Goal: Task Accomplishment & Management: Use online tool/utility

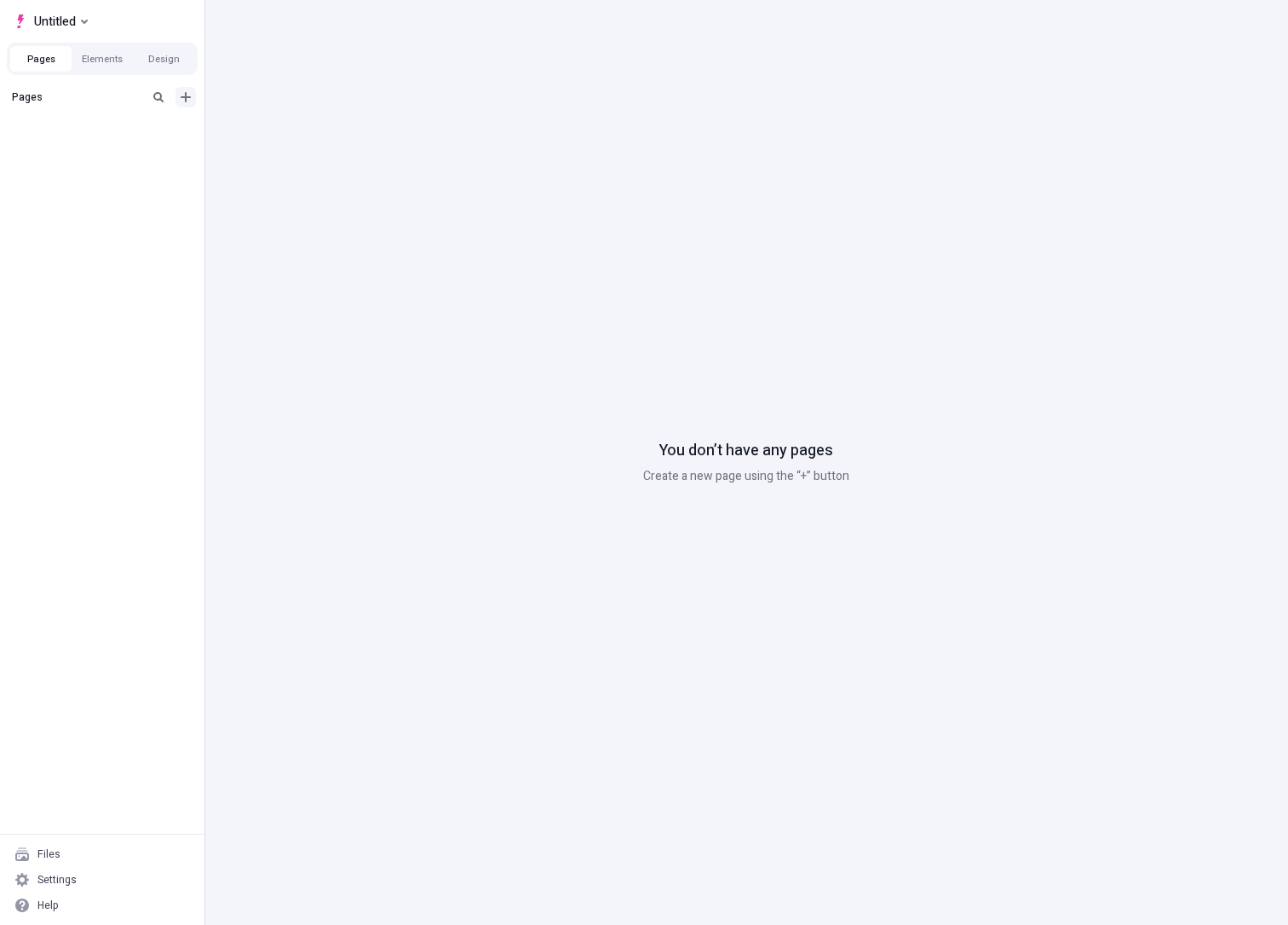
click at [187, 99] on icon "Add new" at bounding box center [185, 96] width 14 height 14
click at [105, 132] on div "Blank page" at bounding box center [83, 127] width 53 height 14
click at [70, 131] on div "Untitled page" at bounding box center [96, 125] width 140 height 14
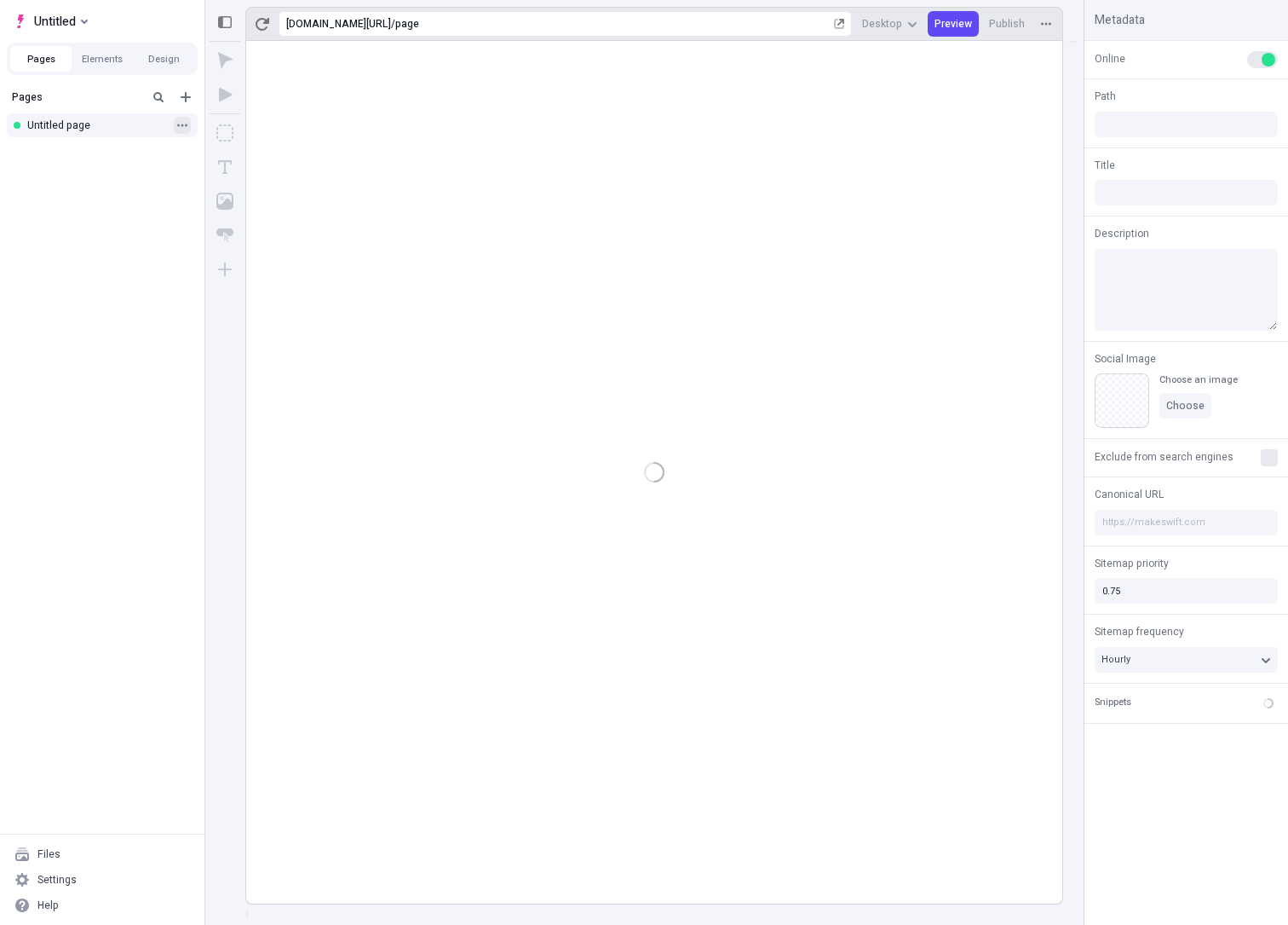
click at [178, 124] on icon "button" at bounding box center [182, 124] width 10 height 3
click at [238, 132] on span "Rename" at bounding box center [290, 136] width 130 height 14
type input "/page"
type input "first page"
click at [259, 400] on div at bounding box center [655, 472] width 816 height 863
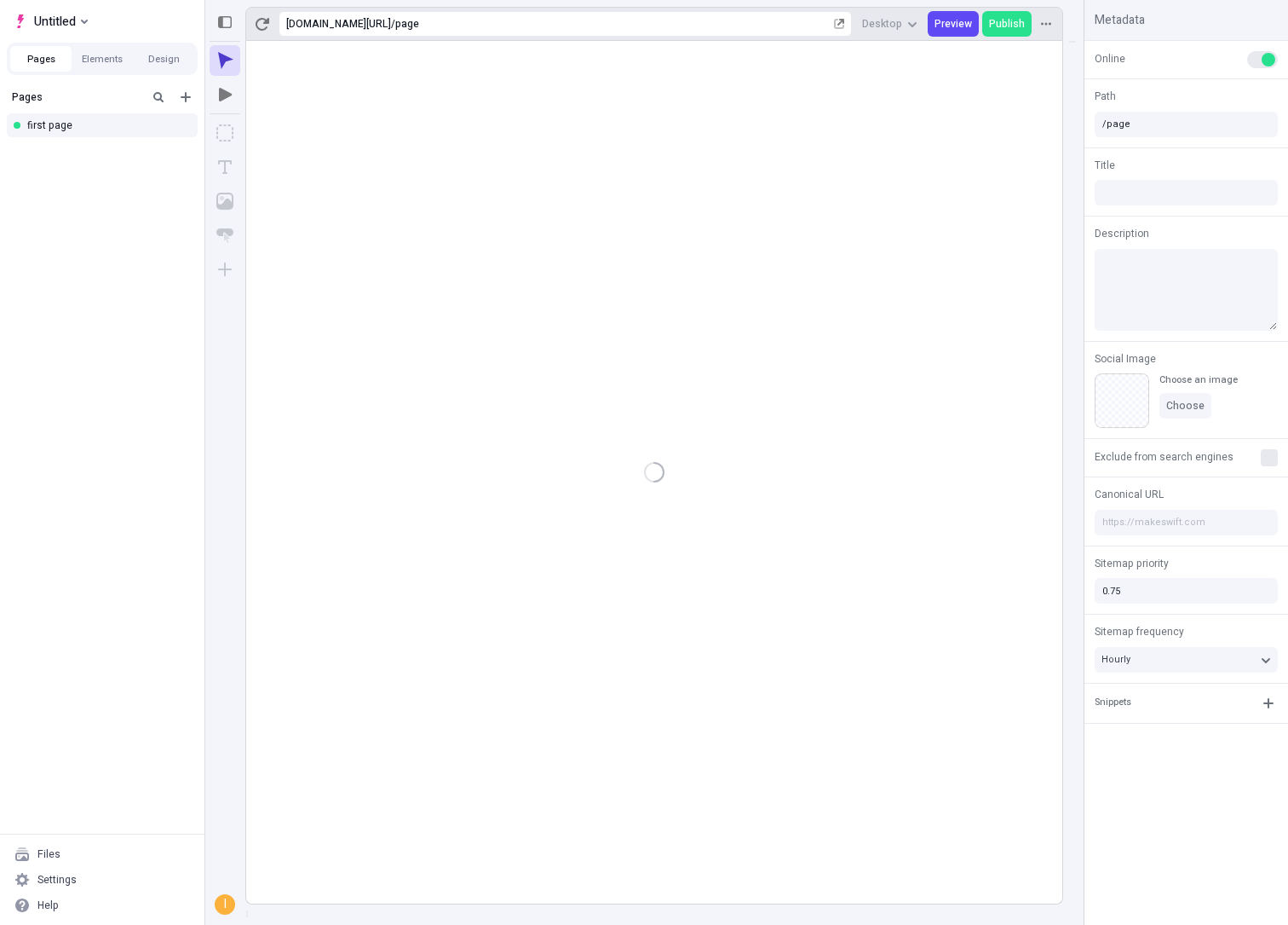
click at [499, 122] on div at bounding box center [655, 472] width 816 height 863
click at [188, 93] on icon "Add new" at bounding box center [185, 96] width 14 height 14
click at [391, 200] on rect at bounding box center [655, 472] width 816 height 863
click at [219, 126] on icon "Box" at bounding box center [224, 133] width 17 height 17
click at [219, 194] on icon "Image" at bounding box center [224, 201] width 17 height 17
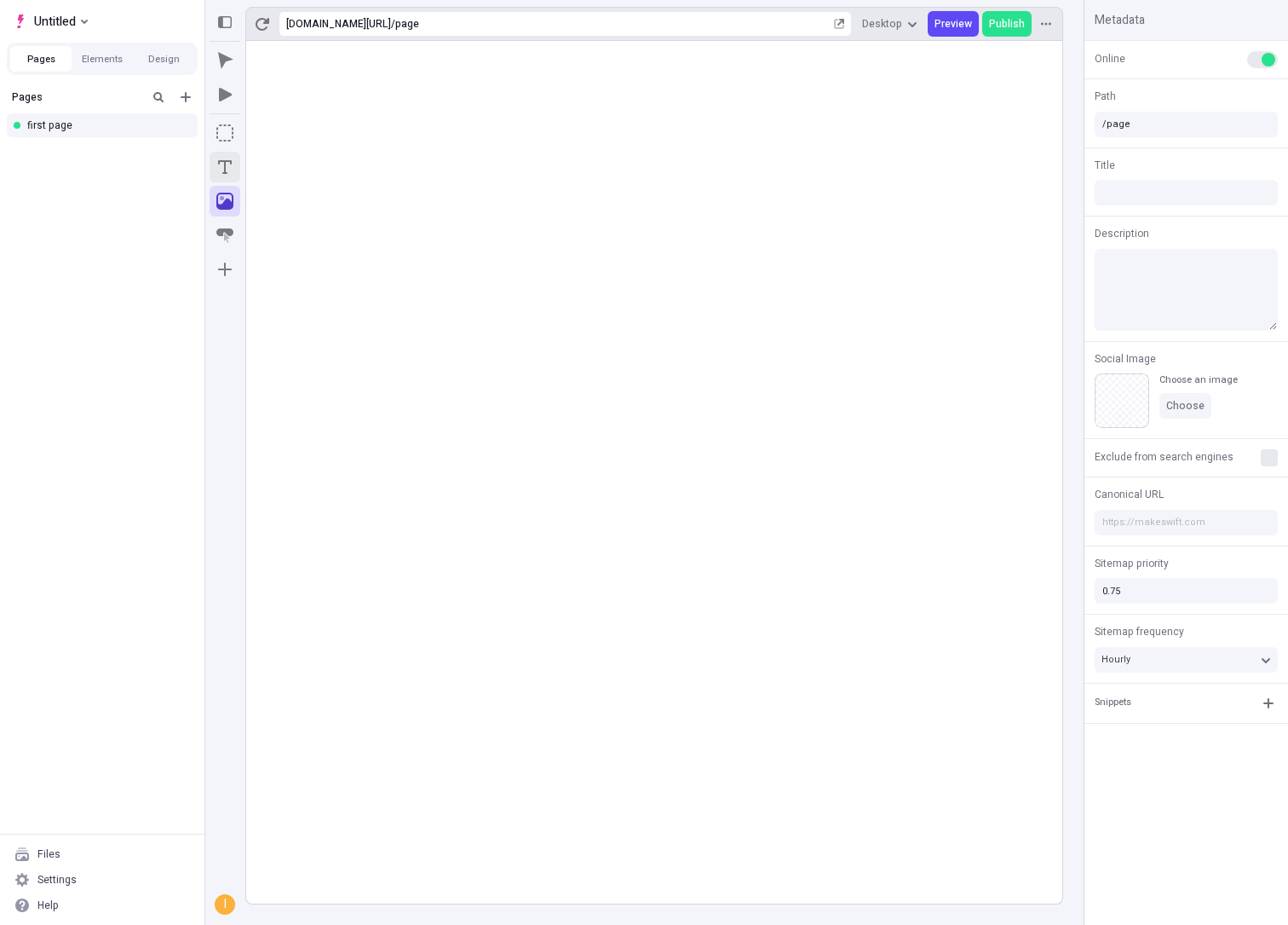
click at [223, 171] on icon "Text" at bounding box center [224, 167] width 17 height 17
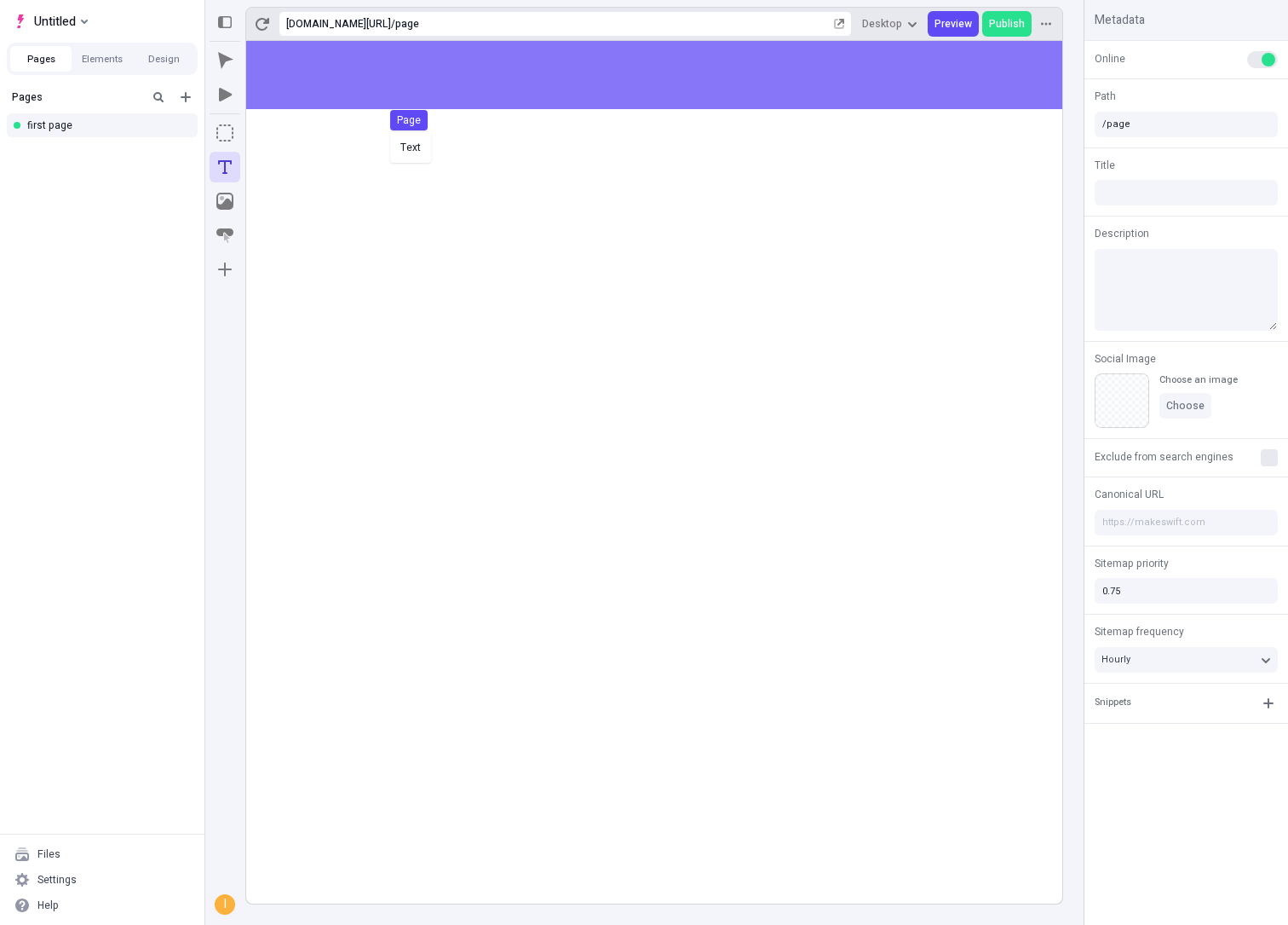
click at [413, 125] on div "Text Page" at bounding box center [644, 462] width 1288 height 925
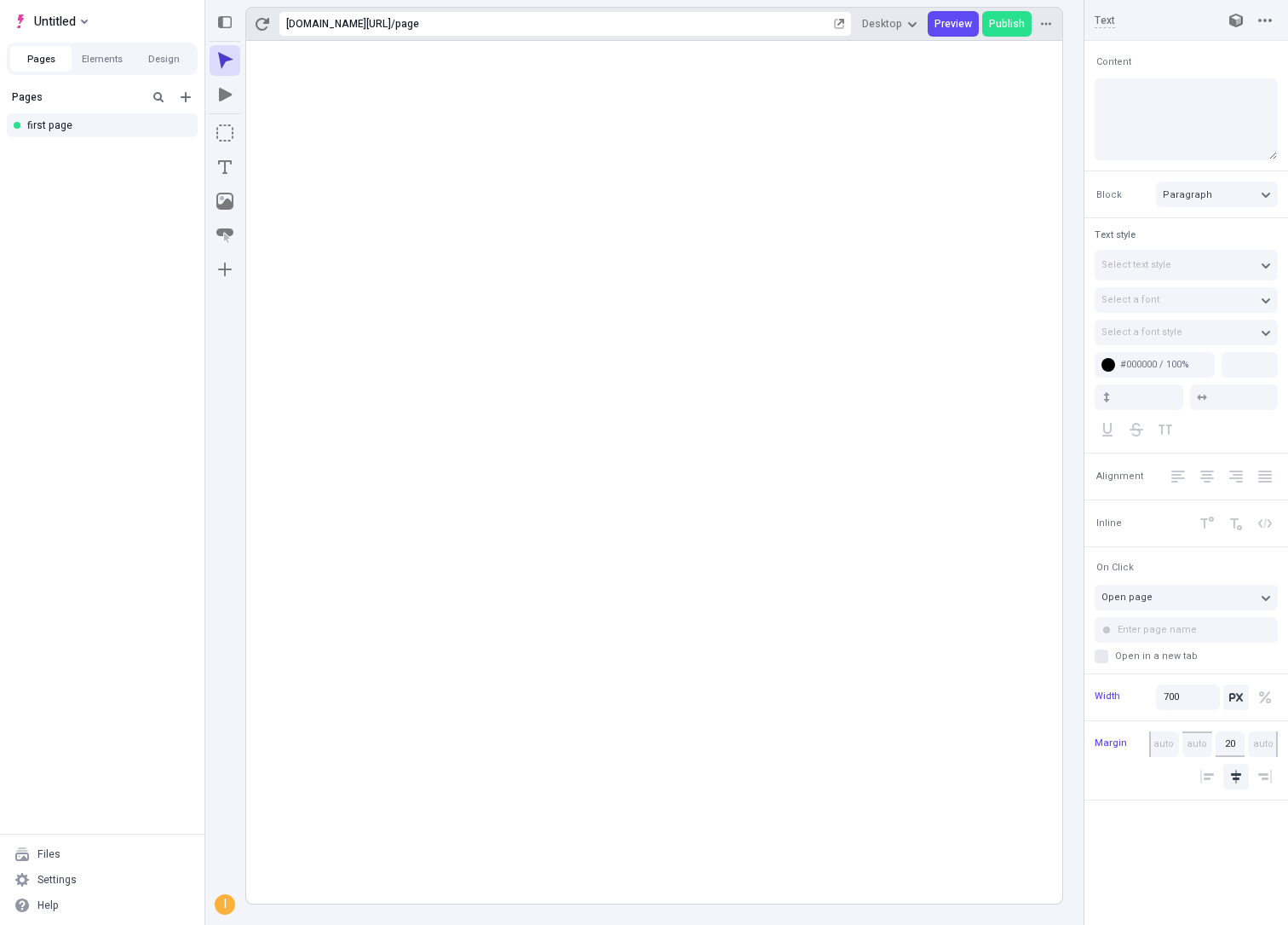
type input "18"
type input "1.5"
type textarea "Efficiently envisioneer performance based meta-services. Fungibly dinintermedia…"
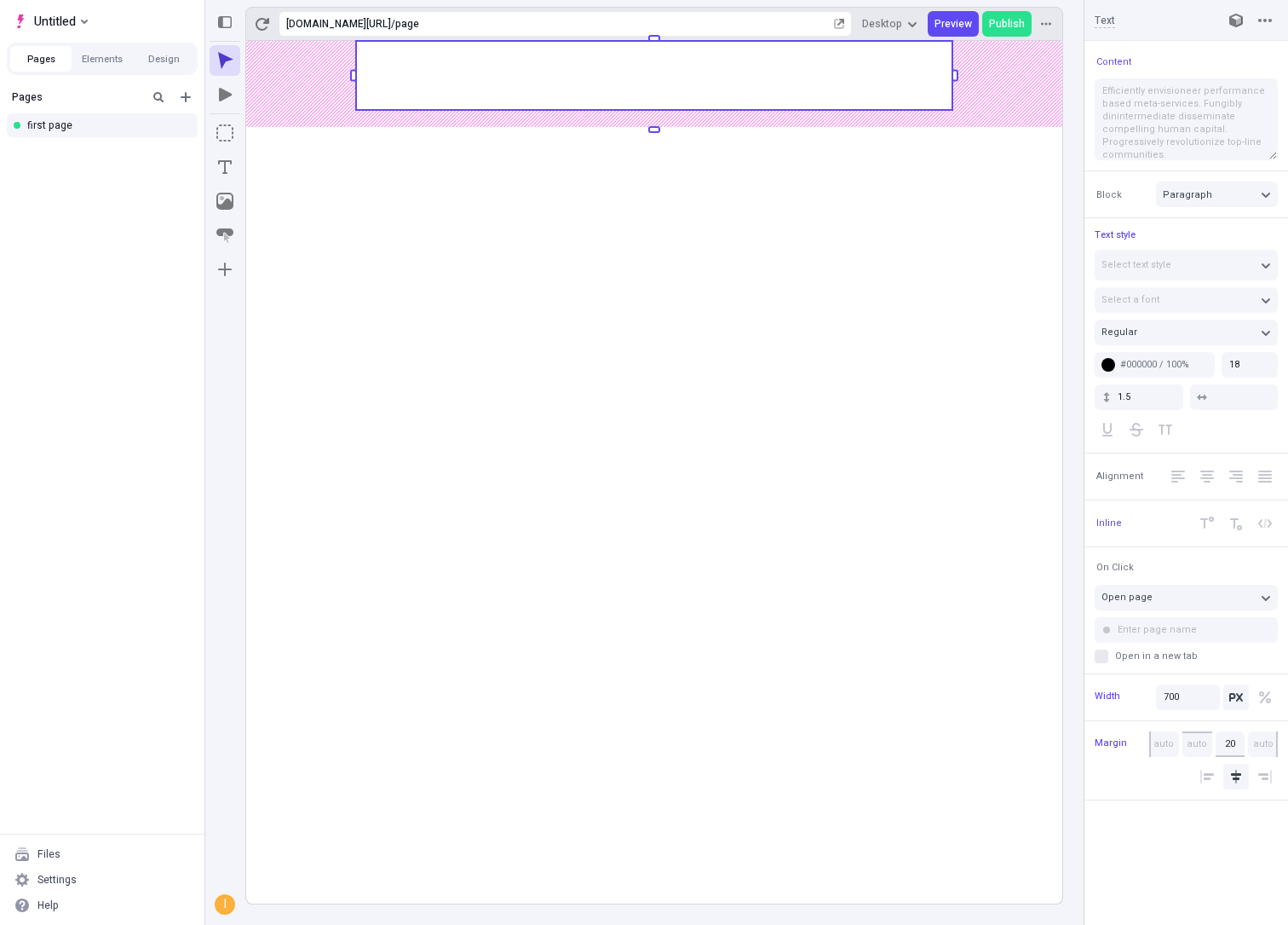
click at [470, 158] on rect at bounding box center [655, 472] width 816 height 863
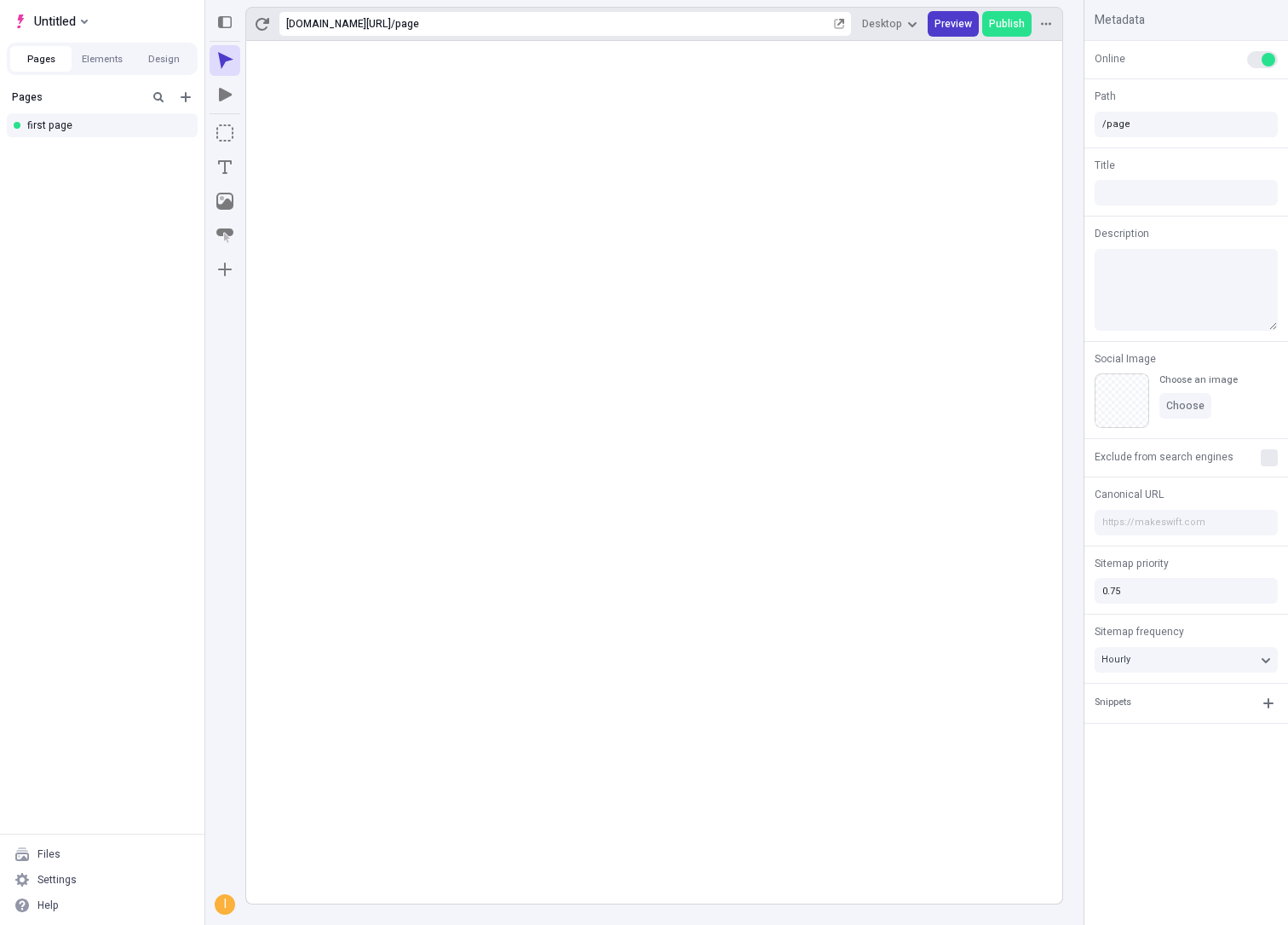
click at [959, 22] on span "Preview" at bounding box center [953, 23] width 37 height 14
click at [1009, 27] on span "Publish" at bounding box center [1007, 23] width 36 height 14
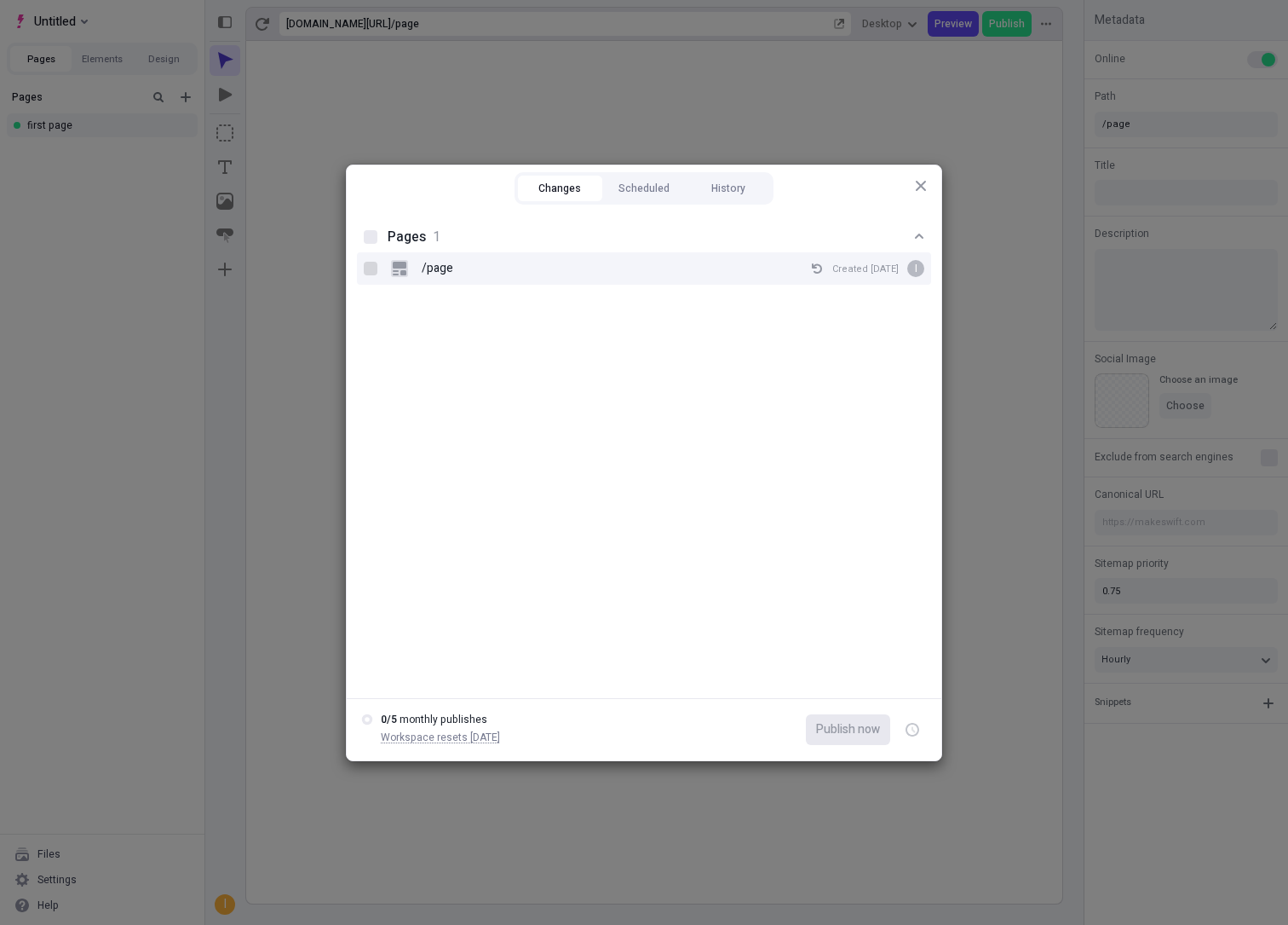
click at [363, 269] on div at bounding box center [370, 268] width 14 height 14
checkbox input "true"
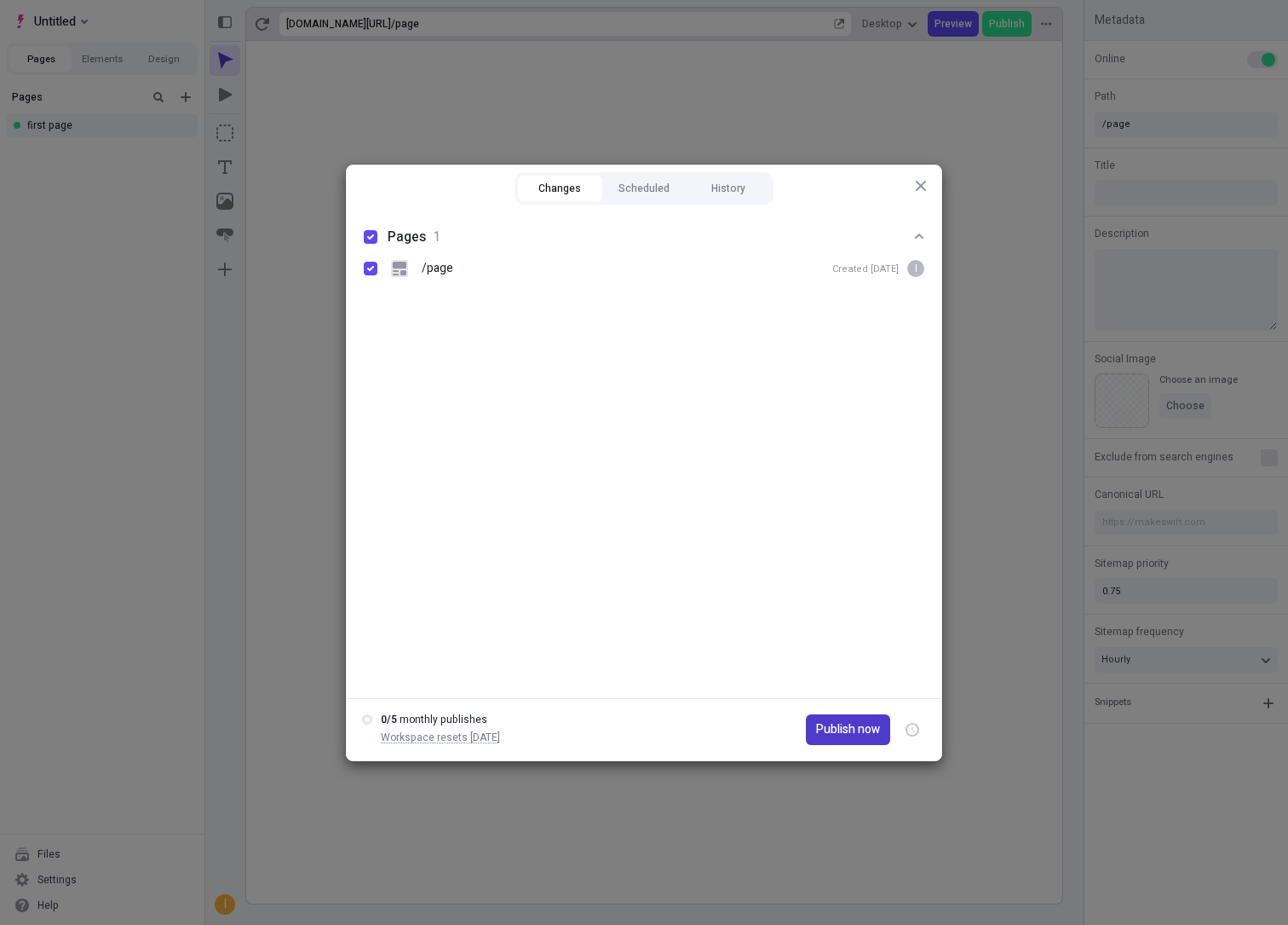
click at [861, 731] on span "Publish now" at bounding box center [848, 730] width 64 height 19
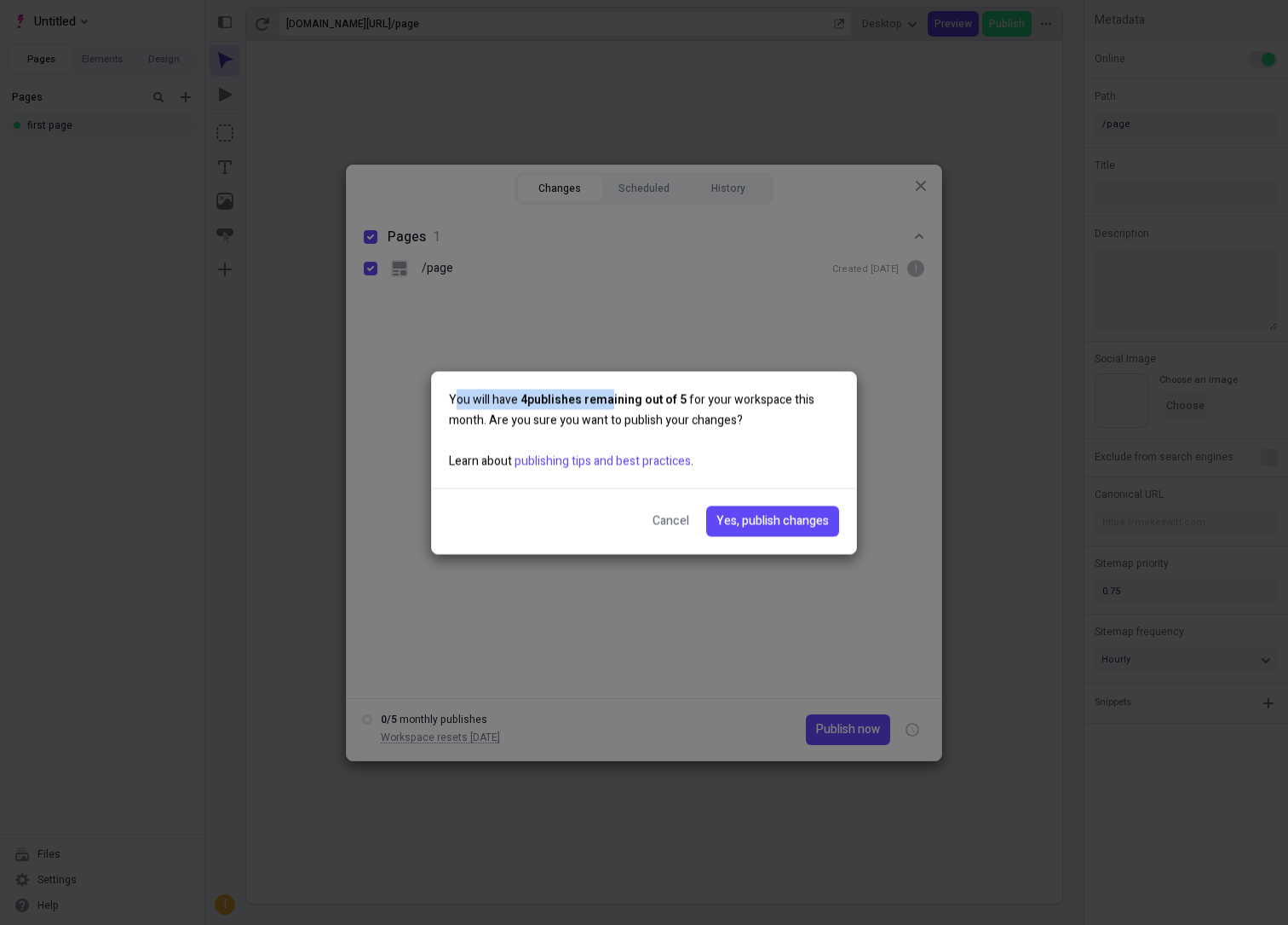
drag, startPoint x: 455, startPoint y: 392, endPoint x: 605, endPoint y: 391, distance: 150.0
click at [605, 391] on span "You will have 4 publishes remaining out of 5 for your workspace this month. Are…" at bounding box center [631, 430] width 365 height 79
click at [768, 512] on span "Yes, publish changes" at bounding box center [772, 520] width 112 height 19
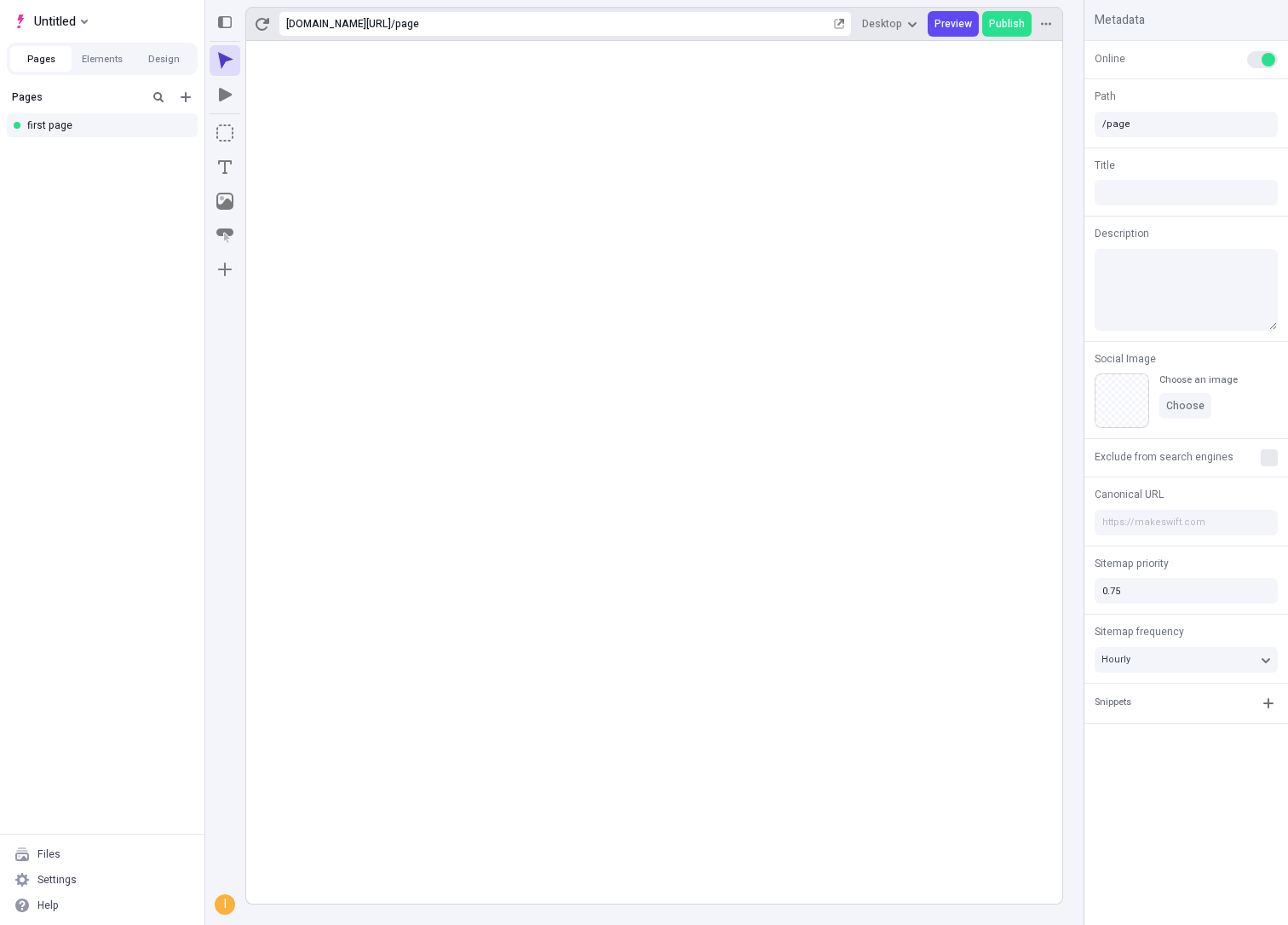
click at [225, 907] on div "i" at bounding box center [224, 905] width 17 height 17
click at [75, 854] on div "Files" at bounding box center [102, 854] width 191 height 26
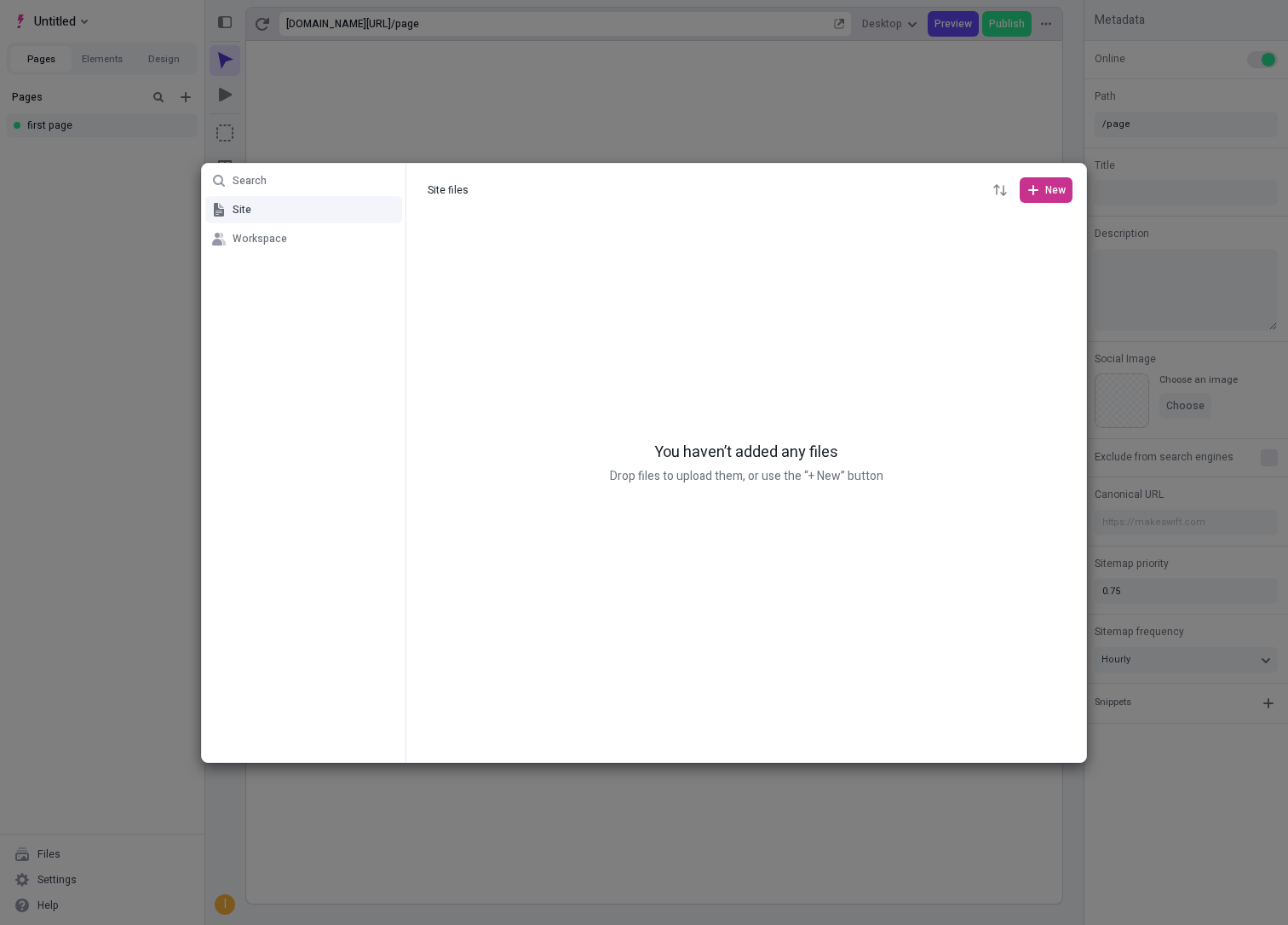
click at [1052, 186] on span "New" at bounding box center [1056, 190] width 20 height 14
click at [990, 236] on div "Files" at bounding box center [1004, 226] width 136 height 26
click at [1029, 174] on div at bounding box center [746, 189] width 680 height 53
click at [1029, 184] on icon "button" at bounding box center [1033, 190] width 14 height 14
click at [991, 241] on div "Folder" at bounding box center [1004, 251] width 136 height 26
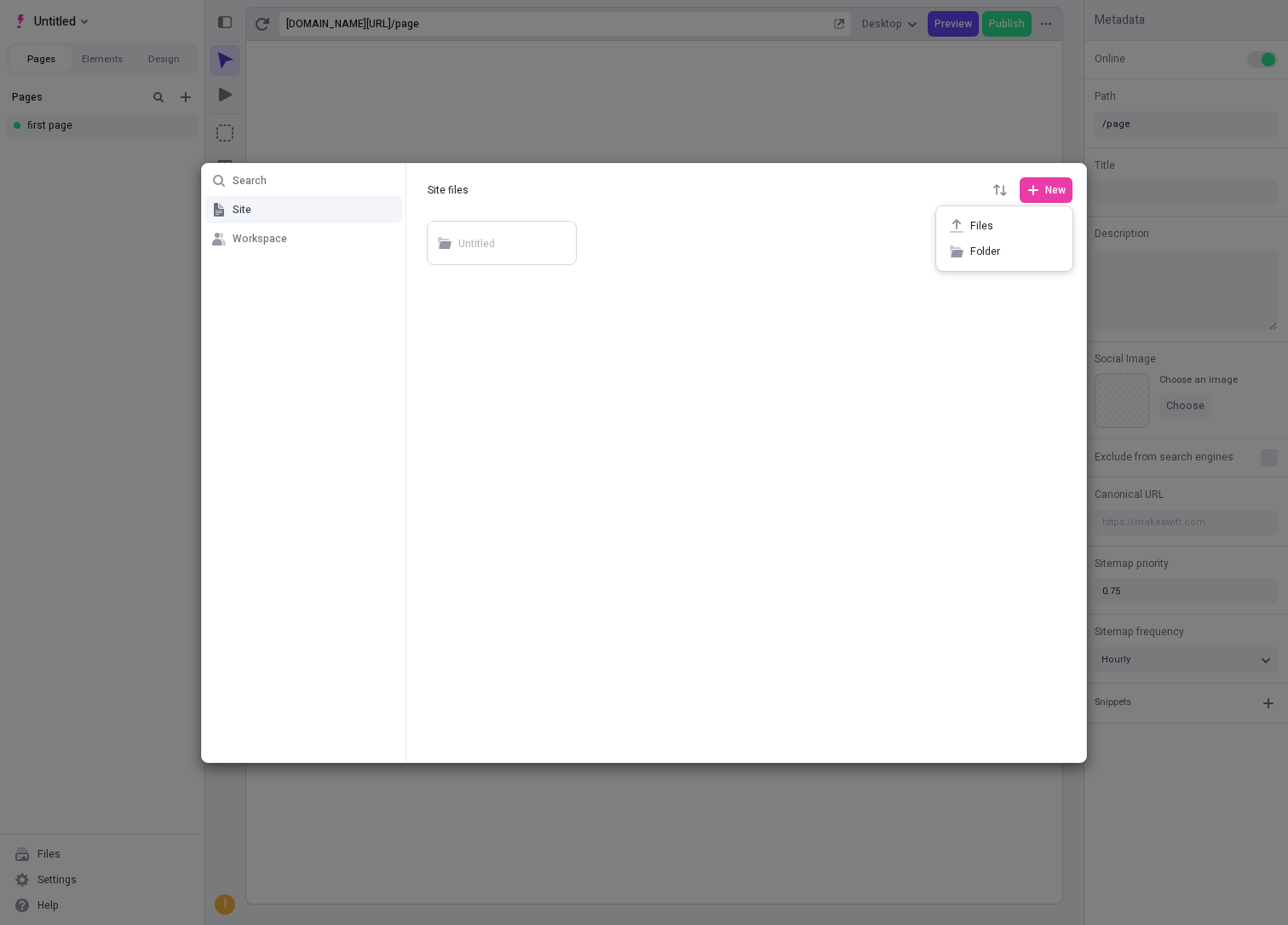
scroll to position [1, 0]
click at [526, 248] on div "Untitled" at bounding box center [513, 243] width 110 height 26
click at [451, 188] on button "Site files" at bounding box center [449, 190] width 57 height 26
type input "Site files"
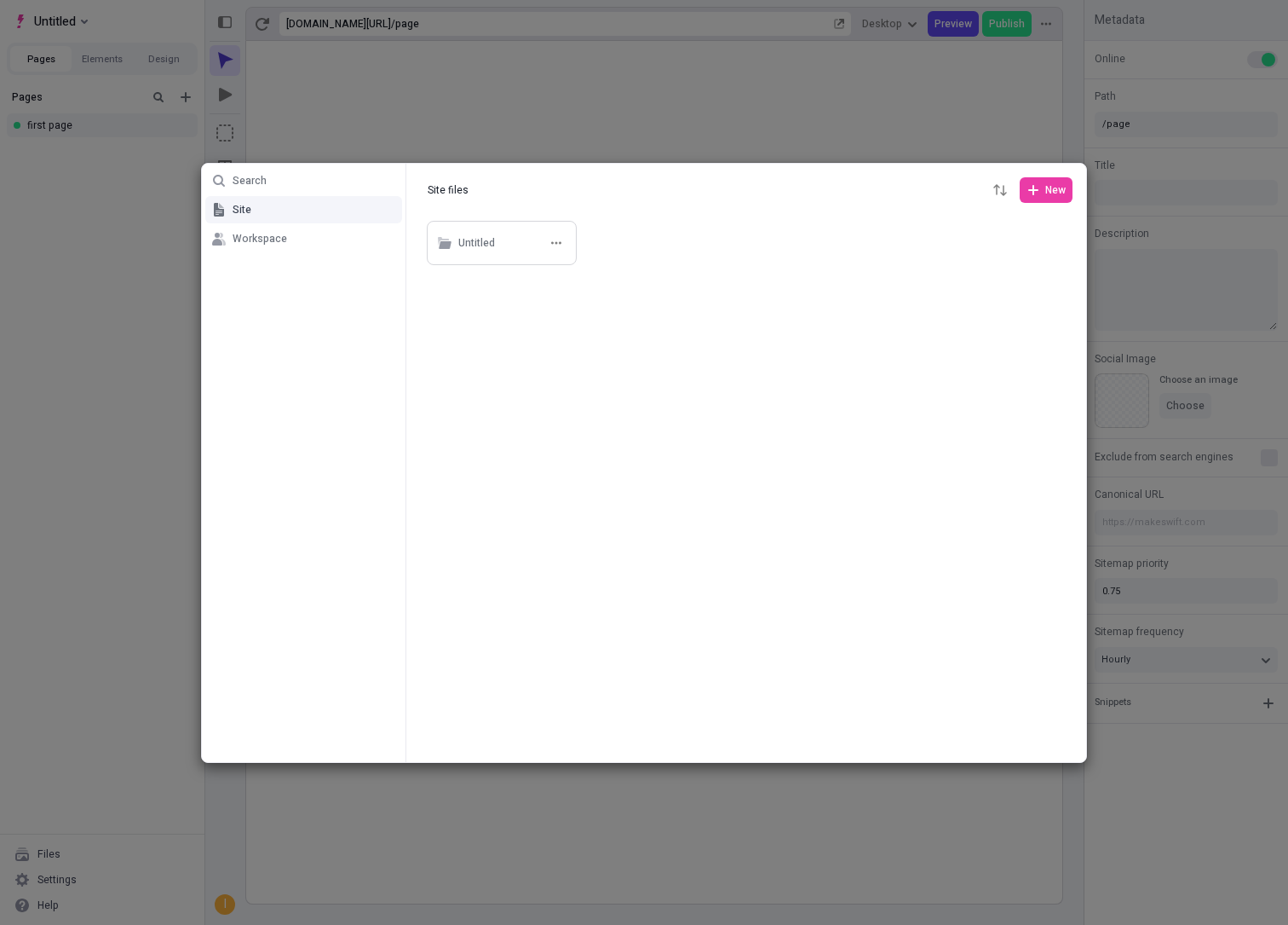
click at [451, 236] on div "Untitled" at bounding box center [502, 243] width 150 height 45
click at [472, 243] on div "Untitled" at bounding box center [477, 244] width 37 height 26
click at [466, 202] on button "Site files" at bounding box center [449, 190] width 57 height 26
type input "Site files"
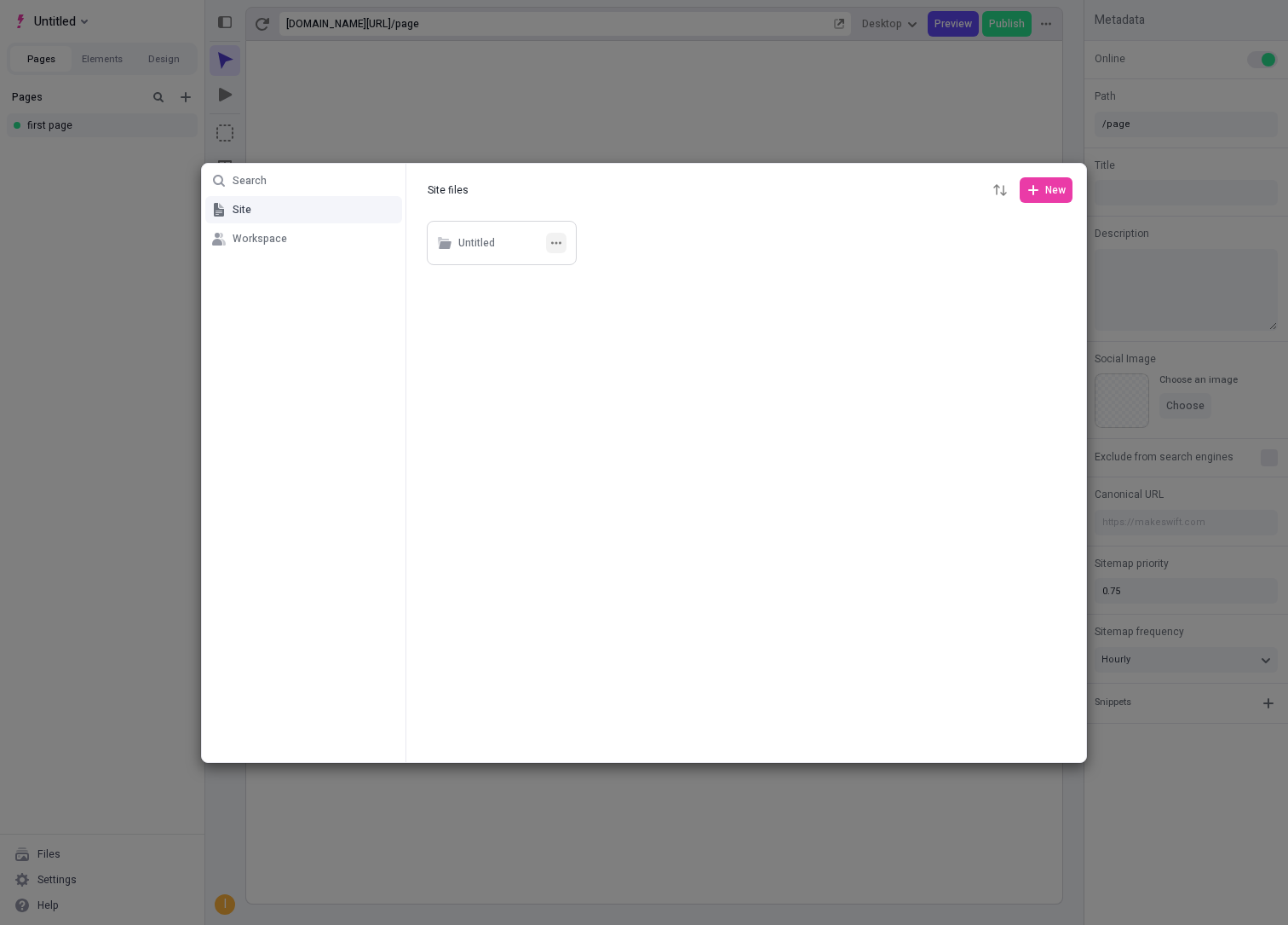
click at [565, 247] on button "button" at bounding box center [556, 243] width 20 height 20
click at [574, 276] on span "Rename" at bounding box center [567, 276] width 130 height 14
type input "fistfolder"
click at [559, 388] on div at bounding box center [746, 489] width 680 height 545
click at [554, 243] on icon "button" at bounding box center [556, 242] width 10 height 10
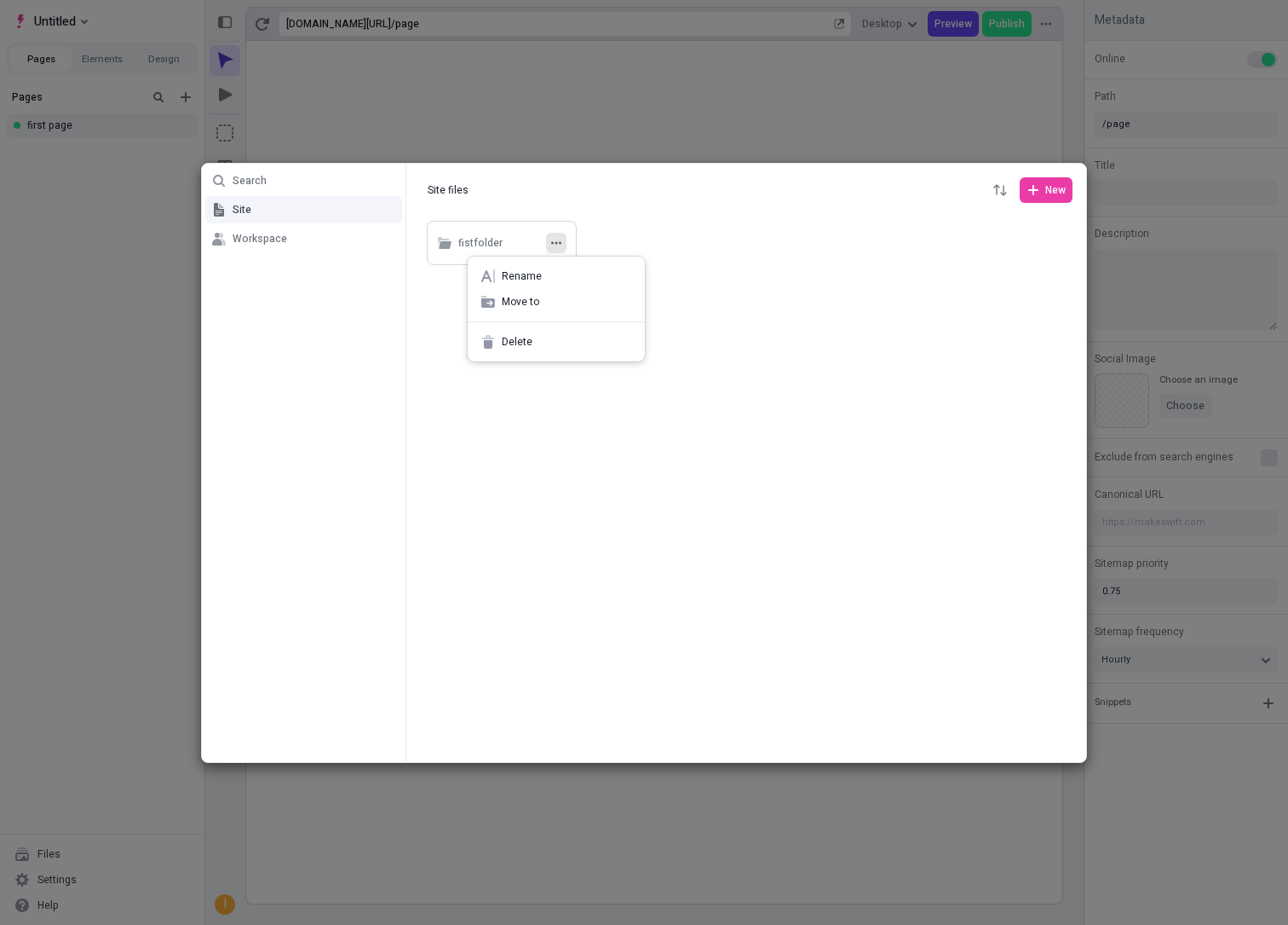
click at [647, 368] on div at bounding box center [746, 489] width 680 height 545
click at [1042, 196] on button "New" at bounding box center [1046, 190] width 53 height 26
click at [981, 254] on span "Folder" at bounding box center [1015, 251] width 89 height 14
type input "second dfolder"
click at [807, 355] on div at bounding box center [746, 489] width 680 height 545
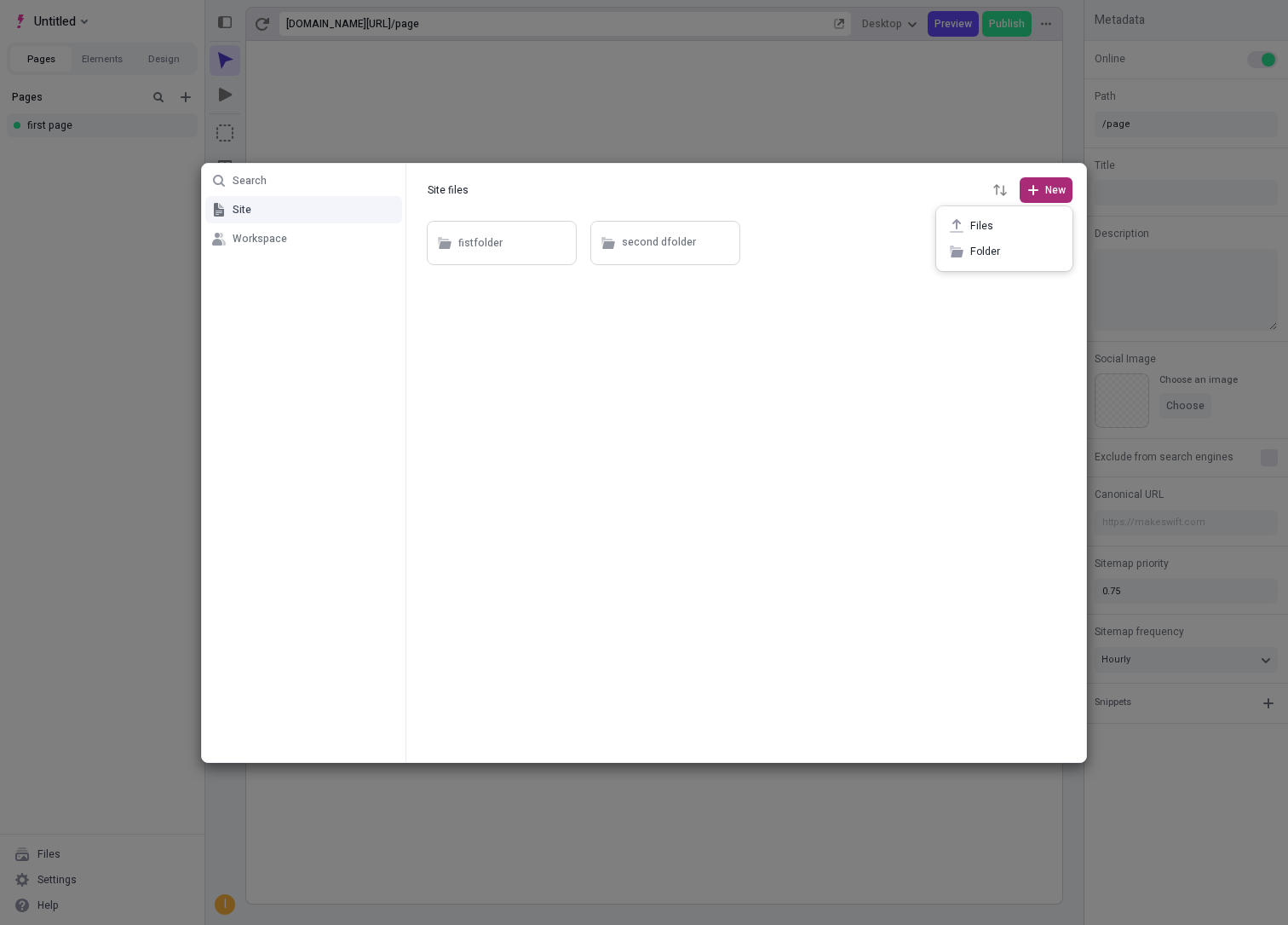
click at [1036, 194] on icon "button" at bounding box center [1033, 190] width 14 height 14
click at [697, 254] on div "second dfolder" at bounding box center [677, 243] width 110 height 26
type input "second dfolder"
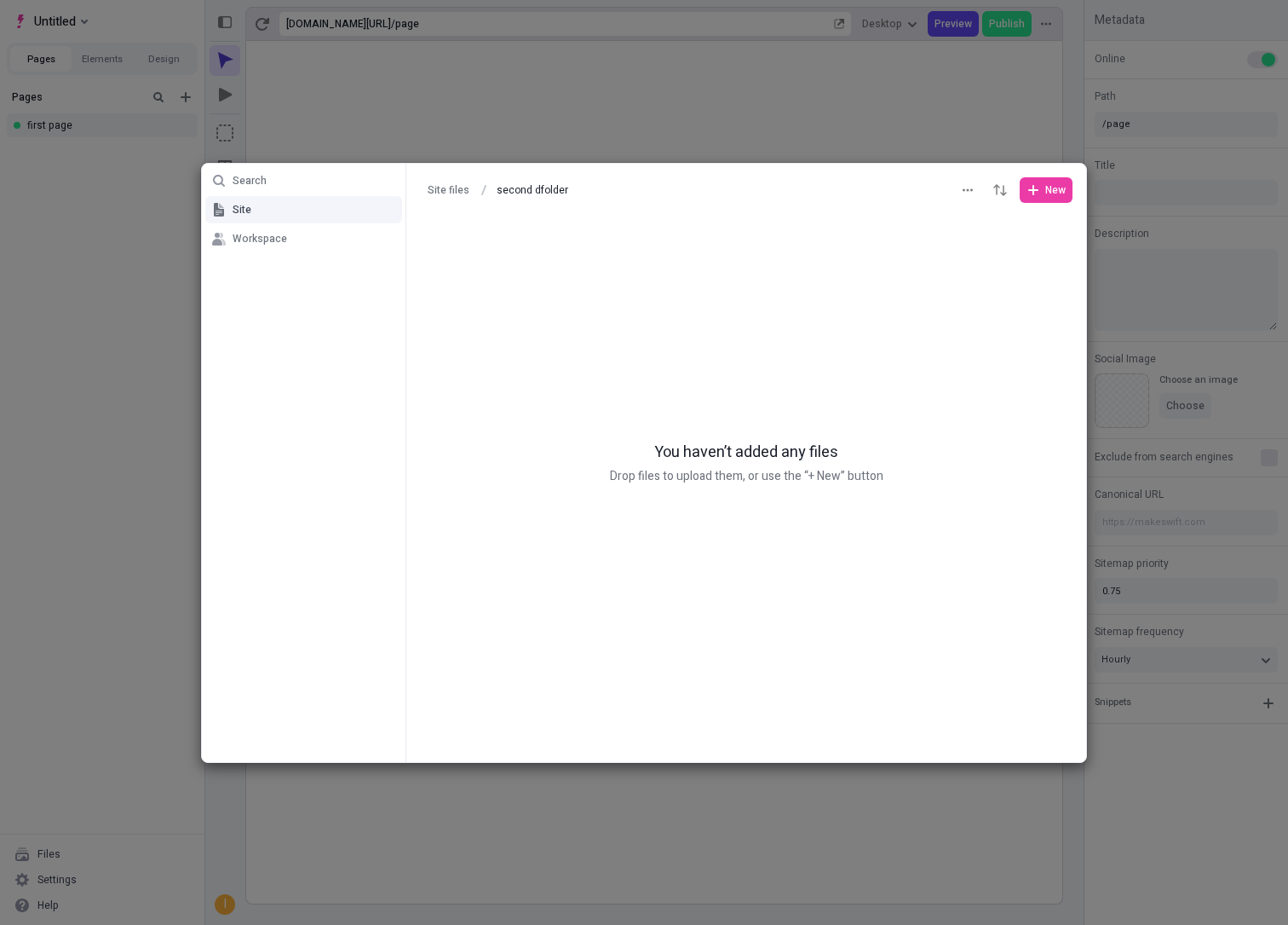
click at [1058, 205] on div at bounding box center [746, 189] width 680 height 53
click at [1056, 199] on button "New" at bounding box center [1046, 190] width 53 height 26
click at [980, 241] on div "Folder" at bounding box center [1004, 251] width 136 height 26
type input "another folder"
click at [927, 359] on div at bounding box center [746, 489] width 680 height 545
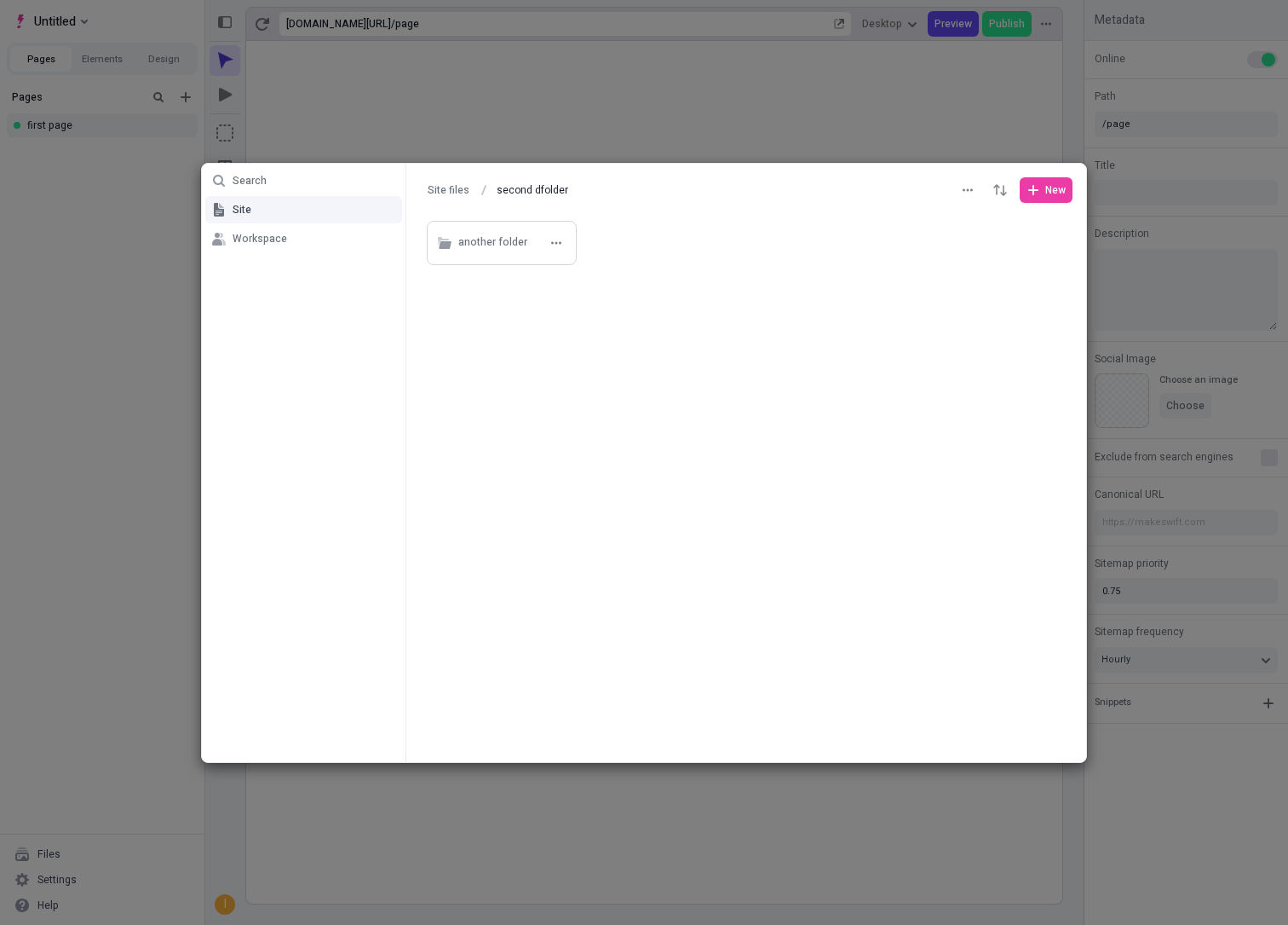
click at [479, 234] on div "another folder" at bounding box center [492, 243] width 69 height 26
type input "another folder"
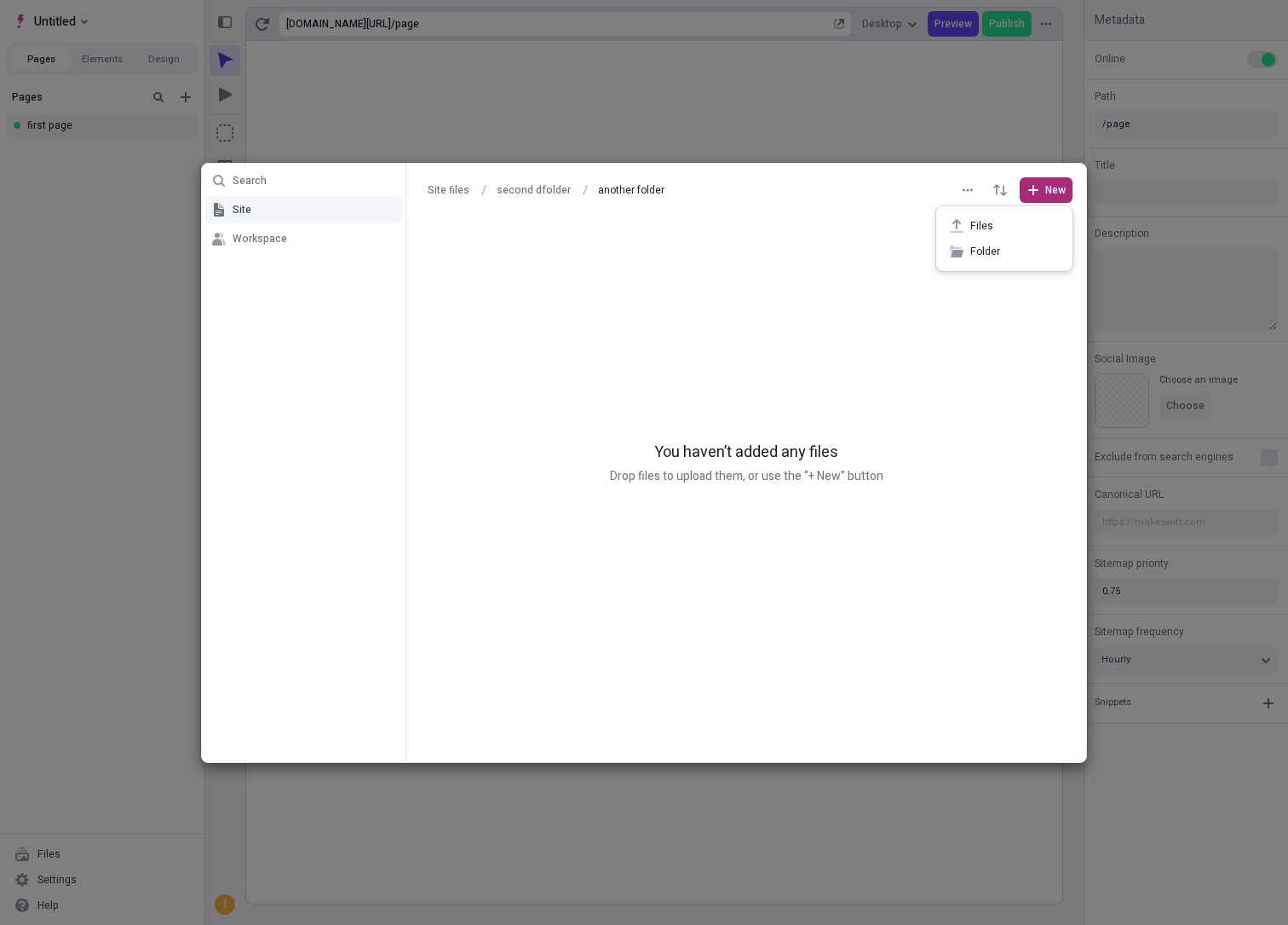
click at [1060, 186] on span "New" at bounding box center [1056, 190] width 20 height 14
click at [981, 247] on span "Folder" at bounding box center [1015, 251] width 89 height 14
type input "nested folder"
click at [922, 411] on div at bounding box center [746, 489] width 680 height 545
click at [749, 133] on div "Search Site Workspace Site files second dfolder another folder another folder N…" at bounding box center [644, 462] width 1288 height 925
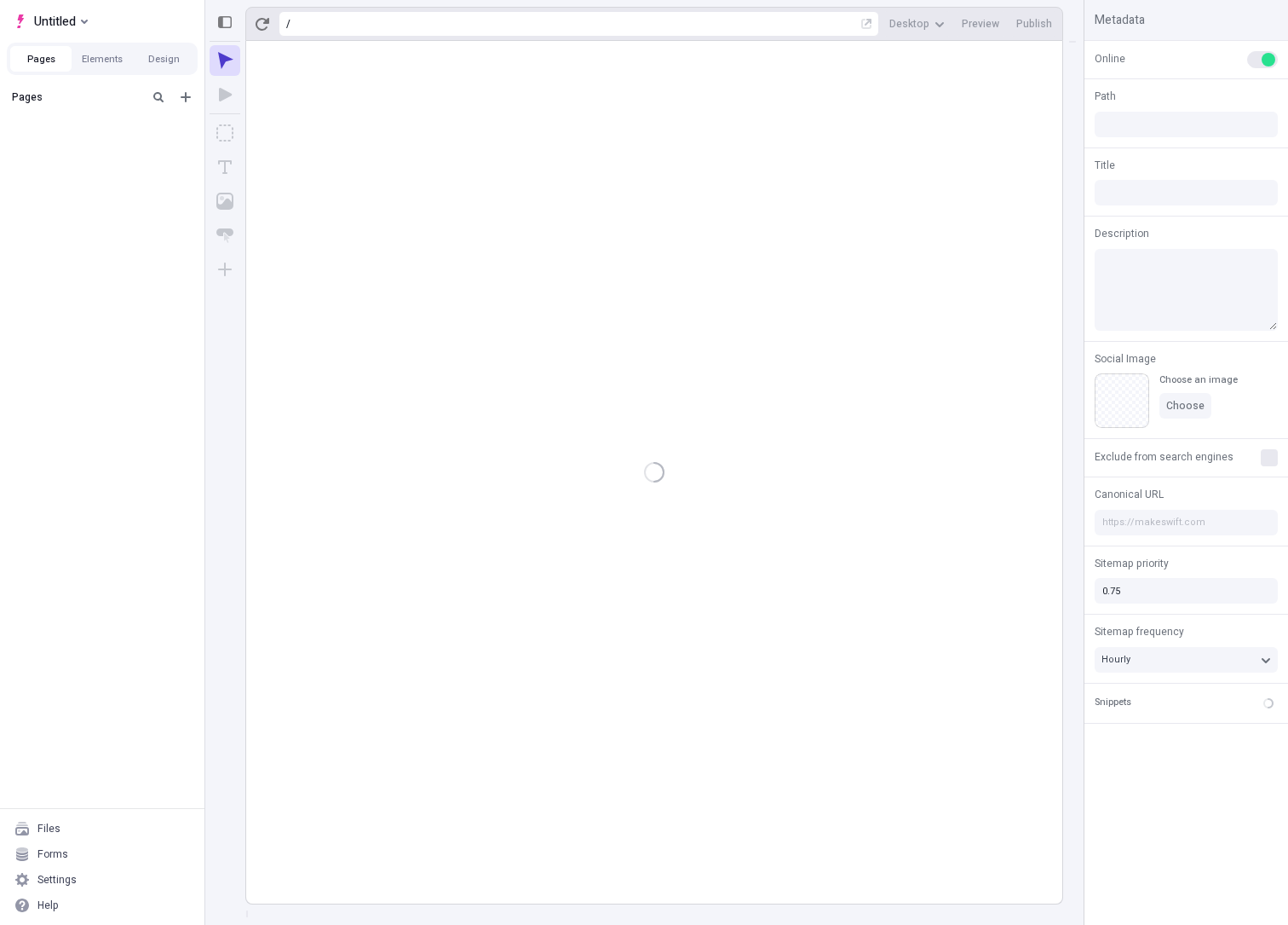
type input "/page"
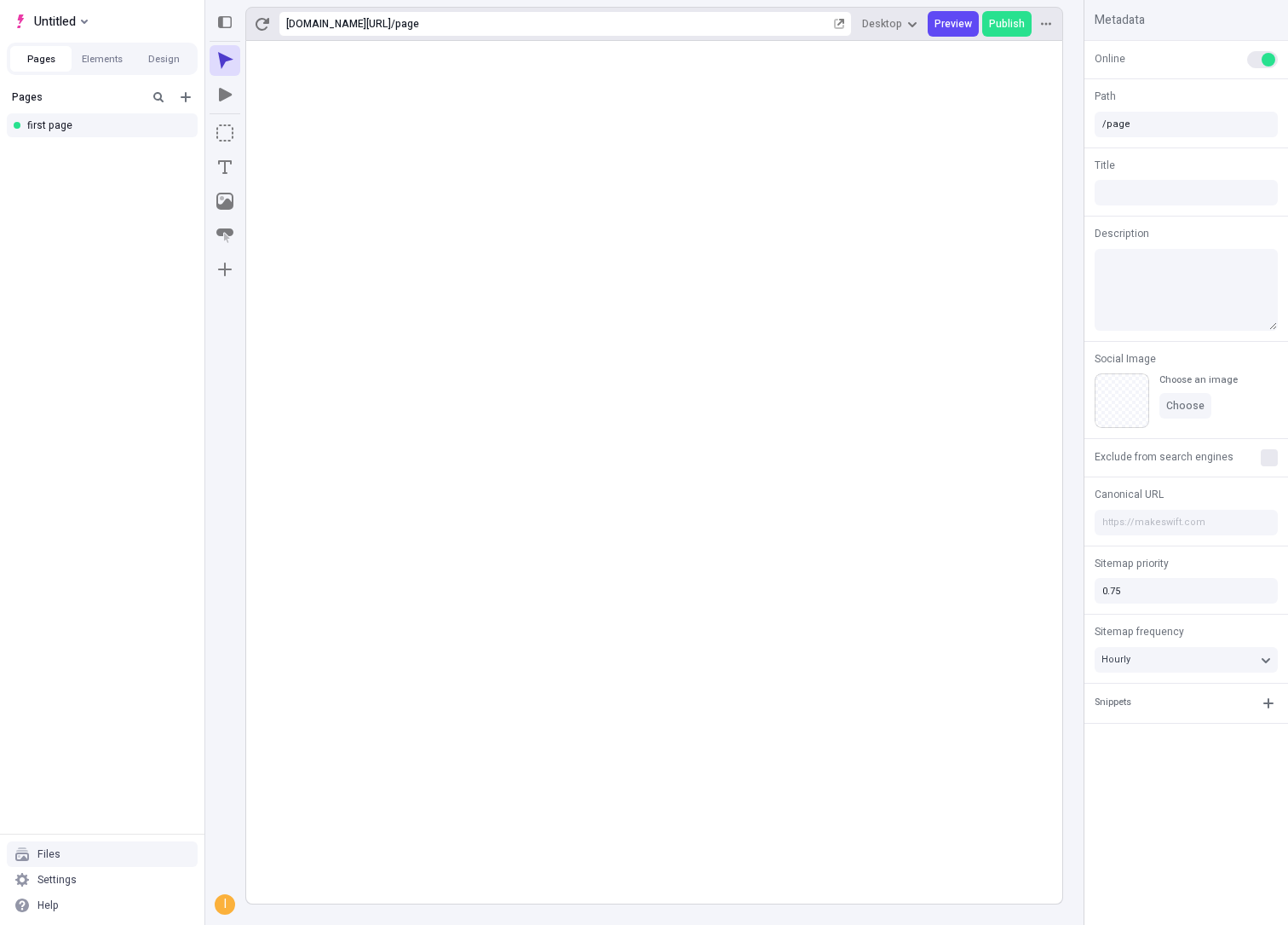
click at [82, 846] on div "Files" at bounding box center [102, 854] width 191 height 26
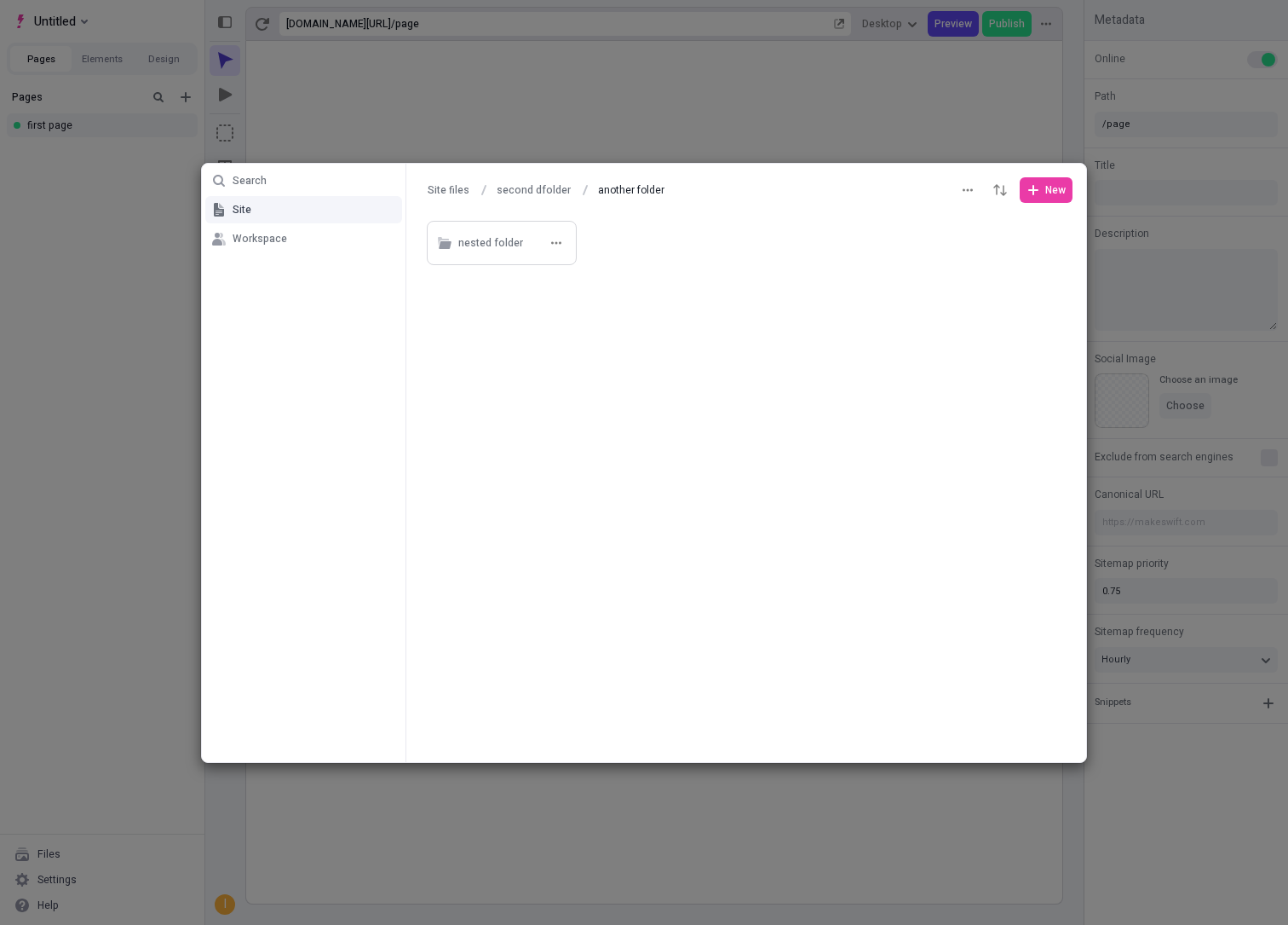
click at [533, 236] on div "nested folder" at bounding box center [513, 243] width 110 height 26
click at [591, 194] on button "another folder" at bounding box center [593, 190] width 84 height 26
click at [489, 187] on button "second dfolder" at bounding box center [533, 190] width 89 height 26
click at [454, 186] on button "Site files" at bounding box center [449, 190] width 57 height 26
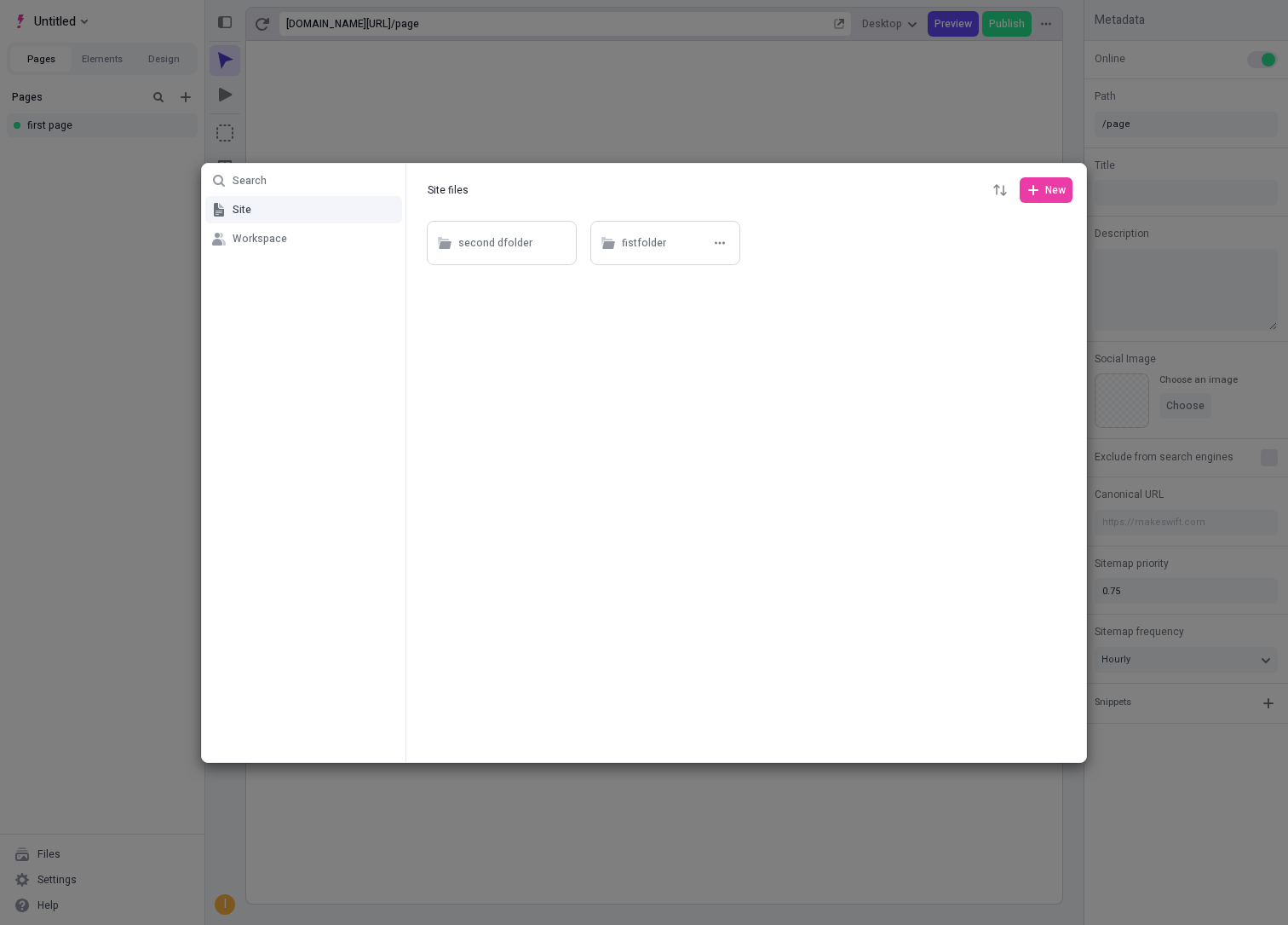
click at [668, 241] on div "fistfolder" at bounding box center [677, 243] width 110 height 26
click at [437, 203] on div at bounding box center [746, 189] width 680 height 53
click at [442, 191] on button "Site files" at bounding box center [449, 190] width 57 height 26
type input "Site files"
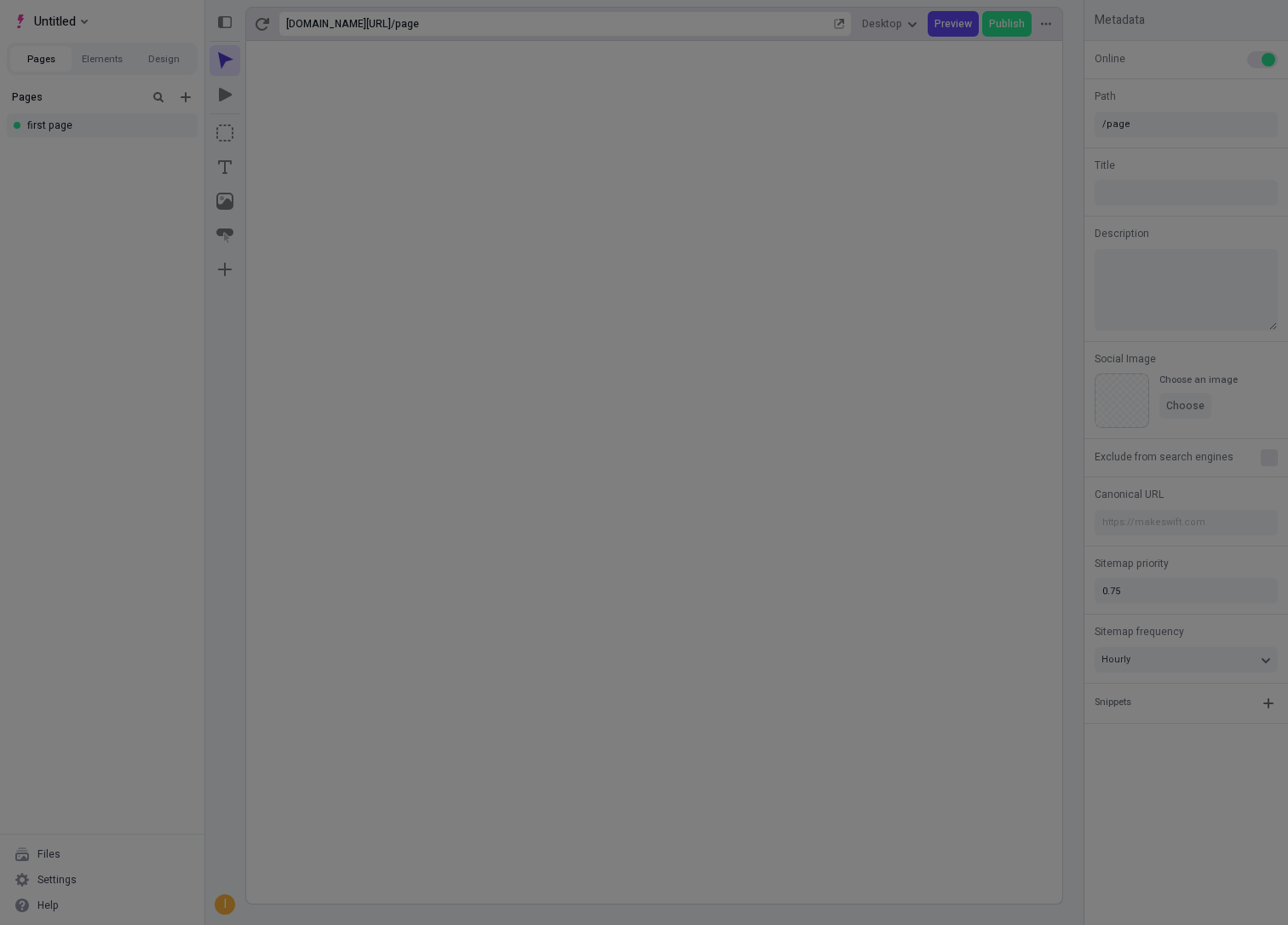
click at [132, 342] on div "Search Site Workspace Site files Site files New second dfolder fistfolder" at bounding box center [644, 462] width 1288 height 925
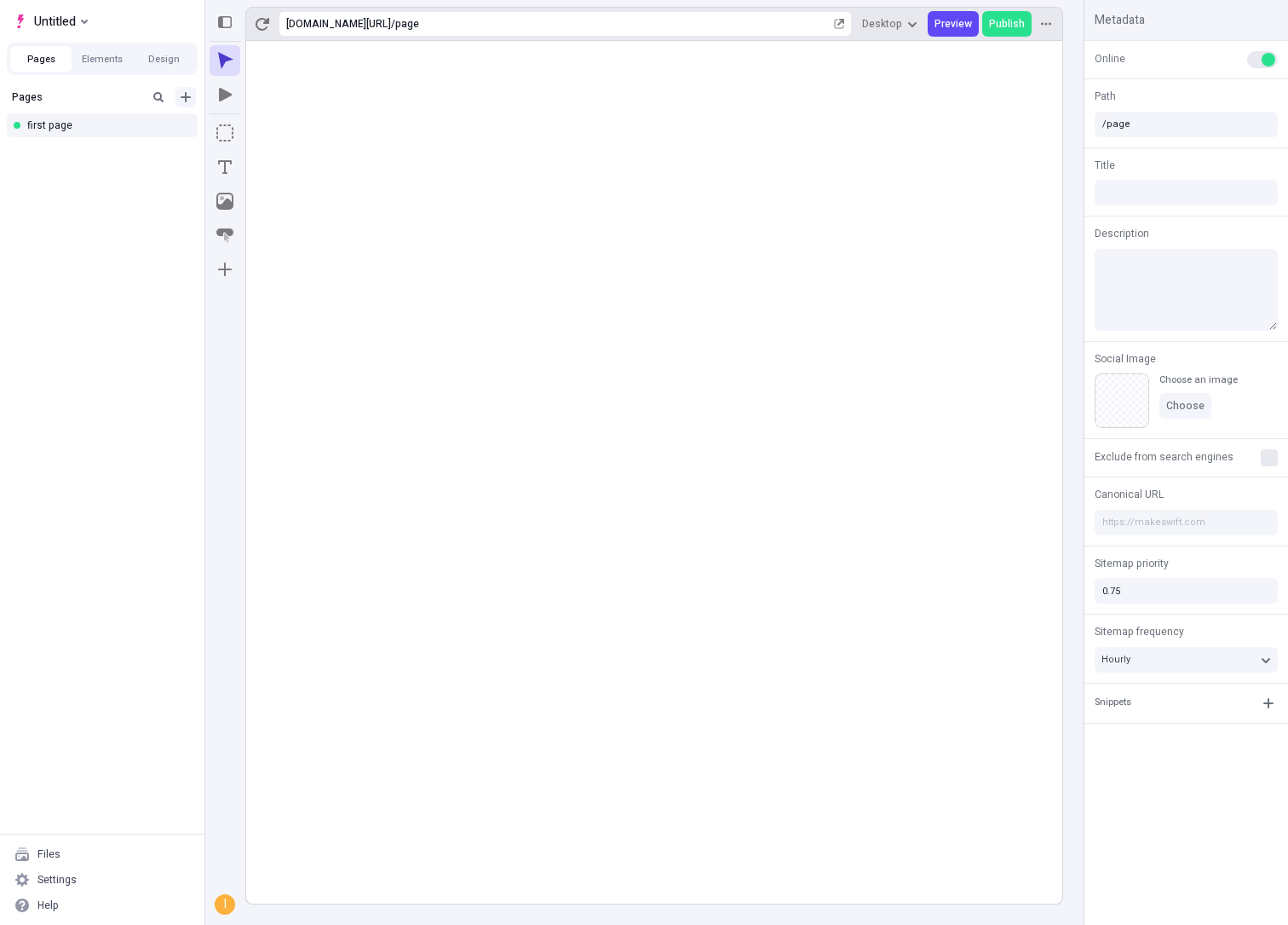
click at [182, 100] on icon "Add new" at bounding box center [185, 96] width 14 height 14
click at [170, 308] on div "Pages first page" at bounding box center [102, 457] width 205 height 752
click at [60, 16] on span "Untitled" at bounding box center [55, 21] width 42 height 20
click at [133, 96] on div "Create new site" at bounding box center [189, 95] width 293 height 14
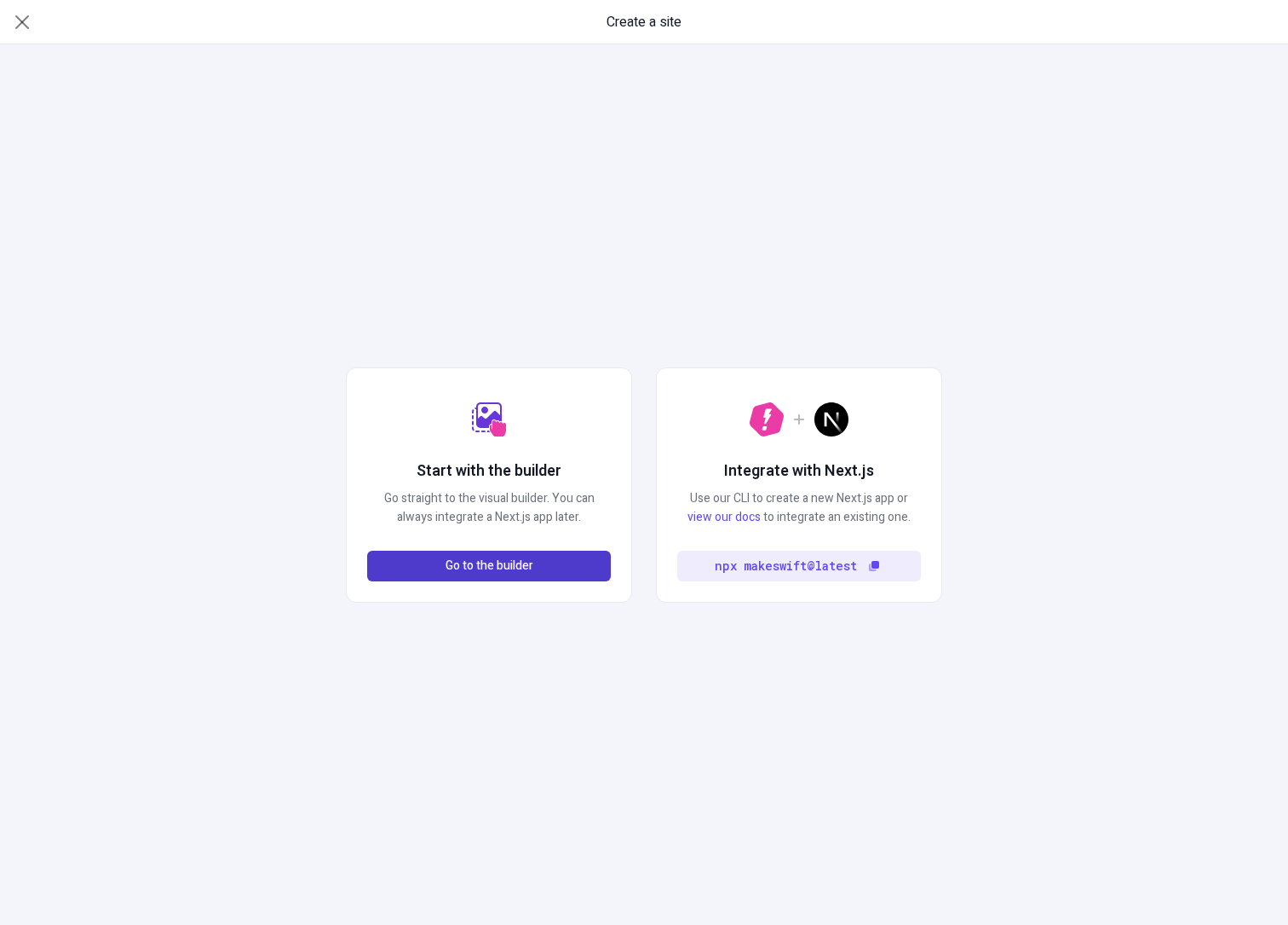
click at [486, 566] on span "Go to the builder" at bounding box center [490, 566] width 88 height 19
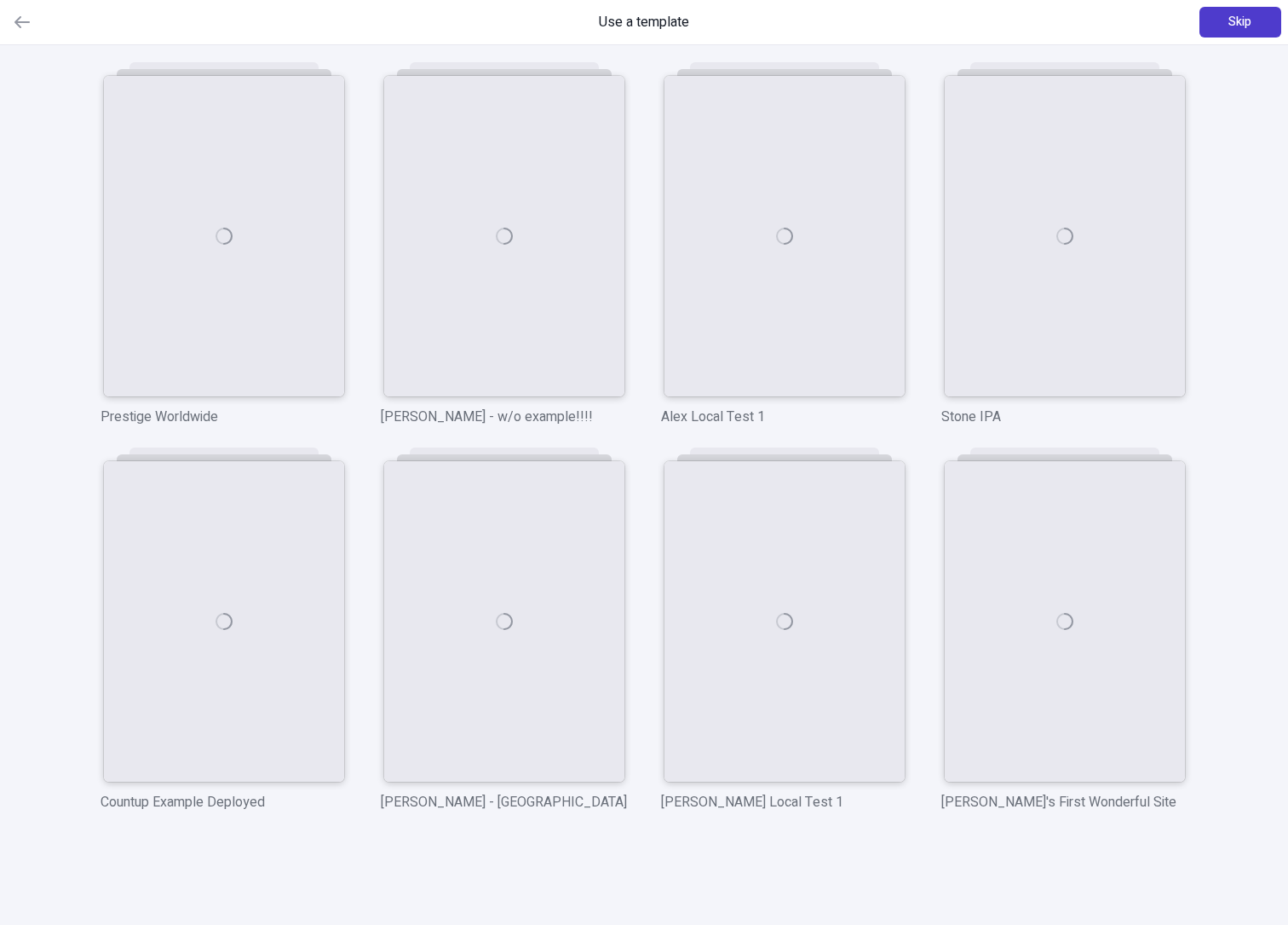
click at [1249, 31] on button "Skip" at bounding box center [1241, 21] width 82 height 31
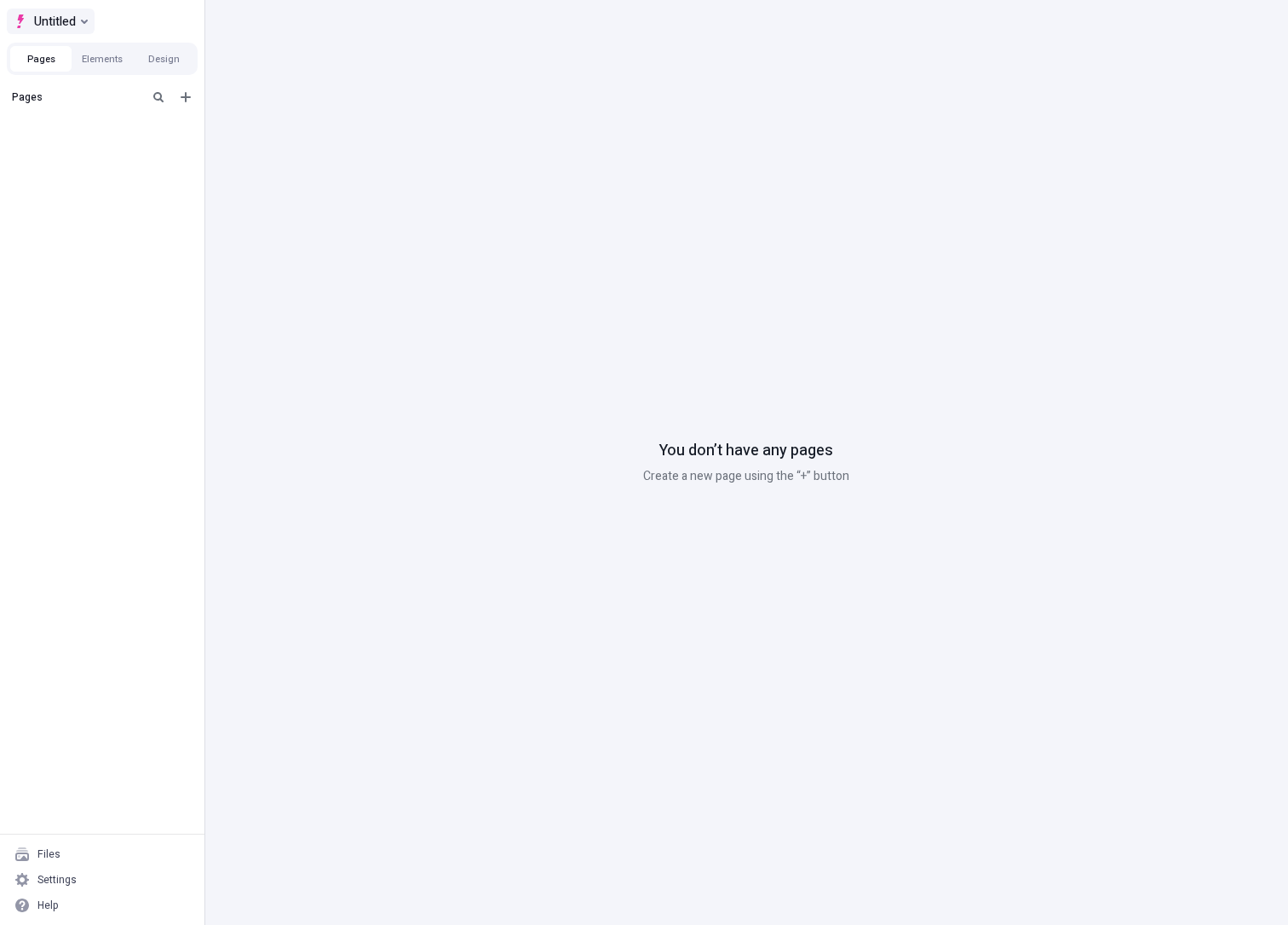
click at [62, 21] on span "Untitled" at bounding box center [55, 21] width 42 height 20
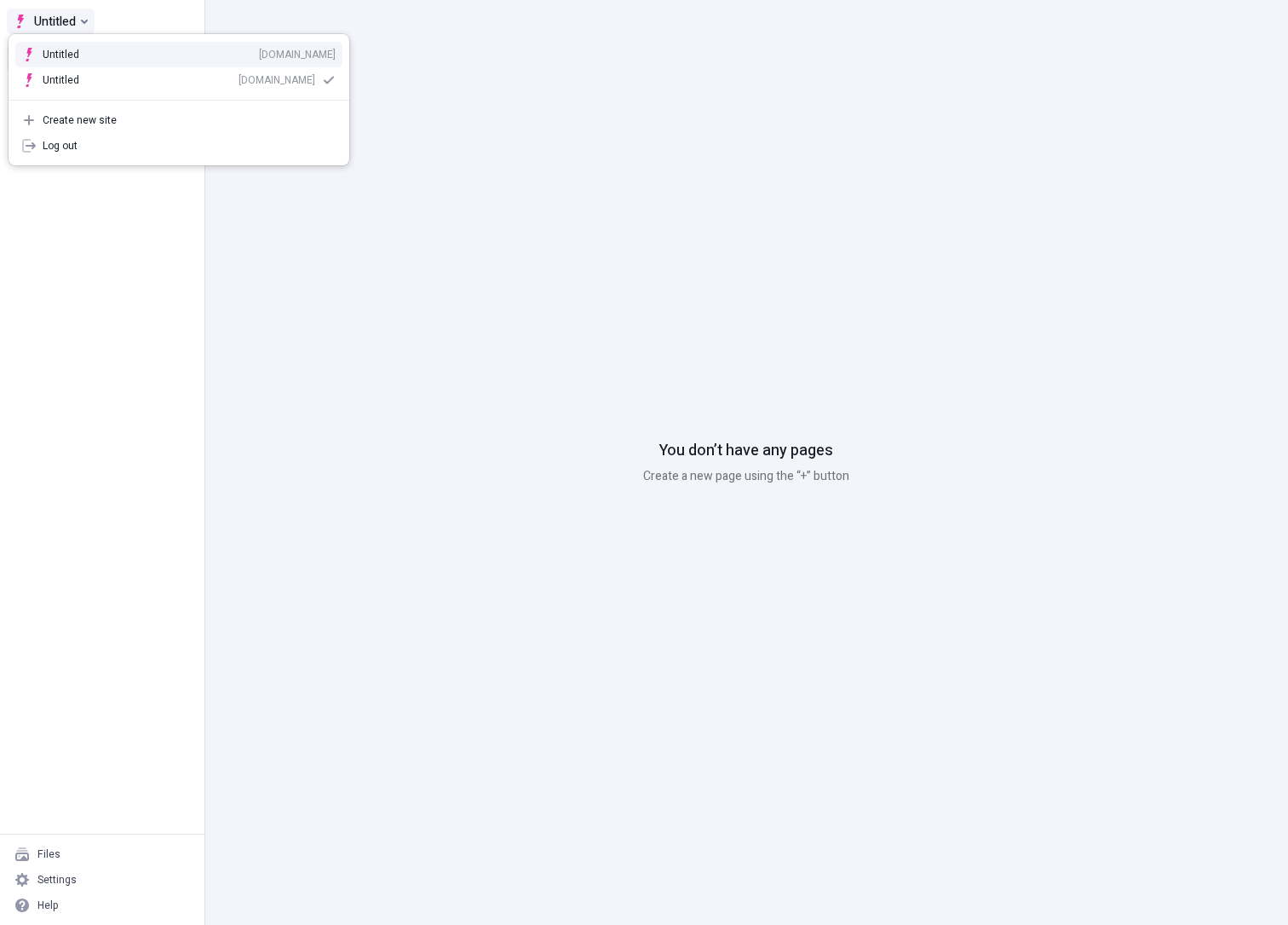
click at [62, 21] on span "Untitled" at bounding box center [55, 21] width 42 height 20
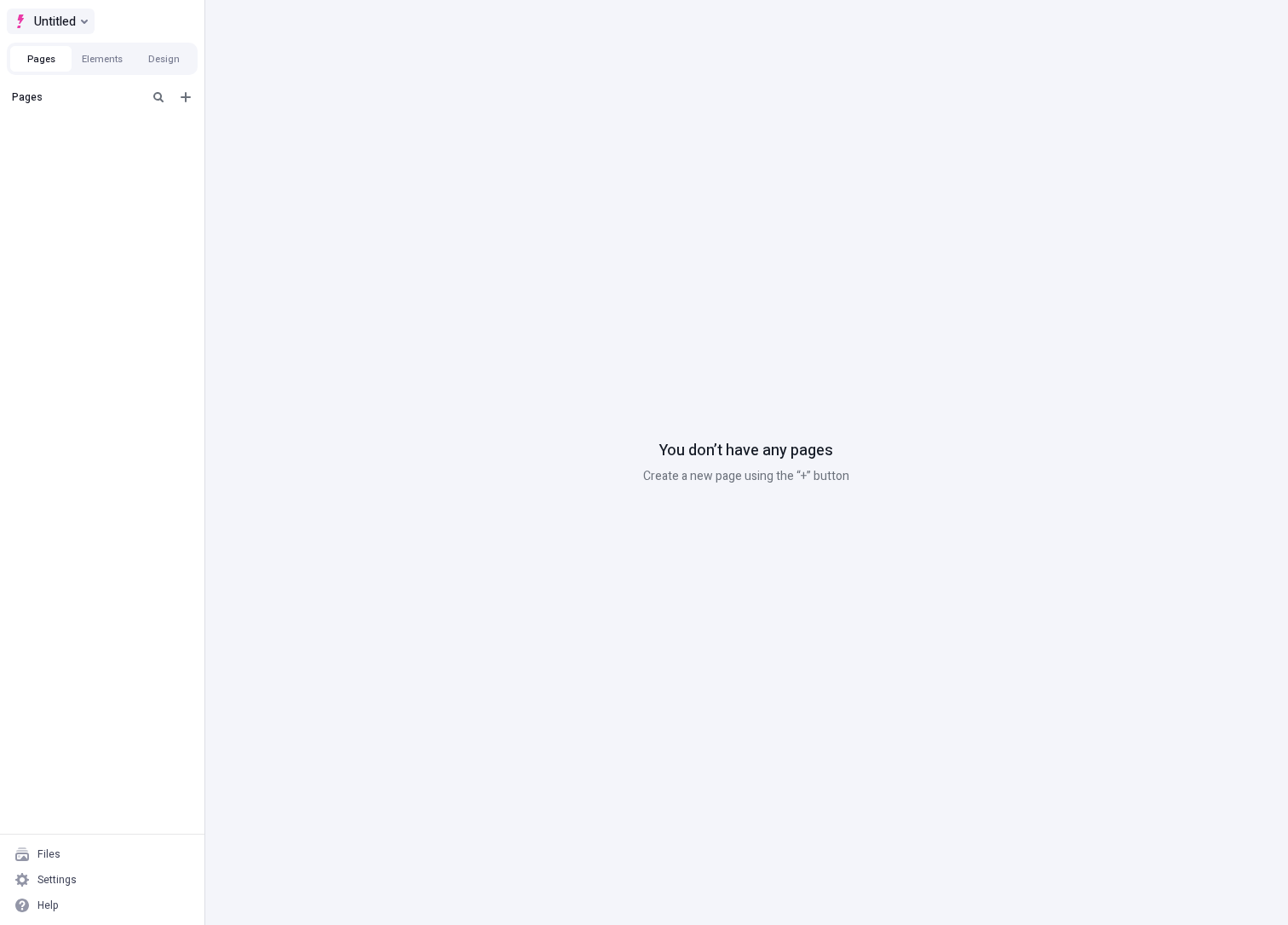
click at [60, 22] on span "Untitled" at bounding box center [55, 21] width 42 height 20
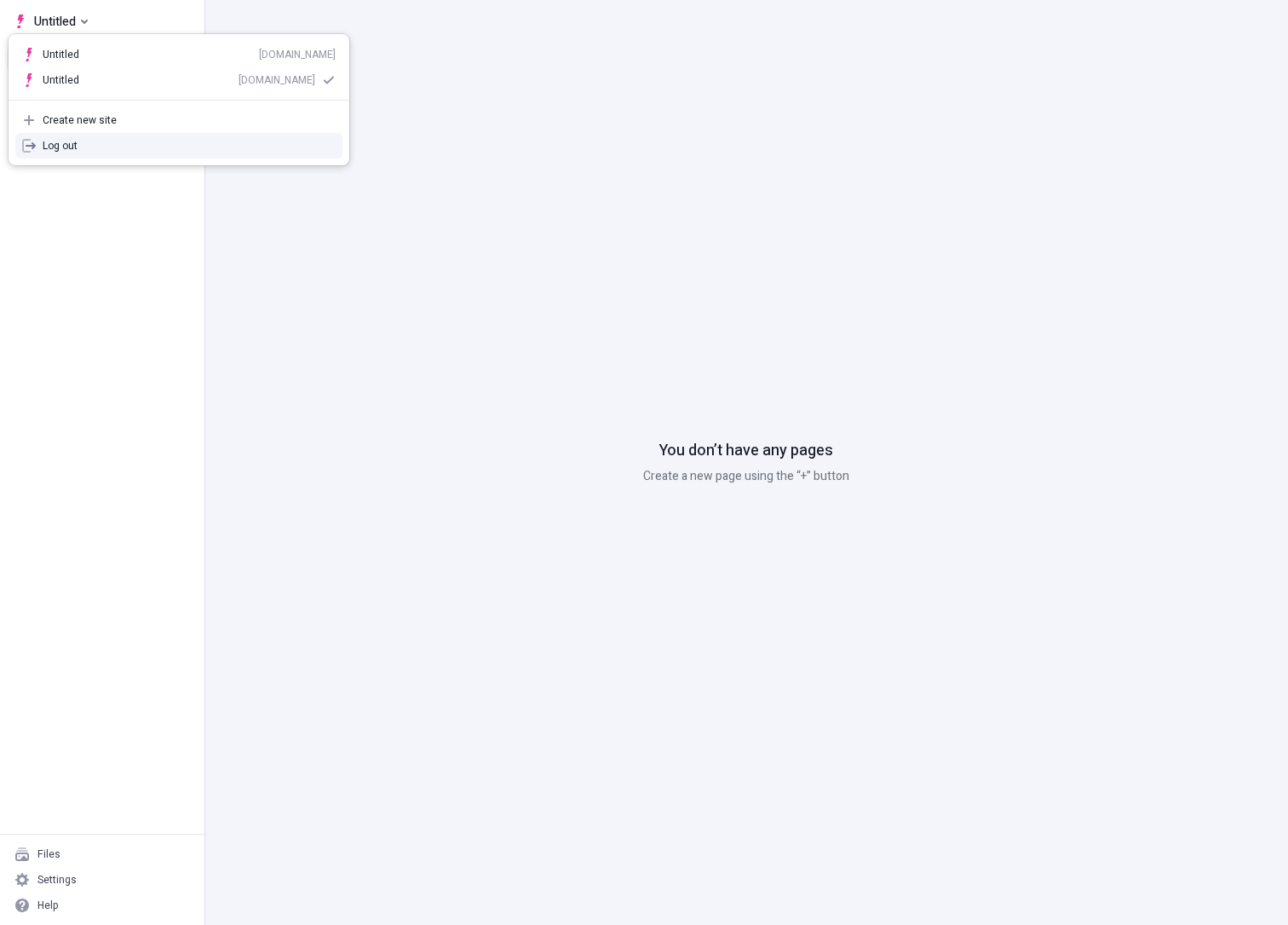
click at [96, 251] on div "Pages" at bounding box center [102, 457] width 205 height 752
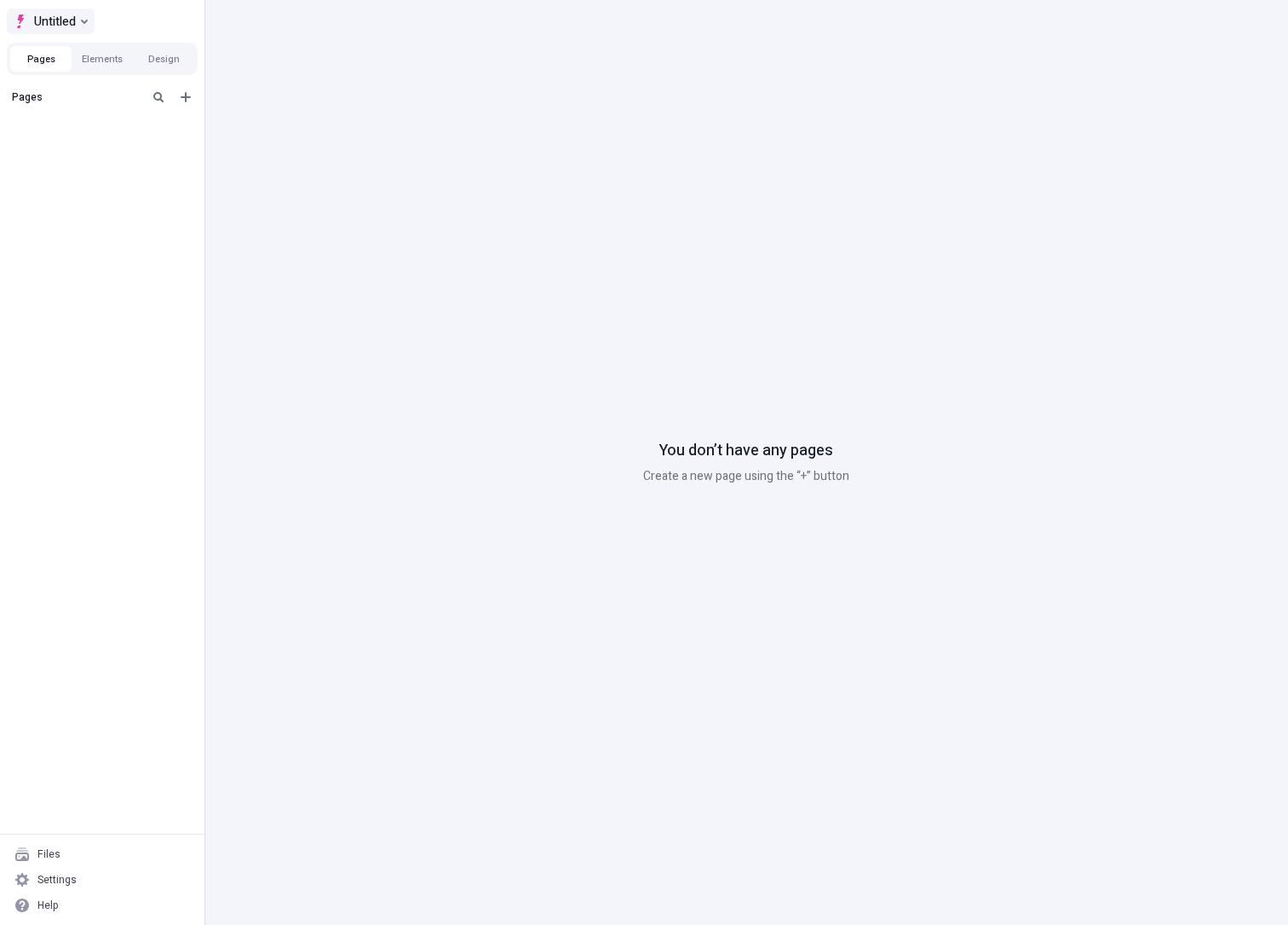
click at [31, 14] on div "Untitled" at bounding box center [45, 21] width 62 height 20
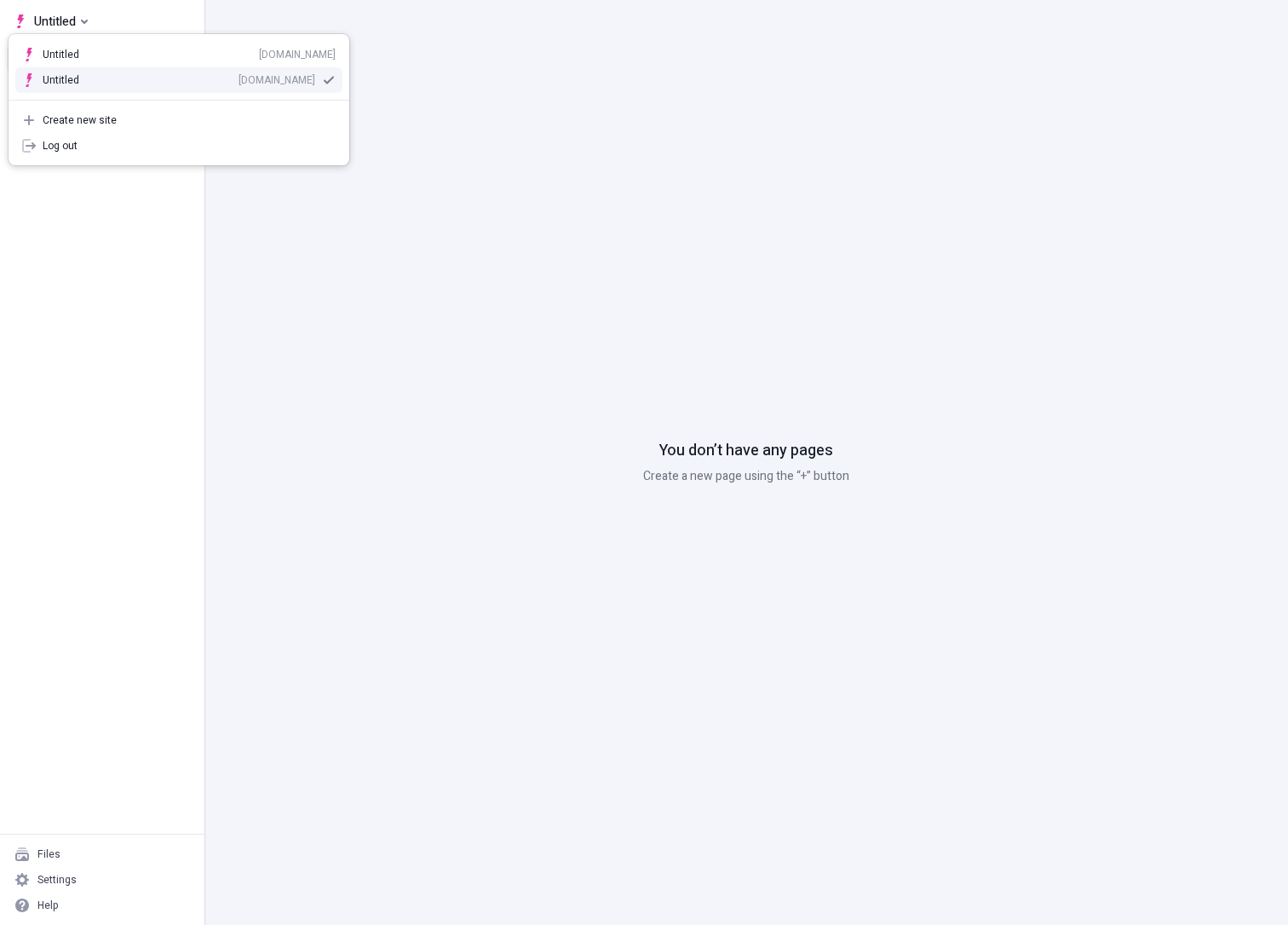
click at [282, 82] on div "r73988k13rc.staging.makeswift.site" at bounding box center [276, 80] width 77 height 14
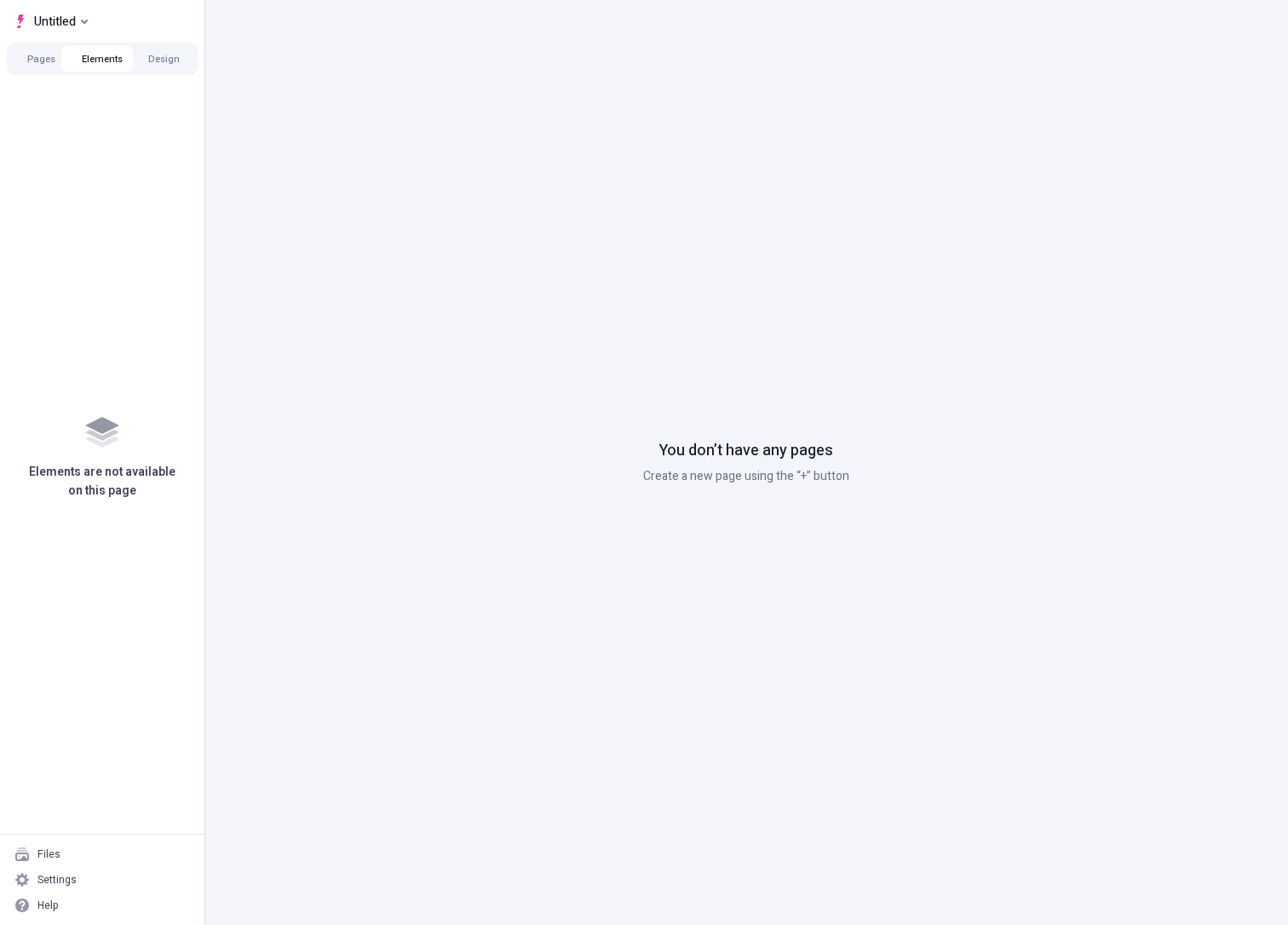
click at [96, 63] on button "Elements" at bounding box center [102, 59] width 61 height 26
click at [137, 59] on button "Design" at bounding box center [163, 59] width 61 height 26
click at [32, 53] on button "Pages" at bounding box center [41, 59] width 61 height 26
click at [63, 28] on span "Untitled" at bounding box center [55, 21] width 42 height 20
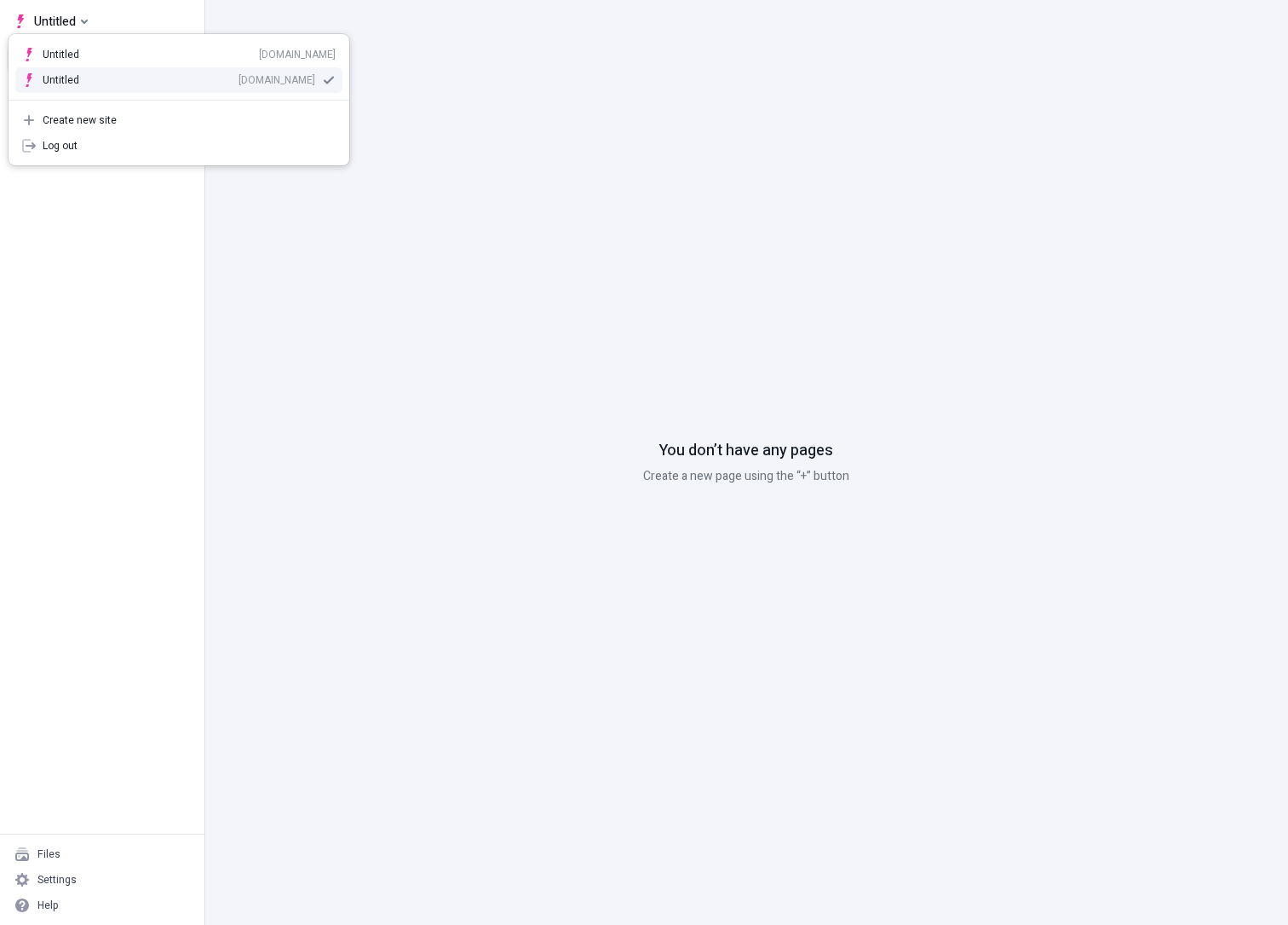
click at [238, 86] on div "r73988k13rc.staging.makeswift.site" at bounding box center [276, 80] width 77 height 14
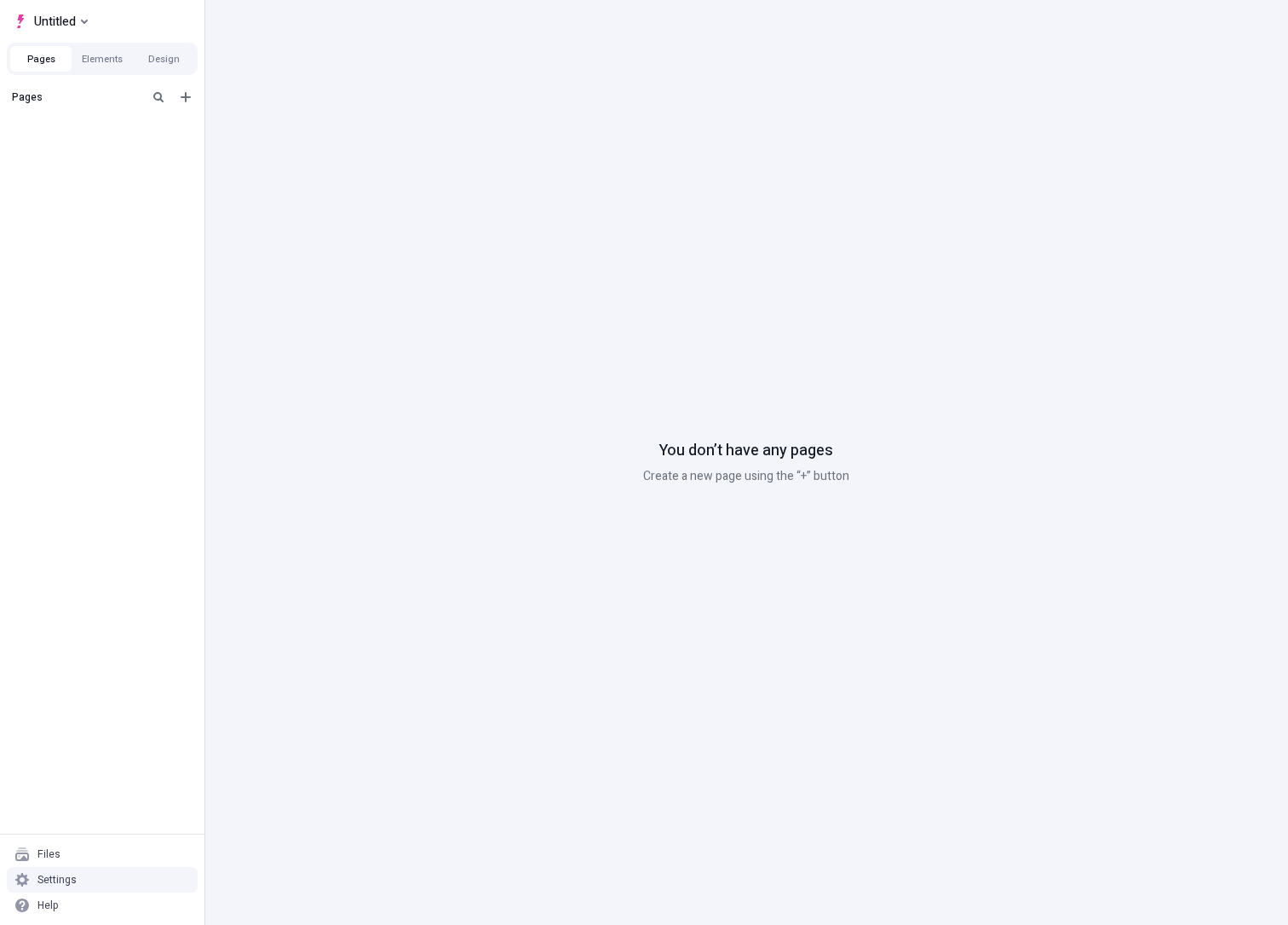
click at [51, 880] on div "Settings" at bounding box center [57, 880] width 39 height 14
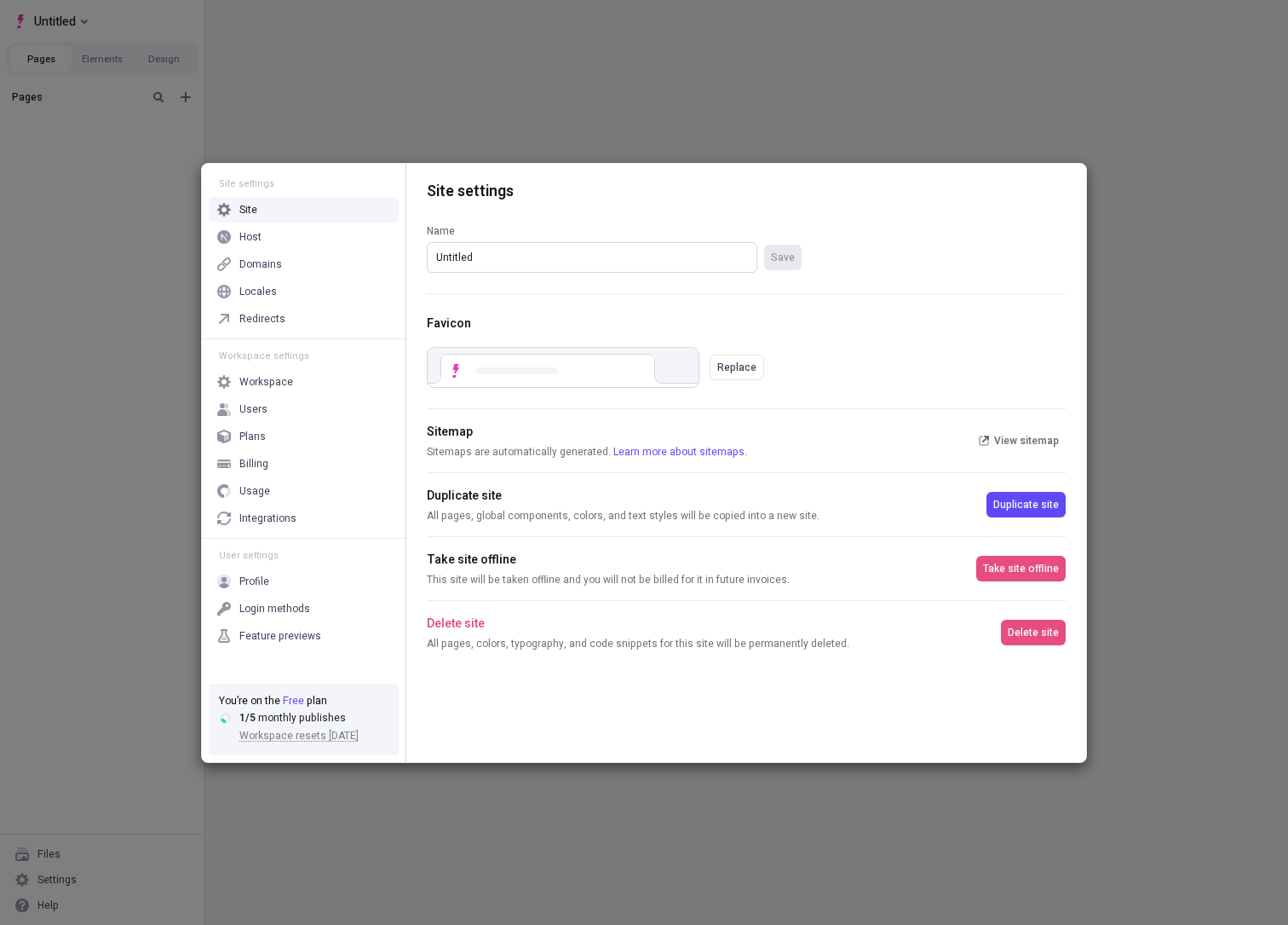
click at [526, 257] on input "Untitled" at bounding box center [592, 257] width 331 height 31
type input "s"
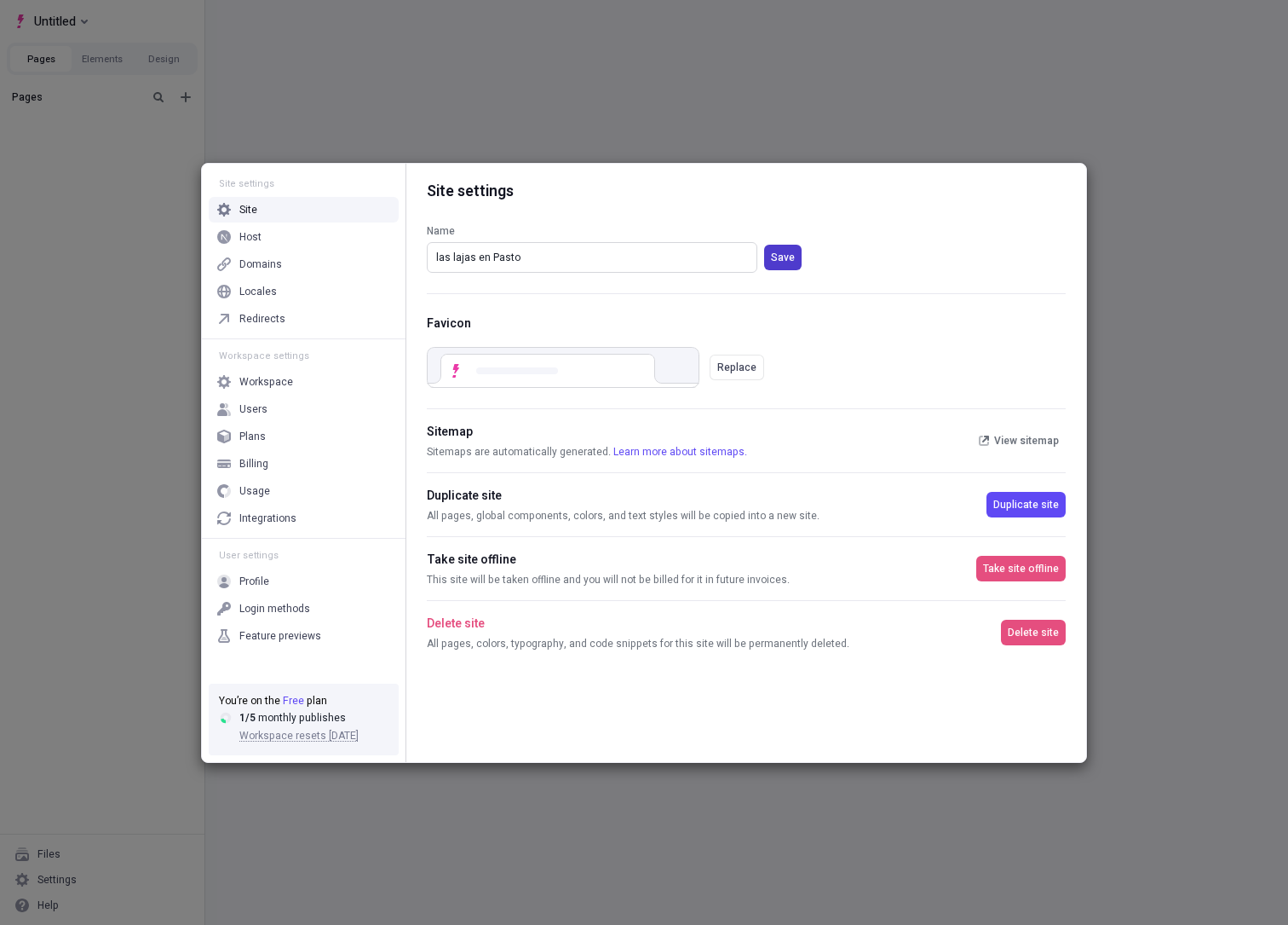
type input "las lajas en Pasto"
click at [784, 258] on span "Save" at bounding box center [784, 257] width 24 height 14
click at [278, 247] on div "Host" at bounding box center [303, 238] width 190 height 26
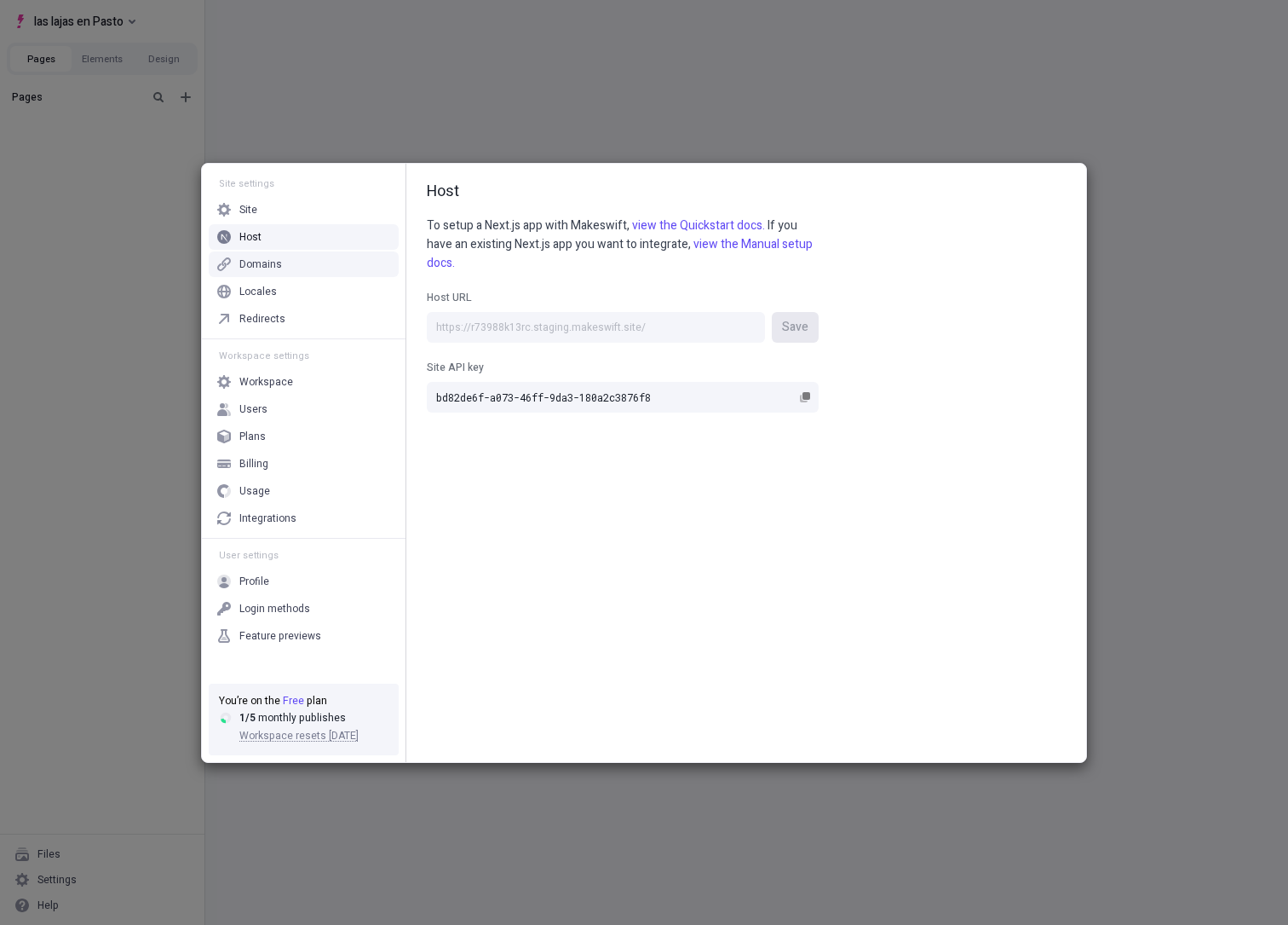
click at [279, 270] on div "Domains" at bounding box center [303, 264] width 190 height 26
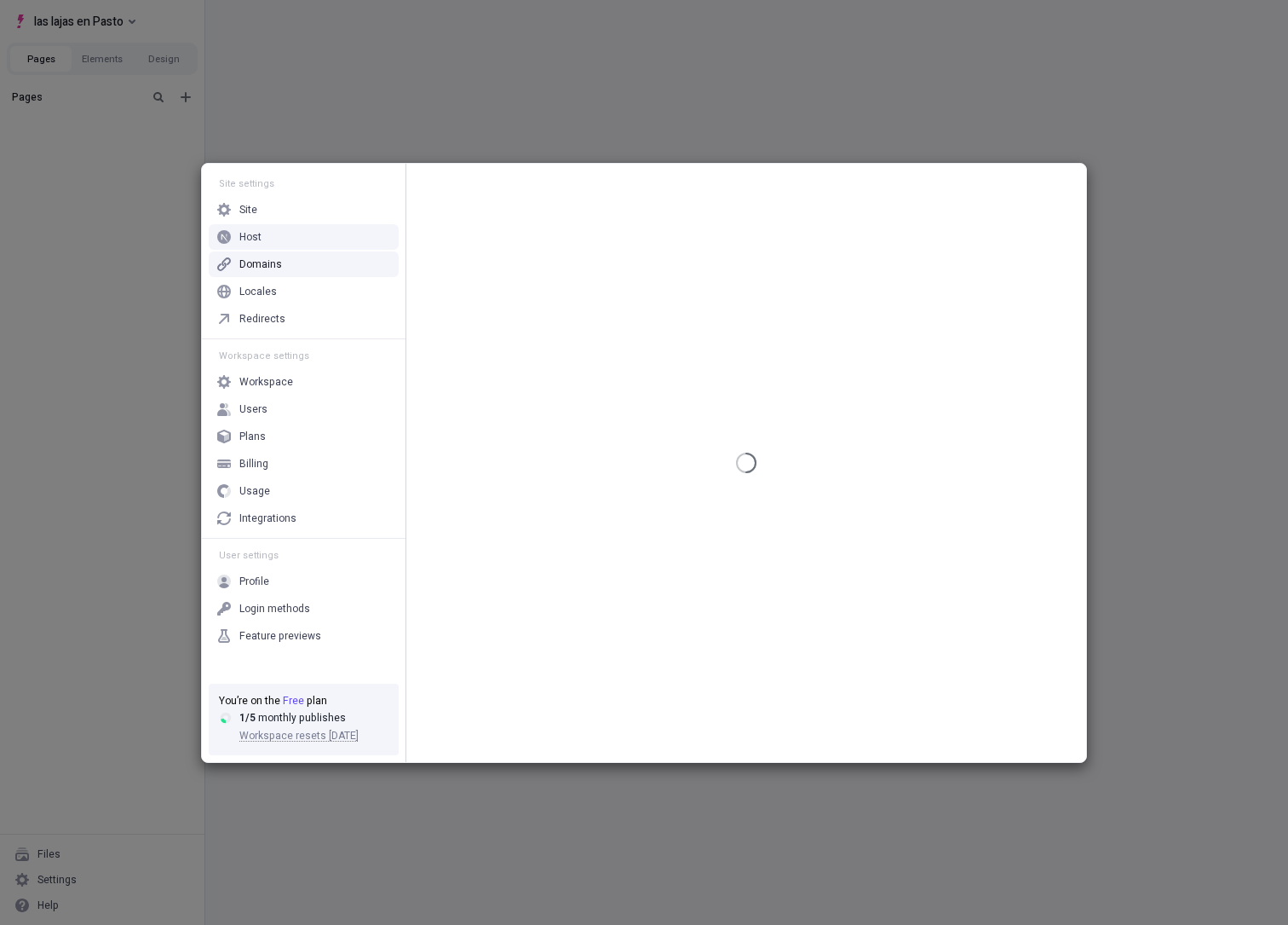
click at [258, 215] on div "Site" at bounding box center [303, 210] width 190 height 26
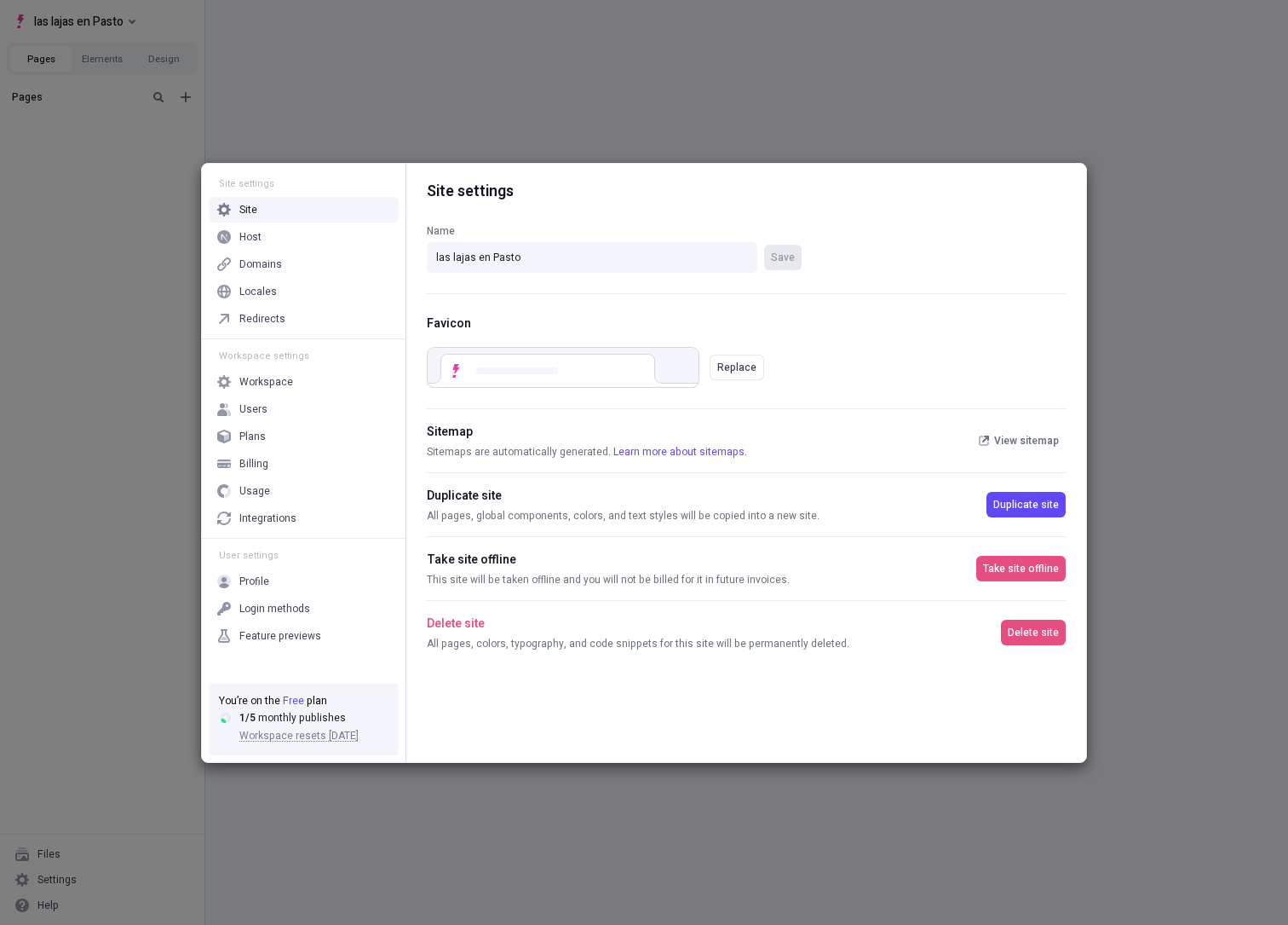
click at [258, 231] on div "Host" at bounding box center [250, 237] width 22 height 14
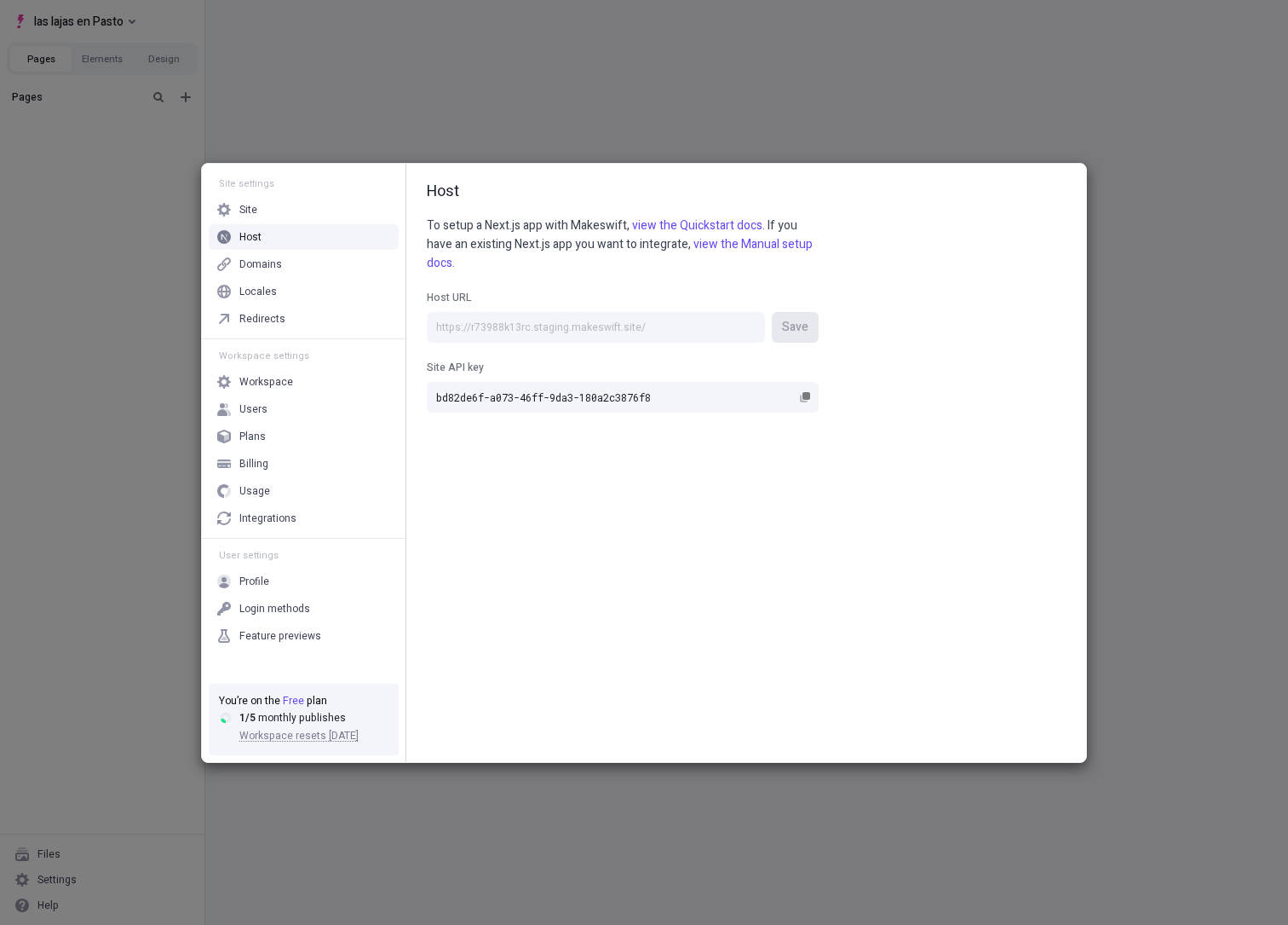
click at [603, 346] on label "Site API key bd82de6f-a073-46ff-9da3-180a2c3876f8" at bounding box center [622, 377] width 392 height 70
click at [603, 382] on input "bd82de6f-a073-46ff-9da3-180a2c3876f8" at bounding box center [622, 397] width 392 height 31
click at [603, 339] on input "Host URL Save" at bounding box center [595, 327] width 338 height 31
click at [259, 261] on div "Domains" at bounding box center [261, 264] width 43 height 14
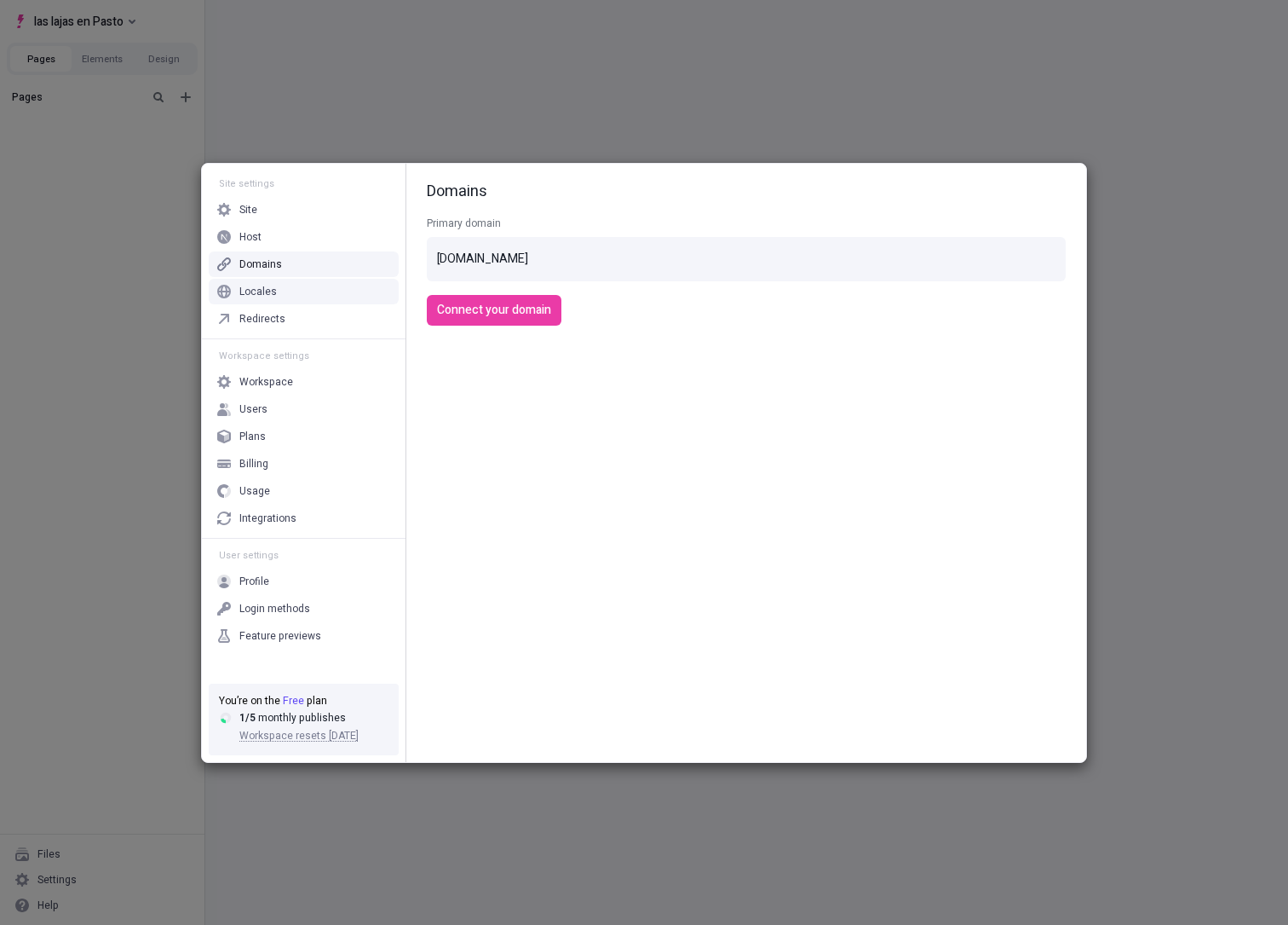
click at [261, 285] on div "Locales" at bounding box center [258, 291] width 37 height 14
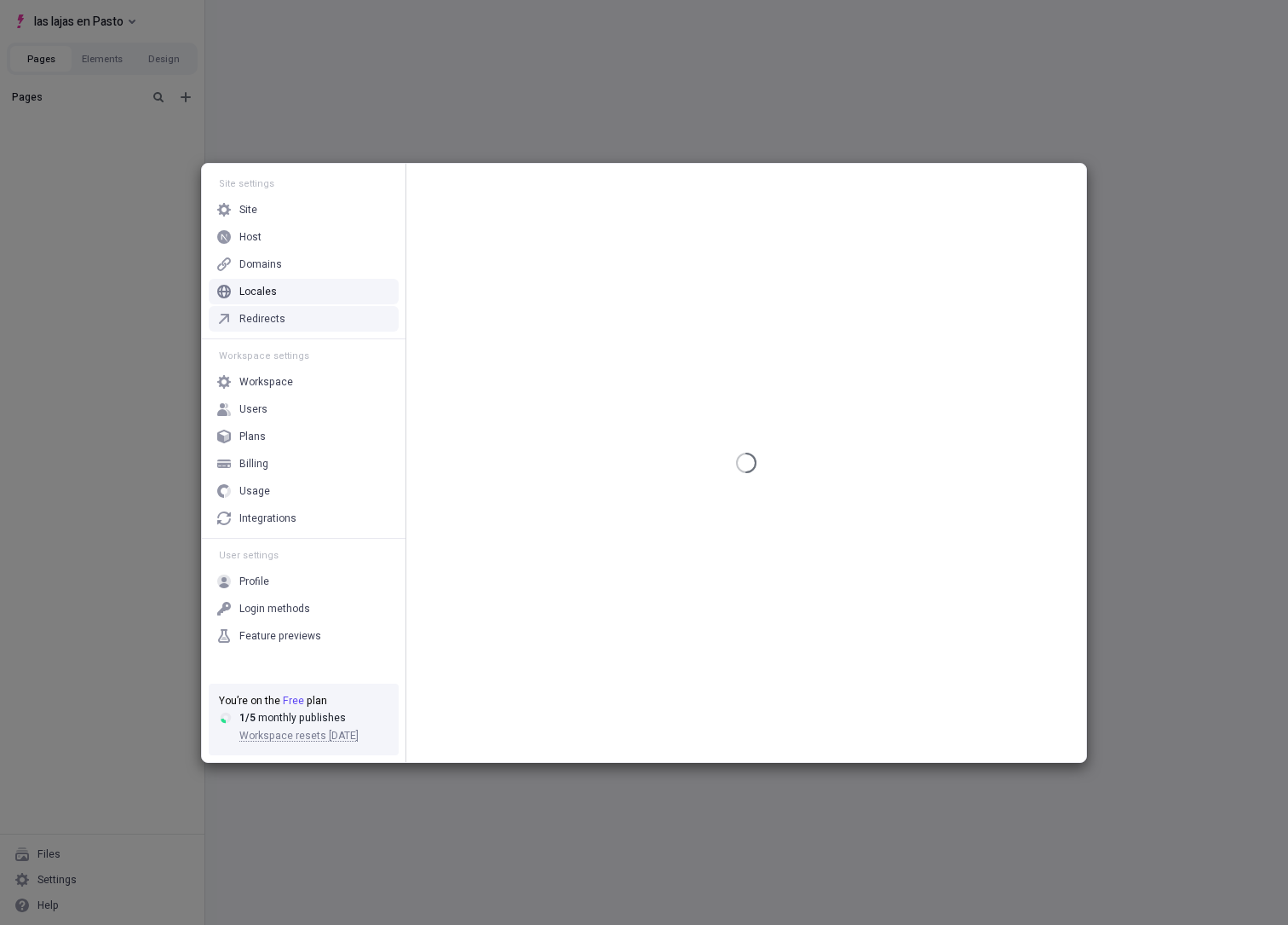
click at [265, 312] on div "Redirects" at bounding box center [262, 318] width 46 height 14
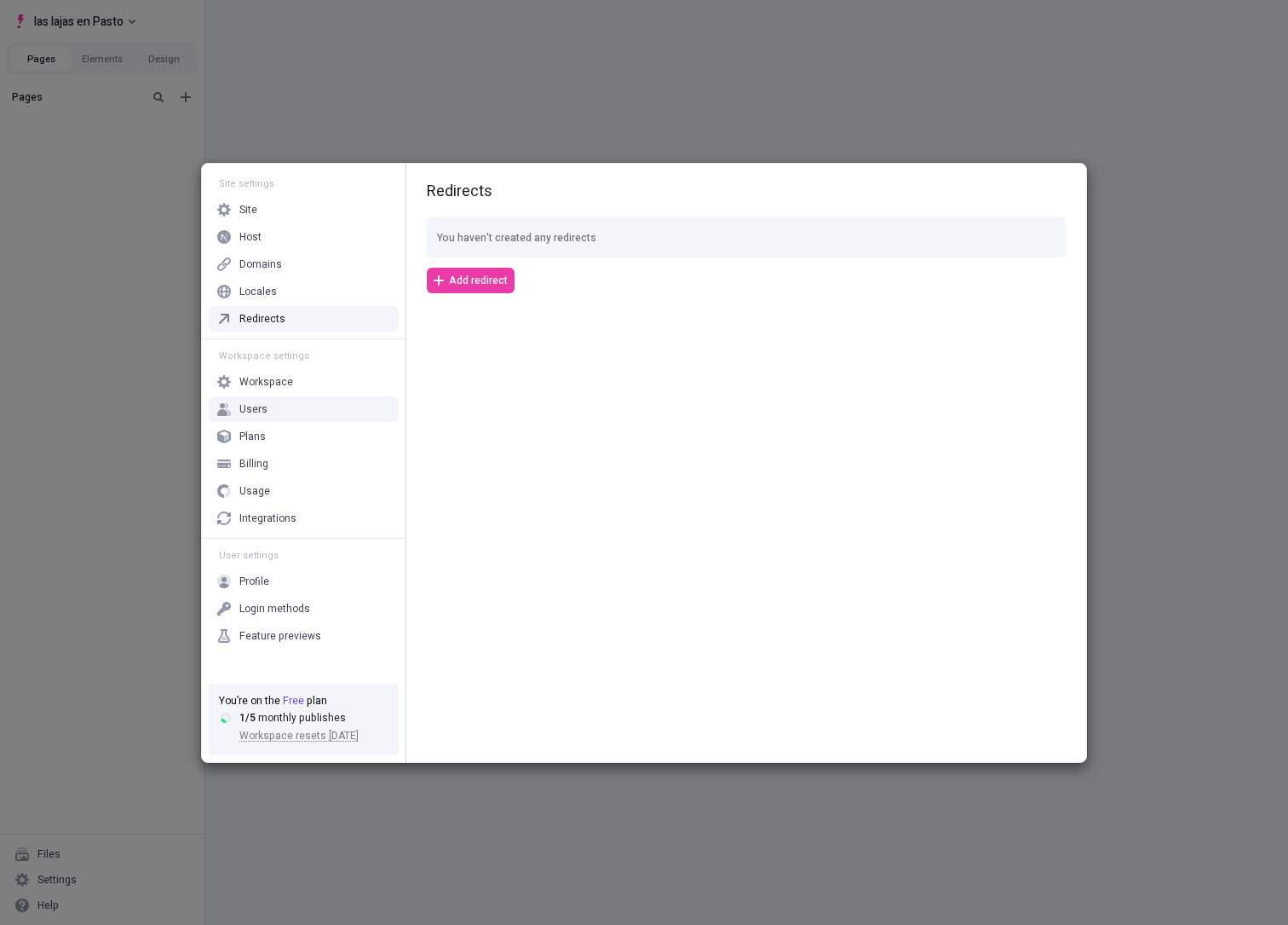
click at [285, 378] on div "Workspace" at bounding box center [266, 381] width 54 height 14
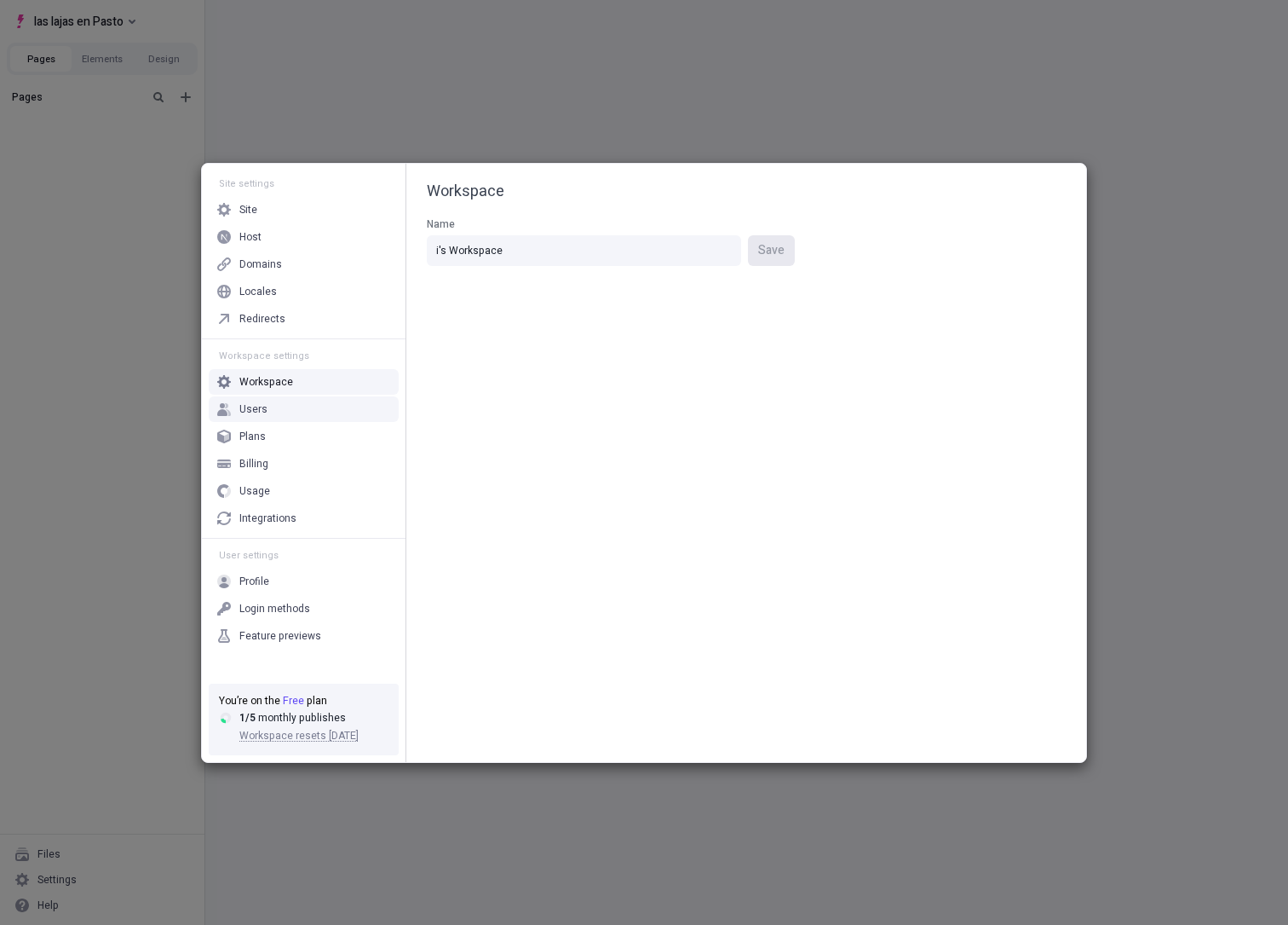
click at [279, 405] on div "Users" at bounding box center [303, 409] width 190 height 26
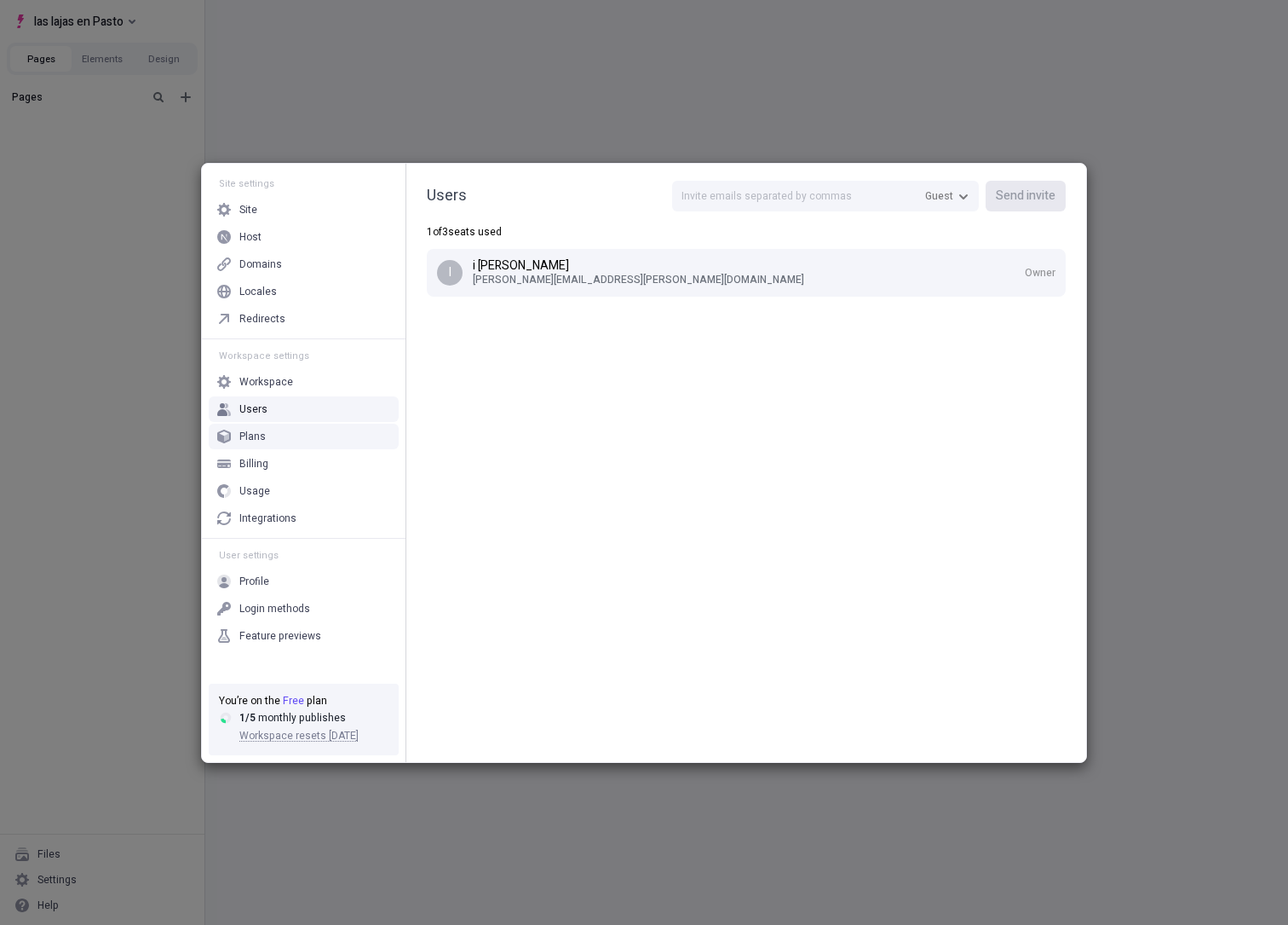
click at [93, 395] on div "Site settings Site Host Domains Locales Redirects Workspace settings Workspace …" at bounding box center [644, 462] width 1288 height 925
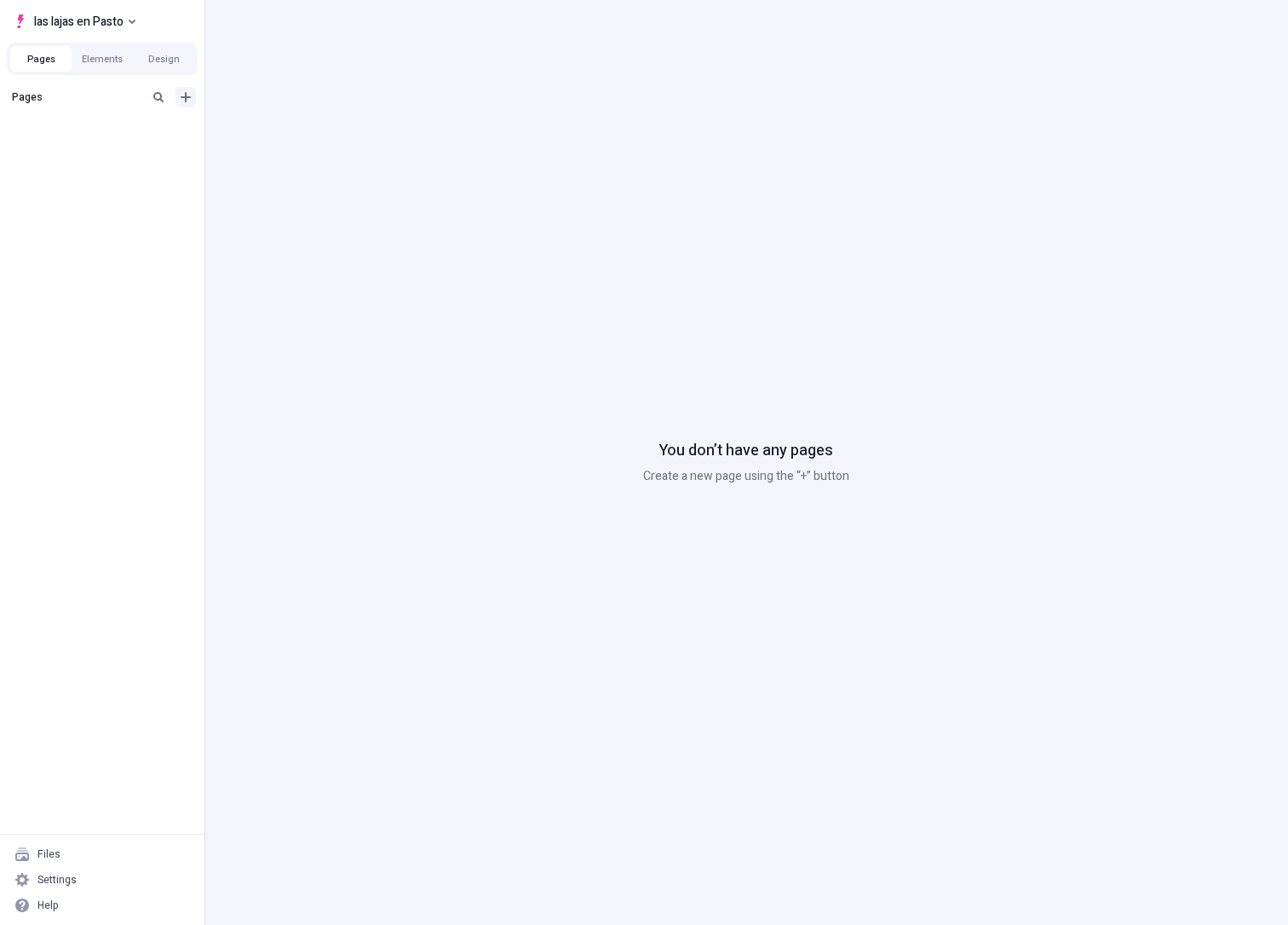
click at [185, 88] on button "Add new" at bounding box center [185, 97] width 20 height 20
click at [110, 128] on div "Blank page" at bounding box center [108, 127] width 163 height 26
click at [70, 127] on div "Untitled page" at bounding box center [96, 125] width 140 height 14
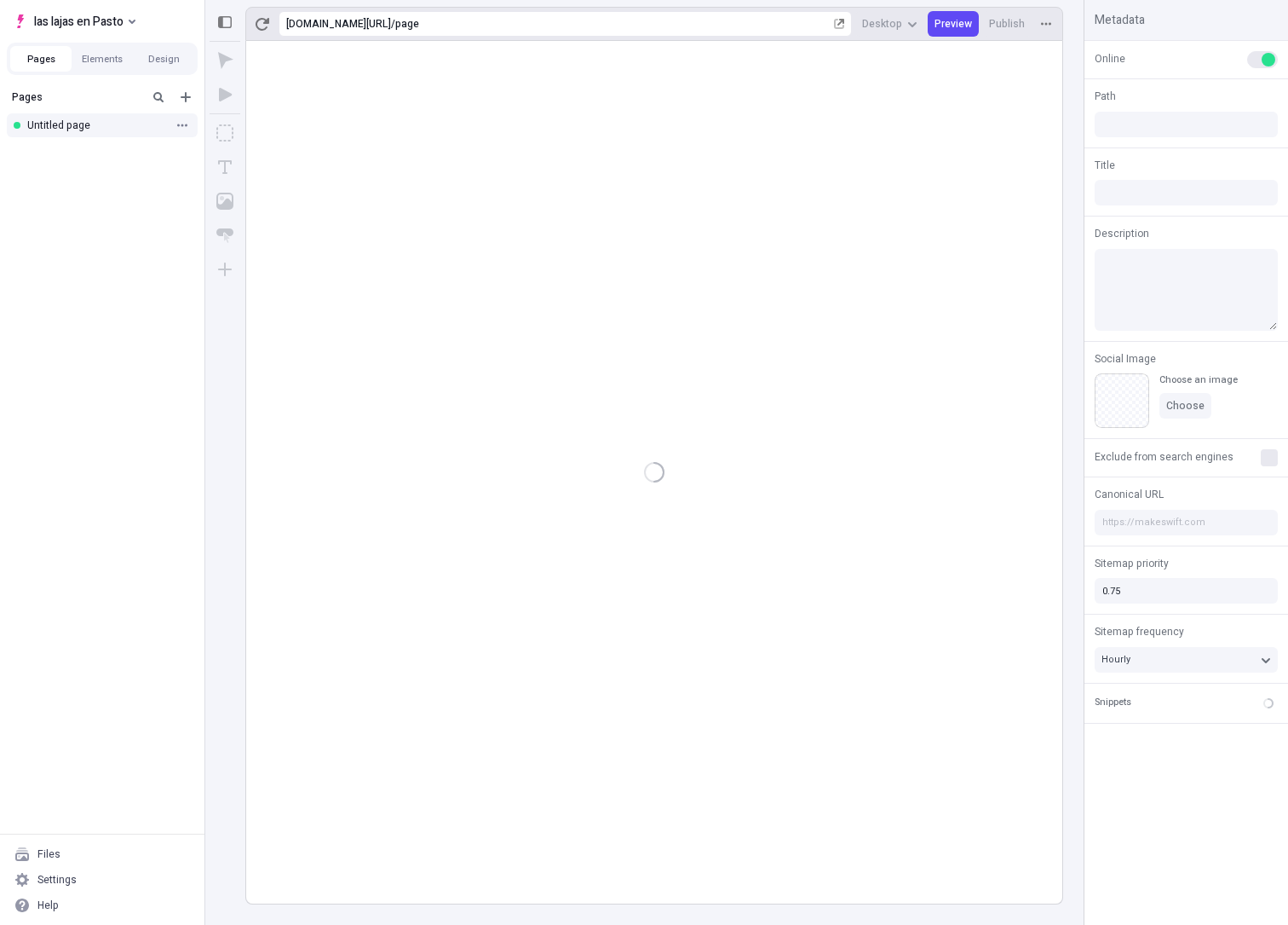
click at [195, 114] on div "Untitled page" at bounding box center [102, 125] width 205 height 26
type input "/page"
click at [189, 126] on button "button" at bounding box center [182, 125] width 17 height 17
click at [226, 135] on span "Rename" at bounding box center [290, 136] width 130 height 14
type input "landing page"
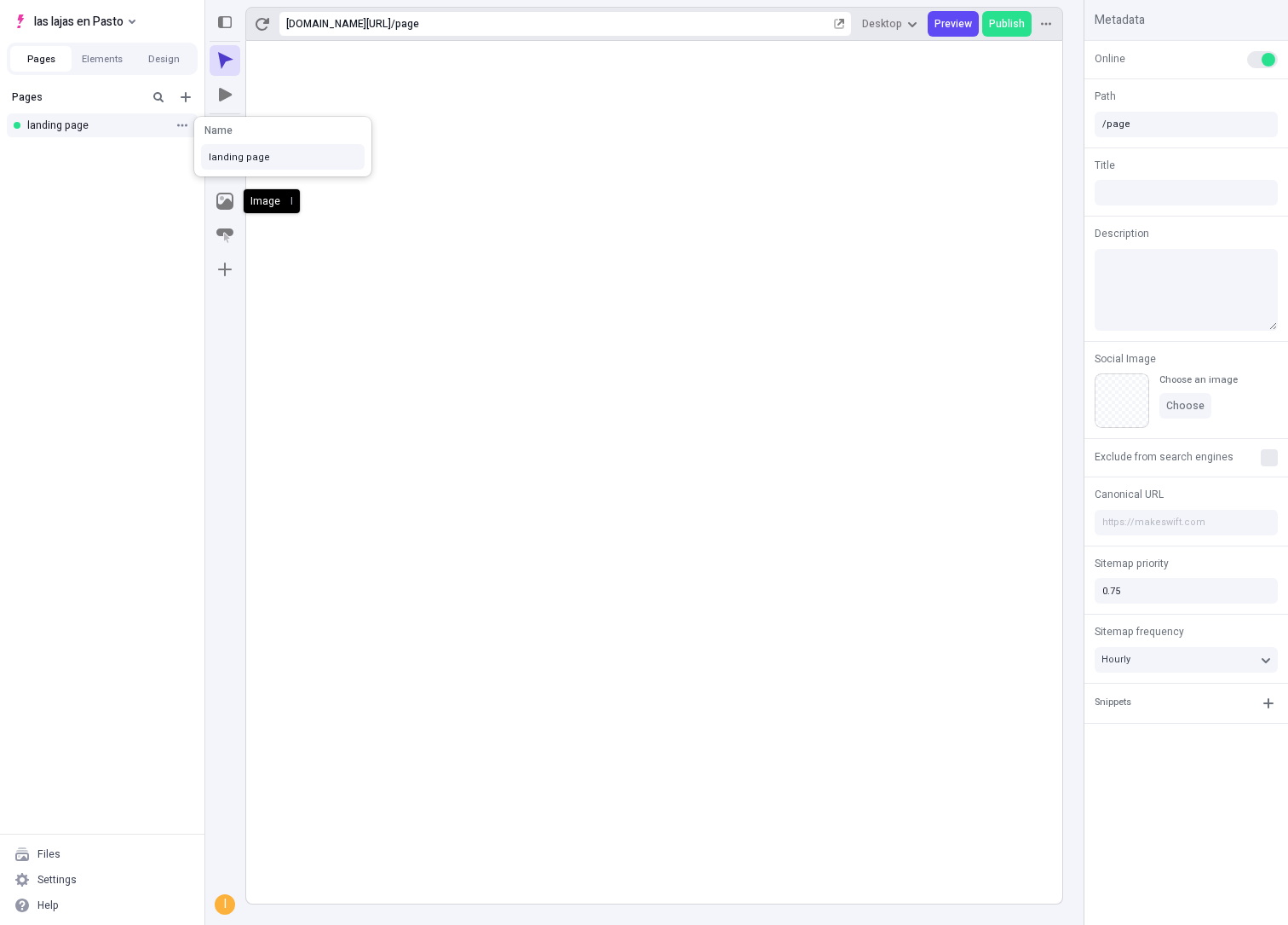
click at [481, 225] on rect at bounding box center [655, 472] width 816 height 863
click at [236, 199] on button "Image" at bounding box center [224, 200] width 31 height 31
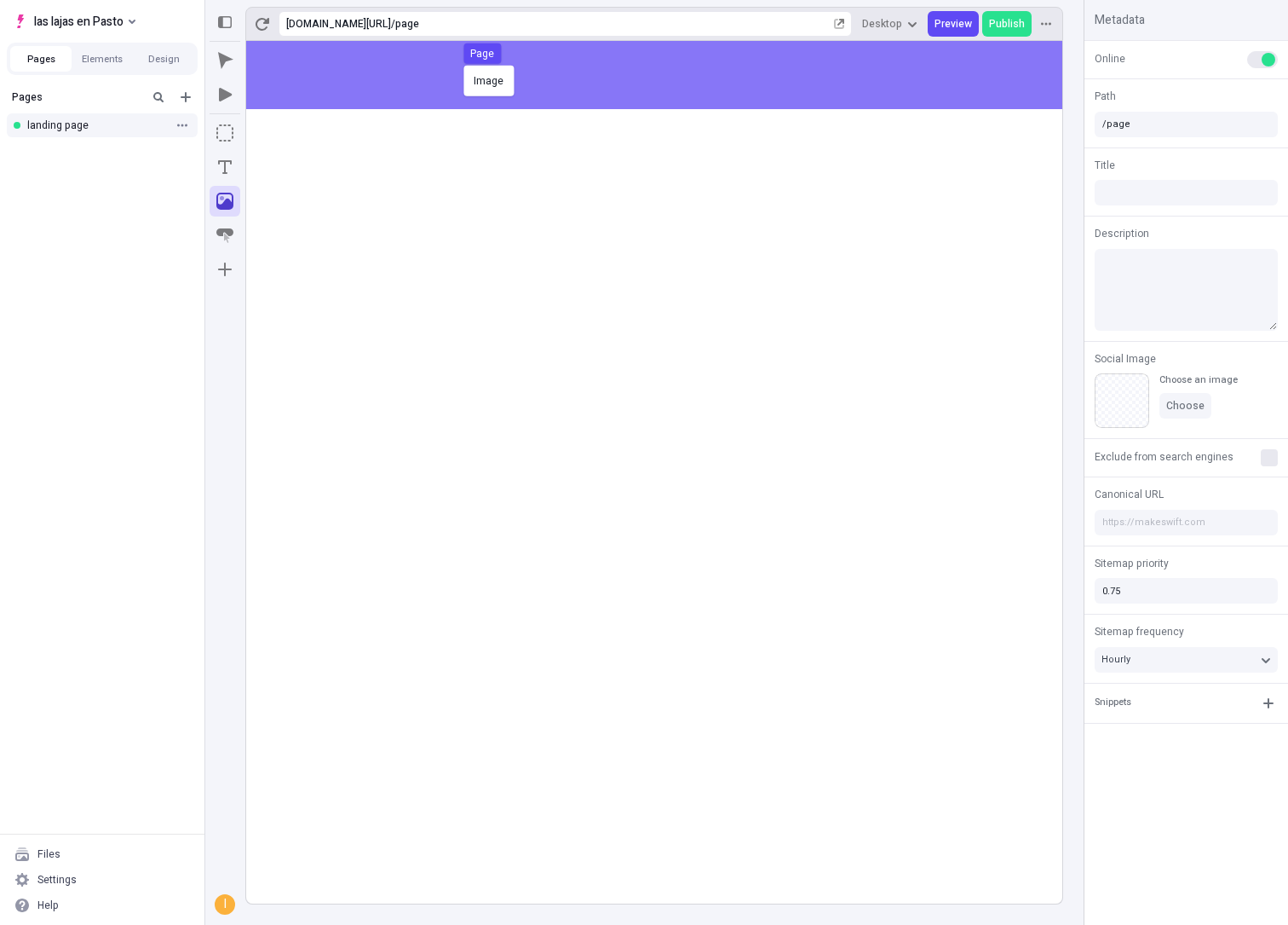
click at [461, 63] on div "Image Page" at bounding box center [644, 462] width 1288 height 925
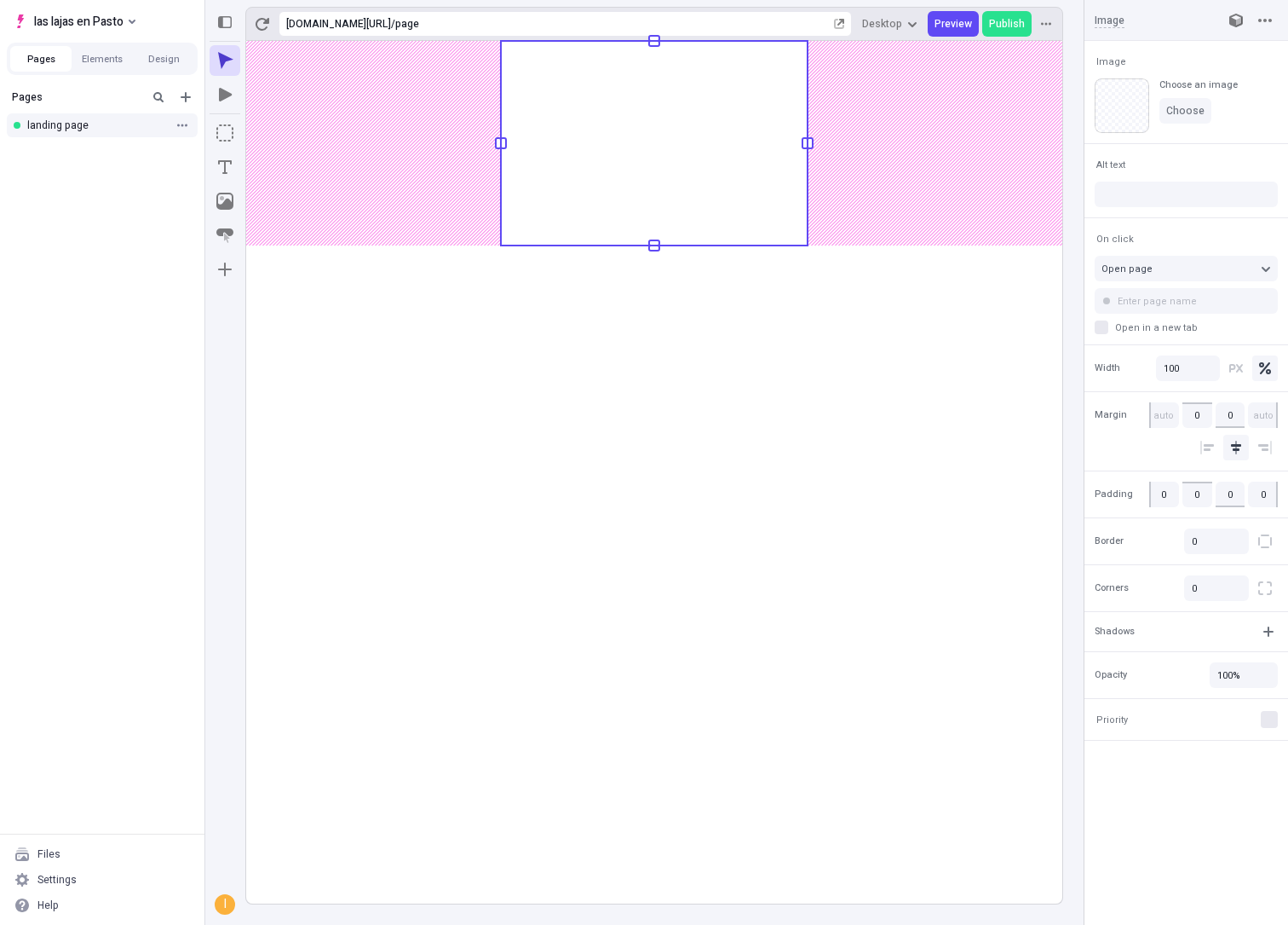
click at [607, 173] on rect at bounding box center [654, 143] width 307 height 205
type input "45"
click at [657, 279] on body "las lajas en Pasto Pages Elements Design Pages landing page Files Settings Help…" at bounding box center [644, 462] width 1288 height 925
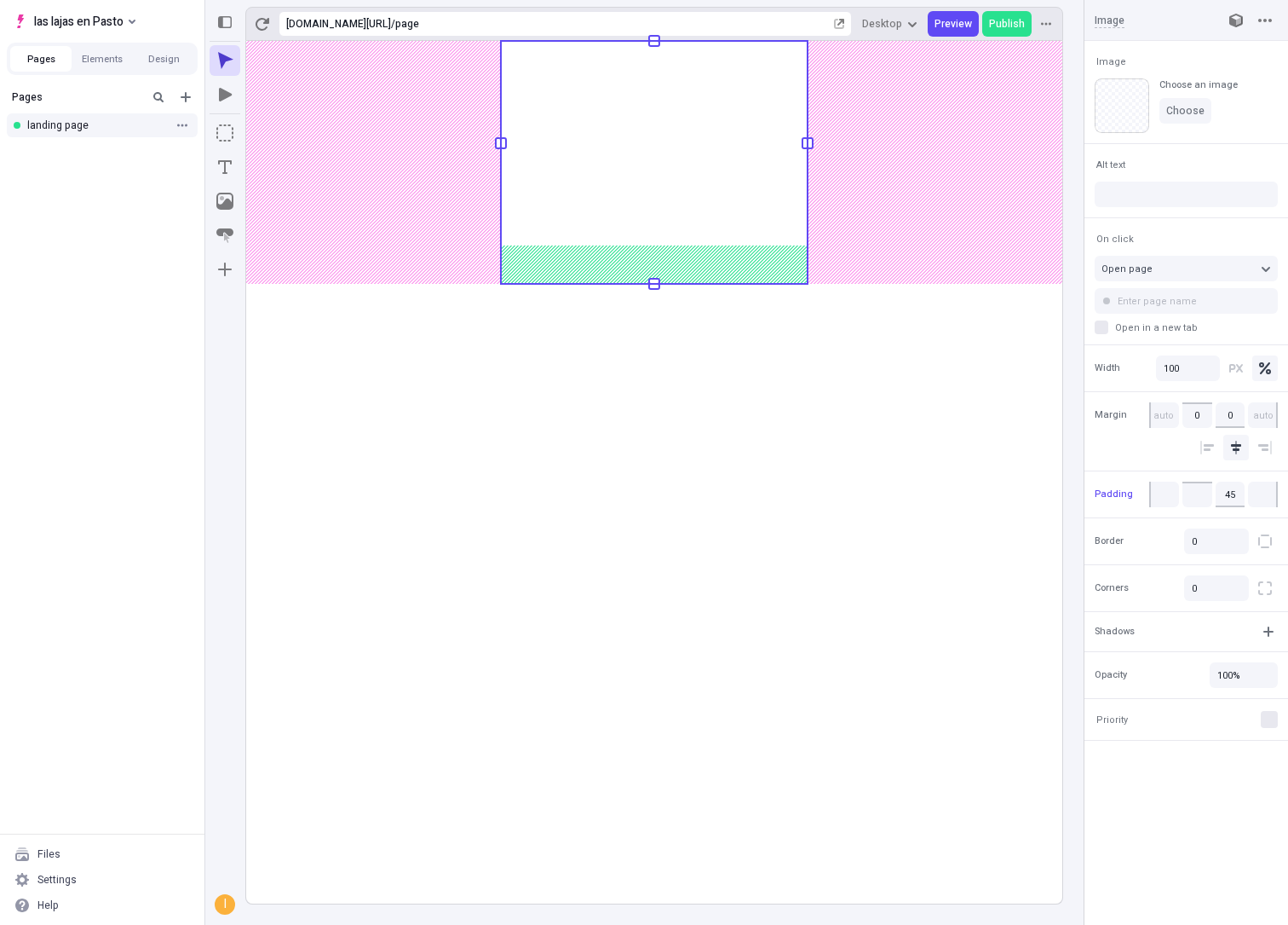
click at [670, 146] on rect at bounding box center [654, 162] width 307 height 243
click at [728, 120] on rect at bounding box center [654, 162] width 307 height 243
click at [1209, 96] on div "Choose an image Choose" at bounding box center [1199, 106] width 79 height 55
click at [1203, 101] on button "Choose" at bounding box center [1186, 111] width 52 height 26
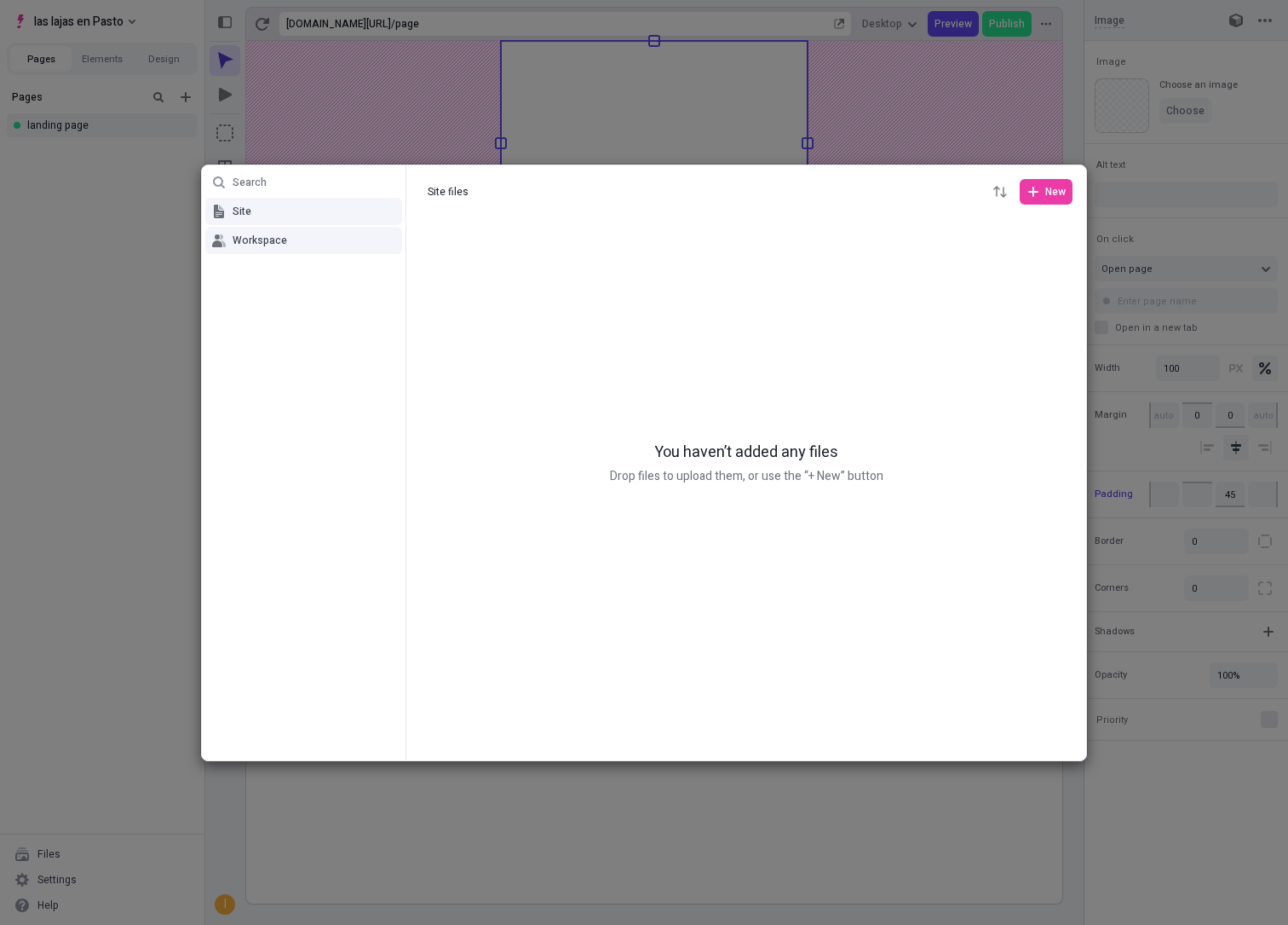
click at [303, 234] on button "Workspace" at bounding box center [303, 239] width 197 height 27
click at [287, 221] on button "Site" at bounding box center [303, 211] width 197 height 27
click at [286, 239] on button "Workspace" at bounding box center [303, 239] width 197 height 27
click at [286, 218] on button "Site" at bounding box center [303, 211] width 197 height 27
type input "Site files"
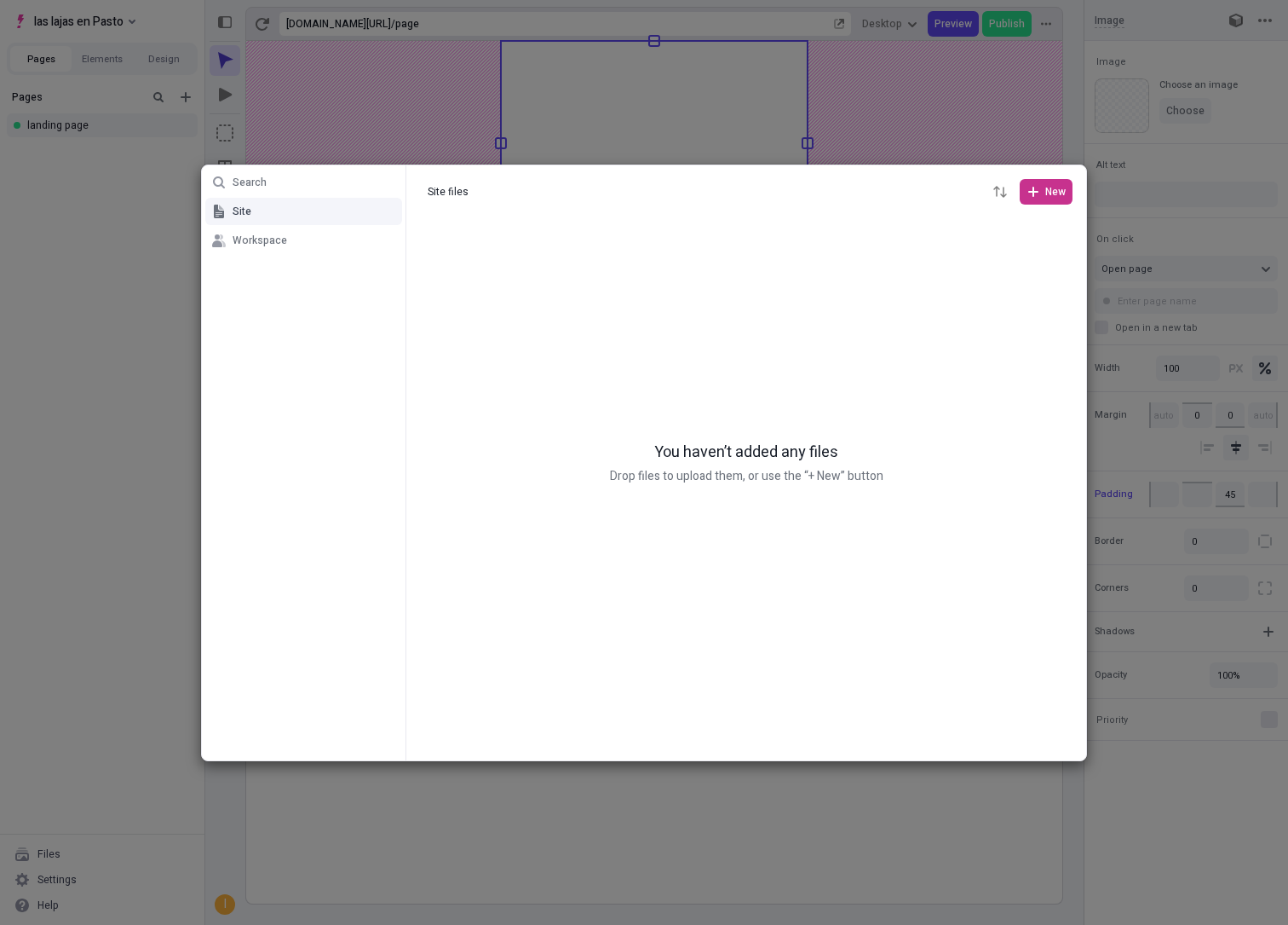
click at [1058, 197] on span "New" at bounding box center [1056, 191] width 20 height 14
click at [987, 252] on span "Folder" at bounding box center [1015, 253] width 89 height 14
type input "image"
click at [579, 314] on div at bounding box center [746, 490] width 680 height 542
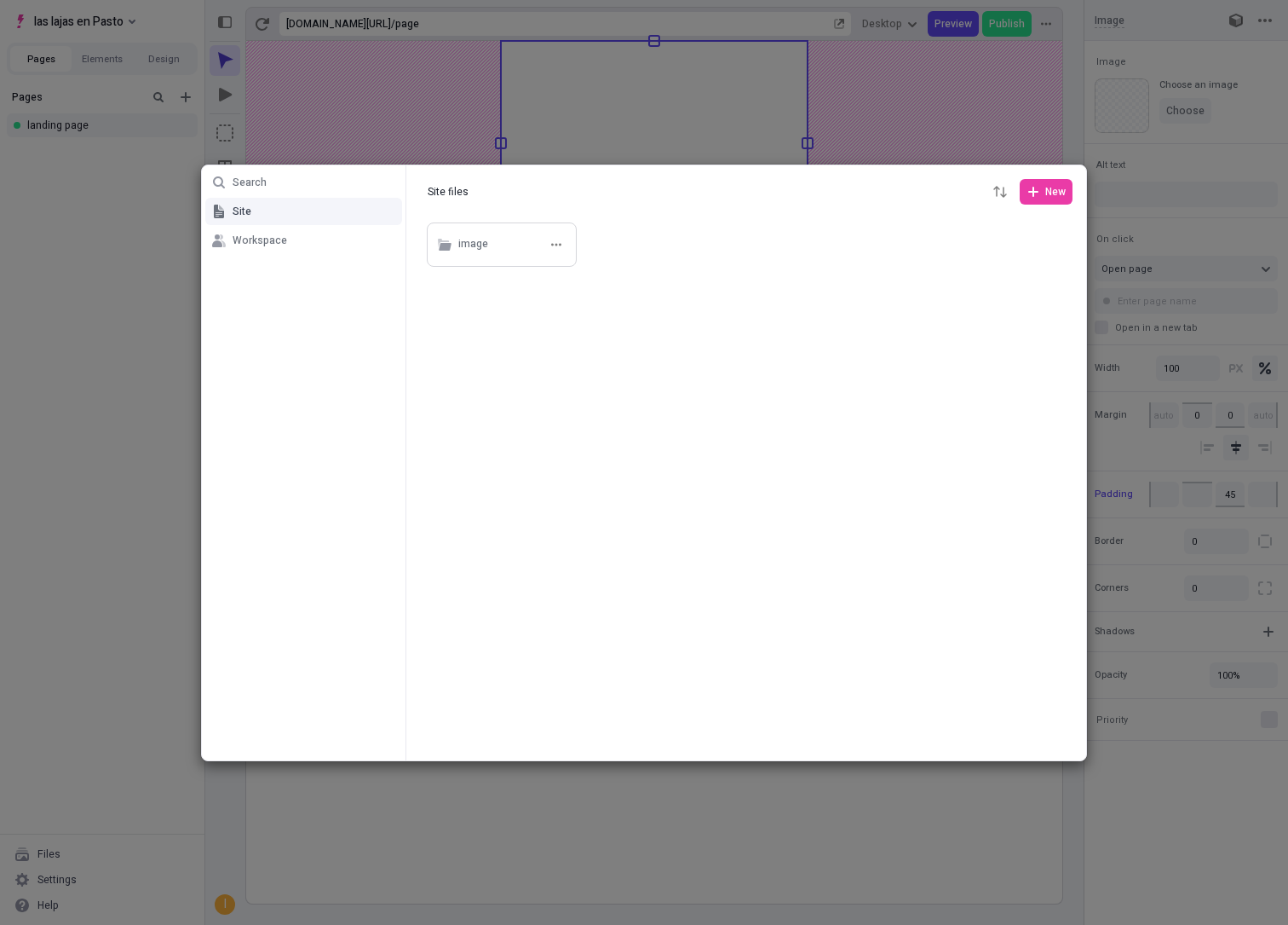
click at [533, 249] on div "image" at bounding box center [513, 245] width 110 height 26
type input "image"
click at [1062, 181] on button "New" at bounding box center [1046, 192] width 53 height 26
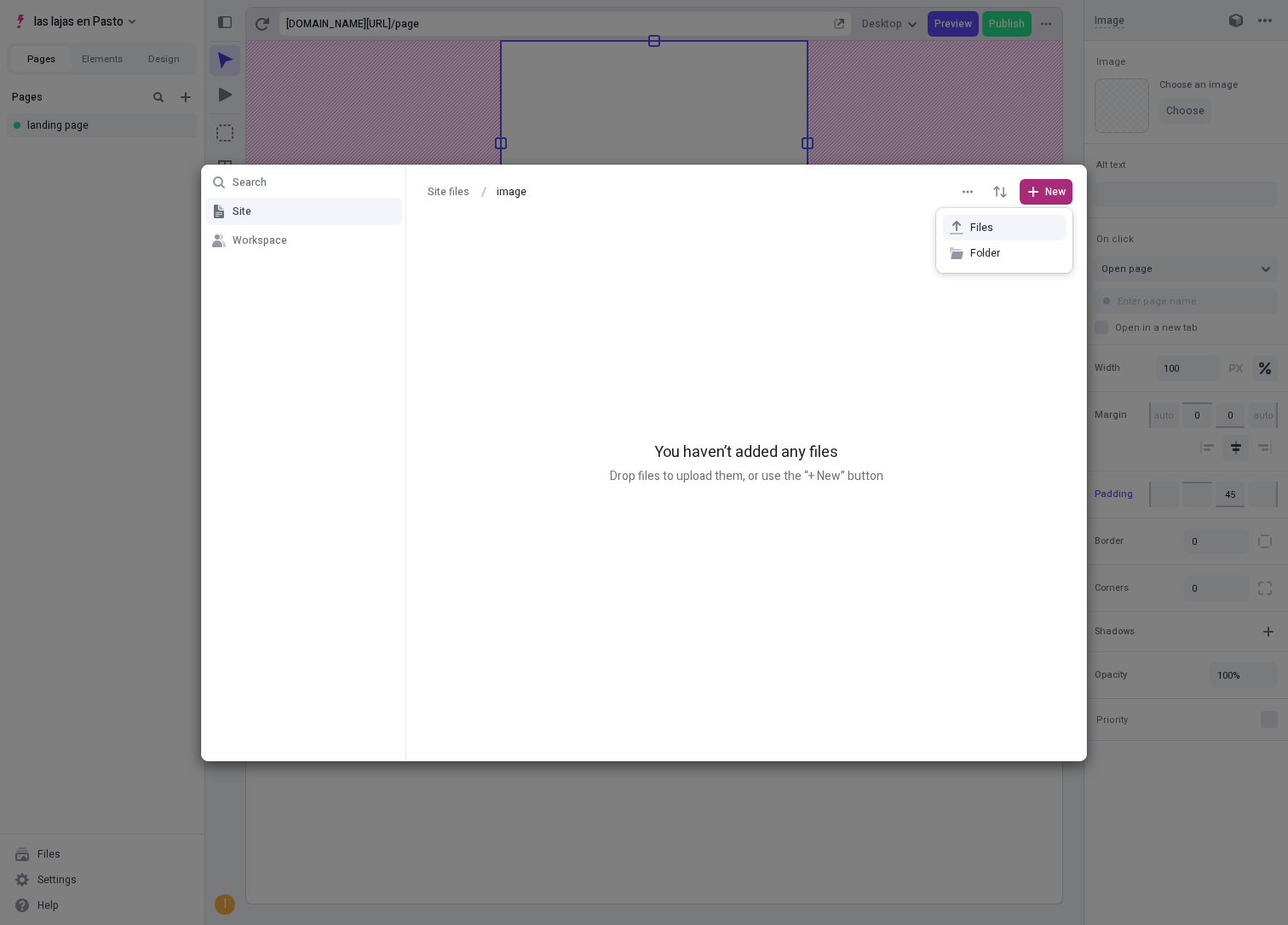
click at [983, 233] on span "Files" at bounding box center [1015, 227] width 89 height 14
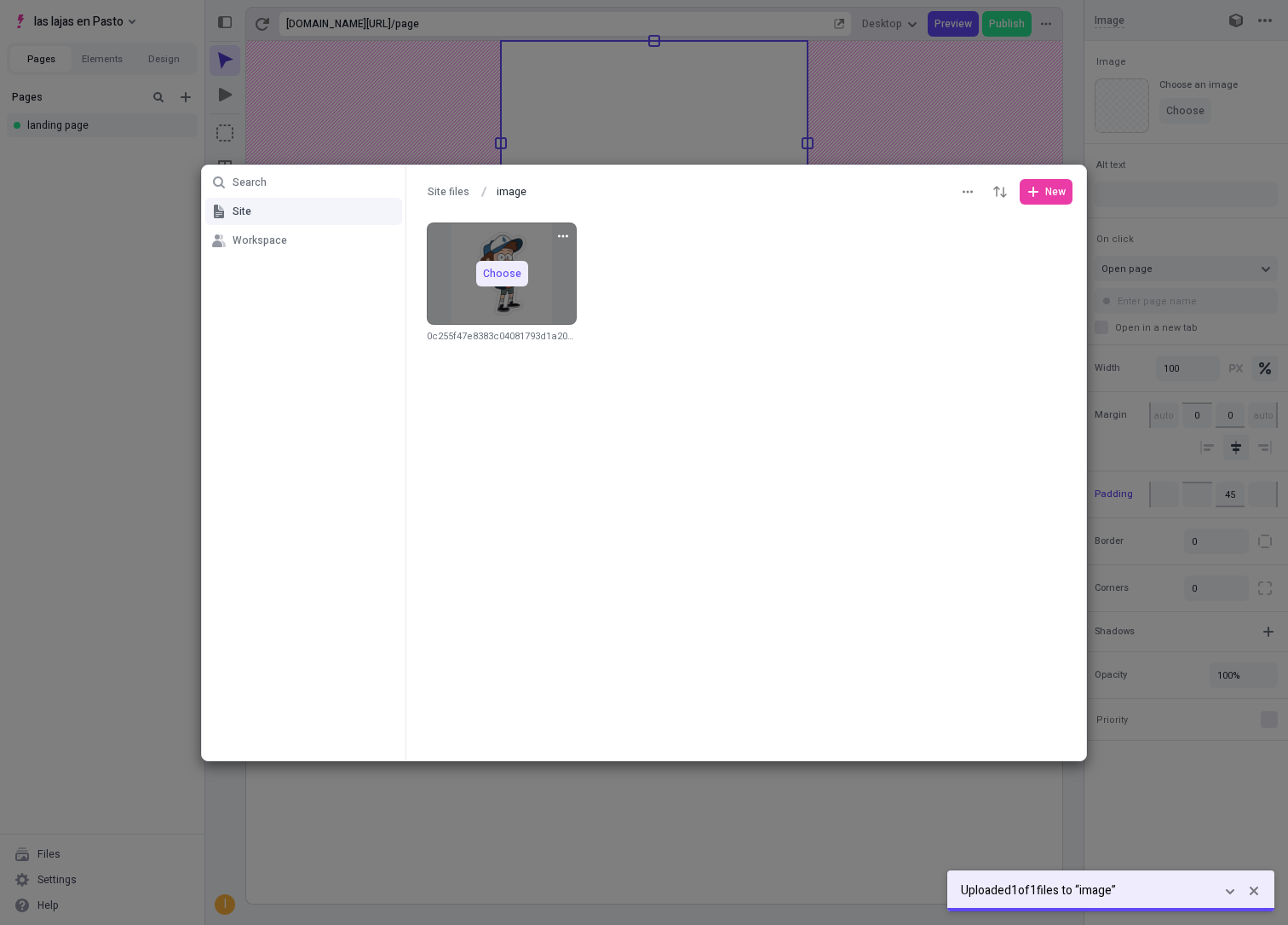
click at [500, 287] on div "Choose" at bounding box center [502, 274] width 150 height 102
click at [494, 268] on span "Choose" at bounding box center [502, 274] width 38 height 14
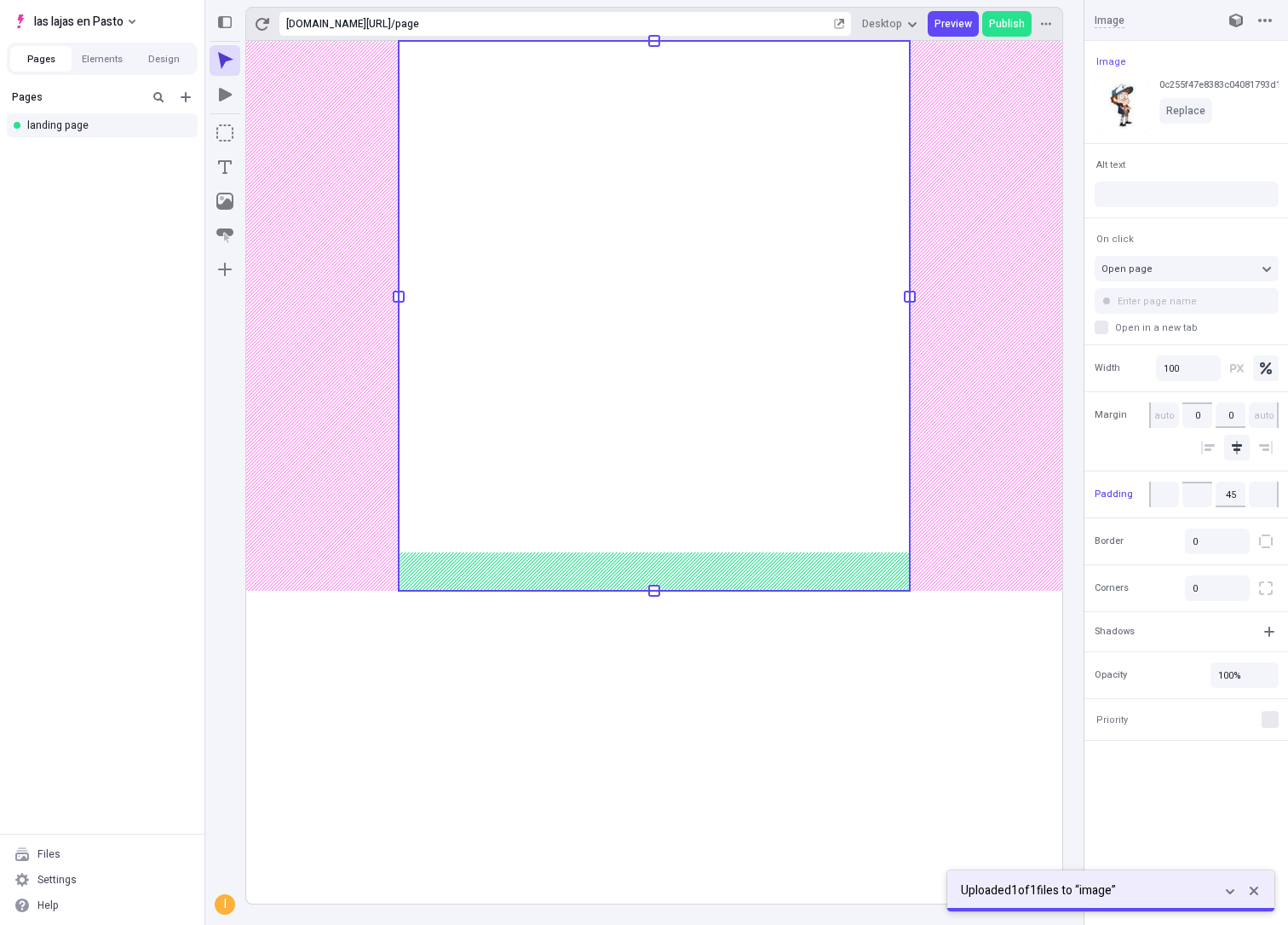
click at [879, 742] on rect at bounding box center [655, 472] width 816 height 863
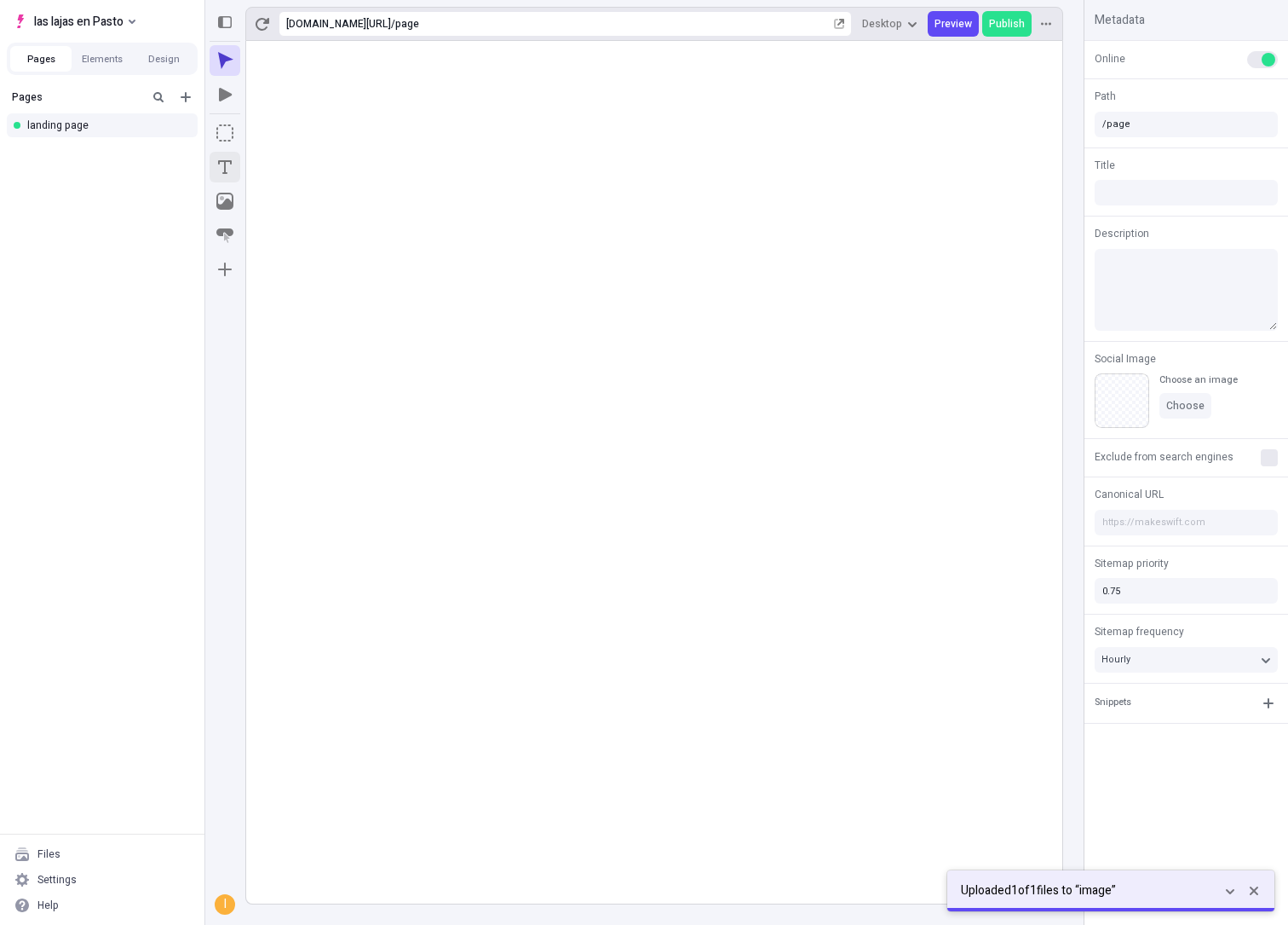
click at [223, 165] on icon "Text" at bounding box center [224, 167] width 17 height 17
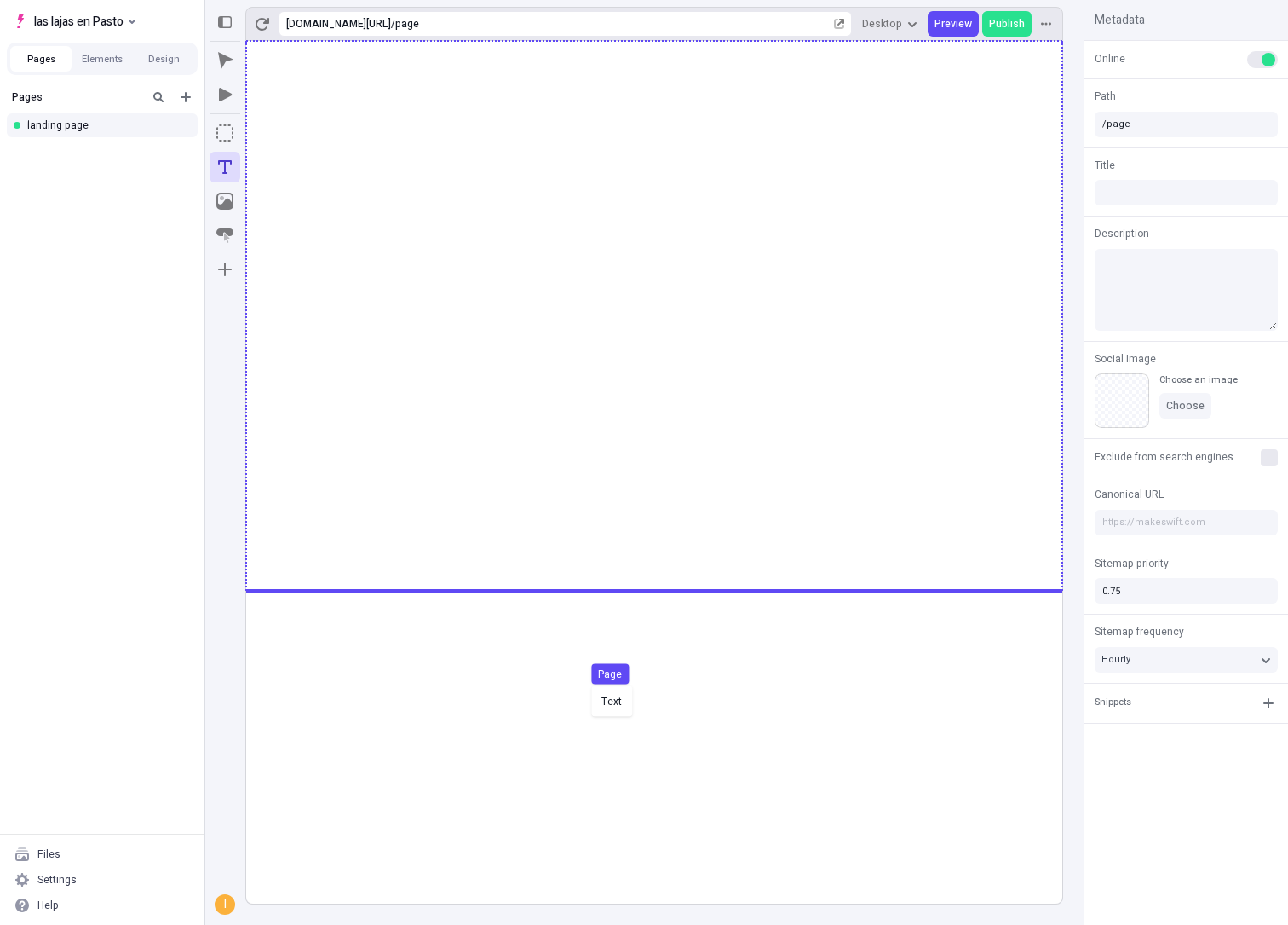
click at [591, 689] on div "Text Page" at bounding box center [644, 462] width 1288 height 925
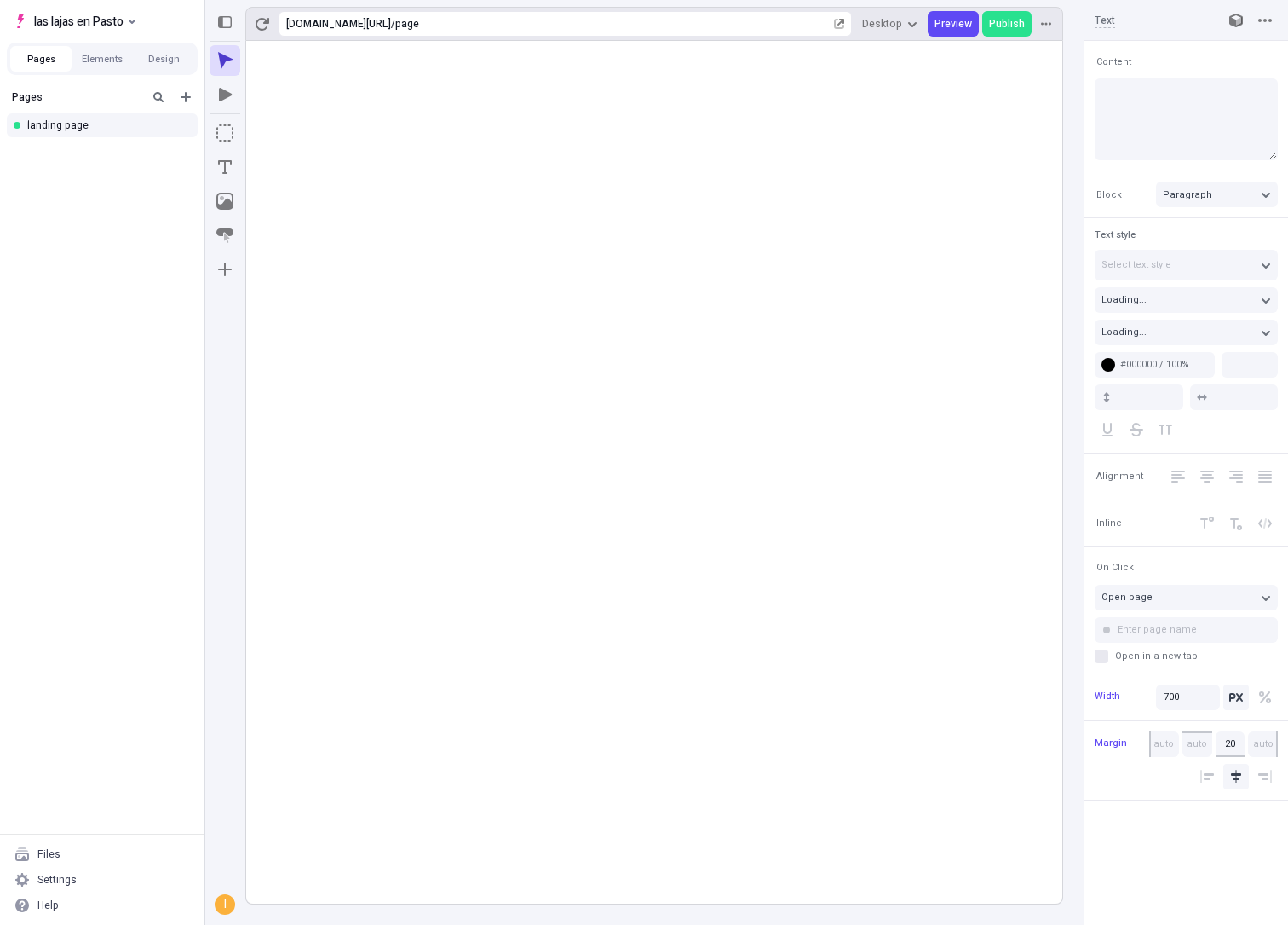
type input "18"
type input "1.5"
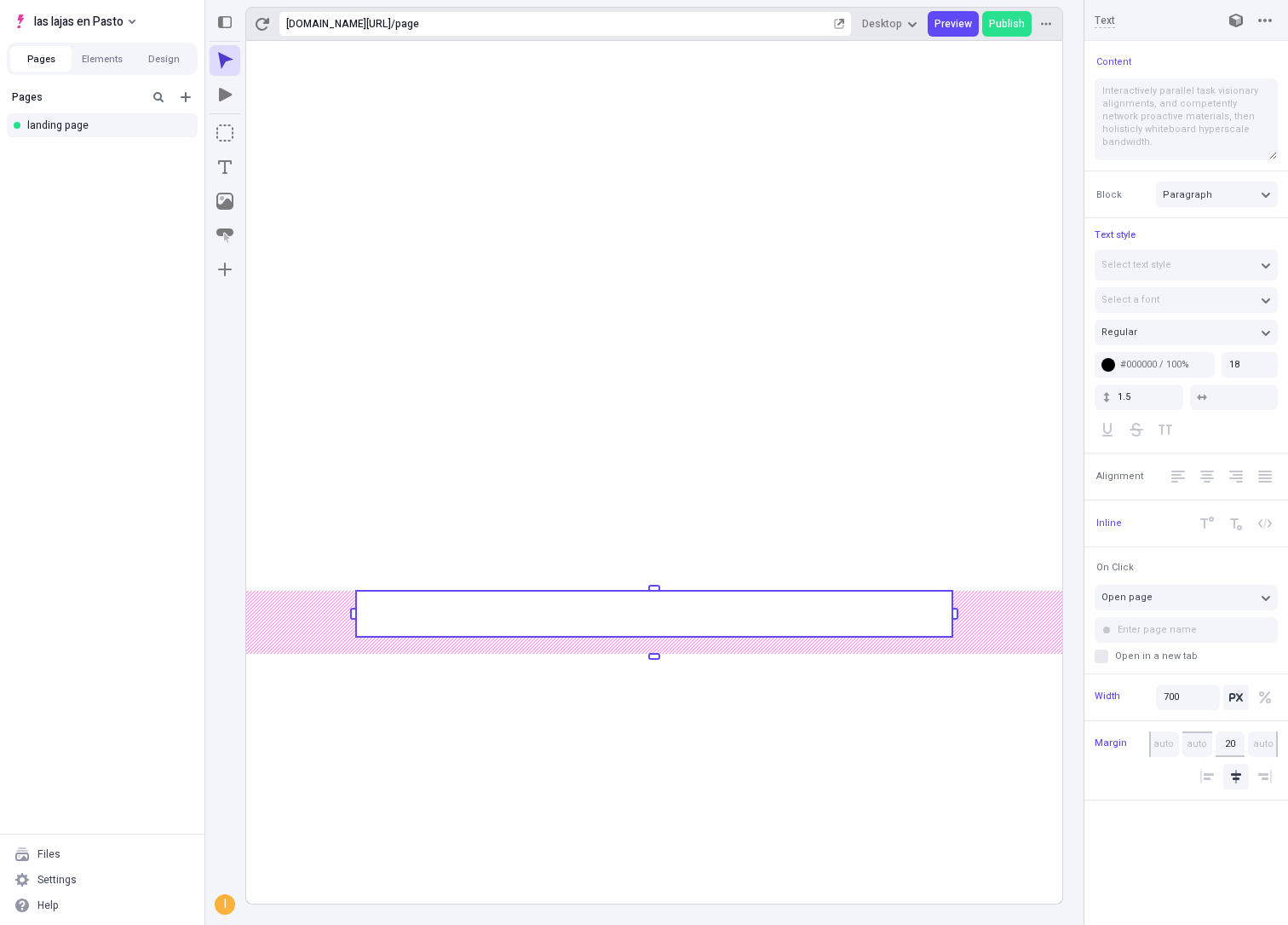
click at [663, 623] on rect at bounding box center [654, 614] width 596 height 46
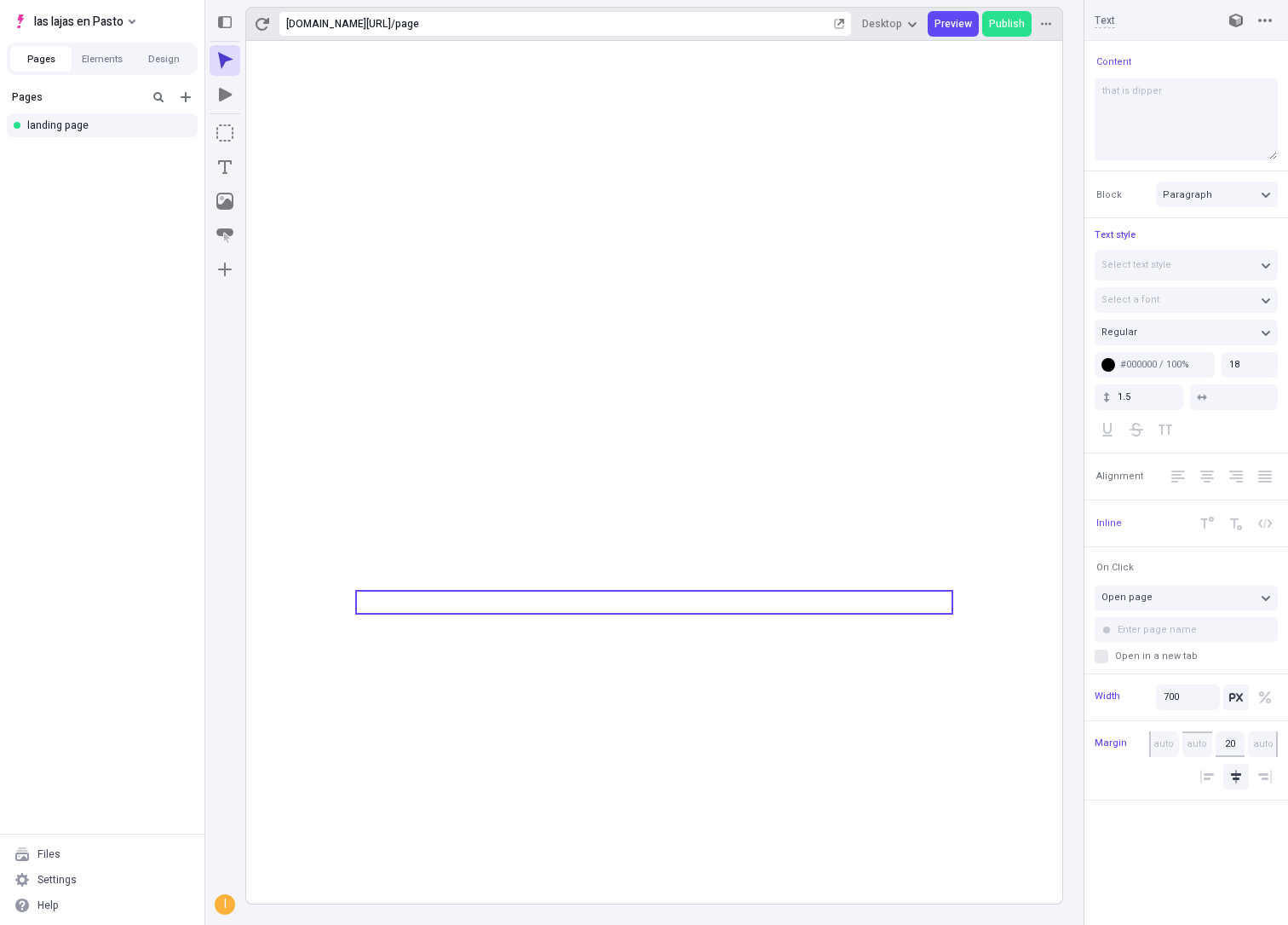
type textarea "that is dipper"
click at [661, 804] on icon at bounding box center [655, 472] width 816 height 863
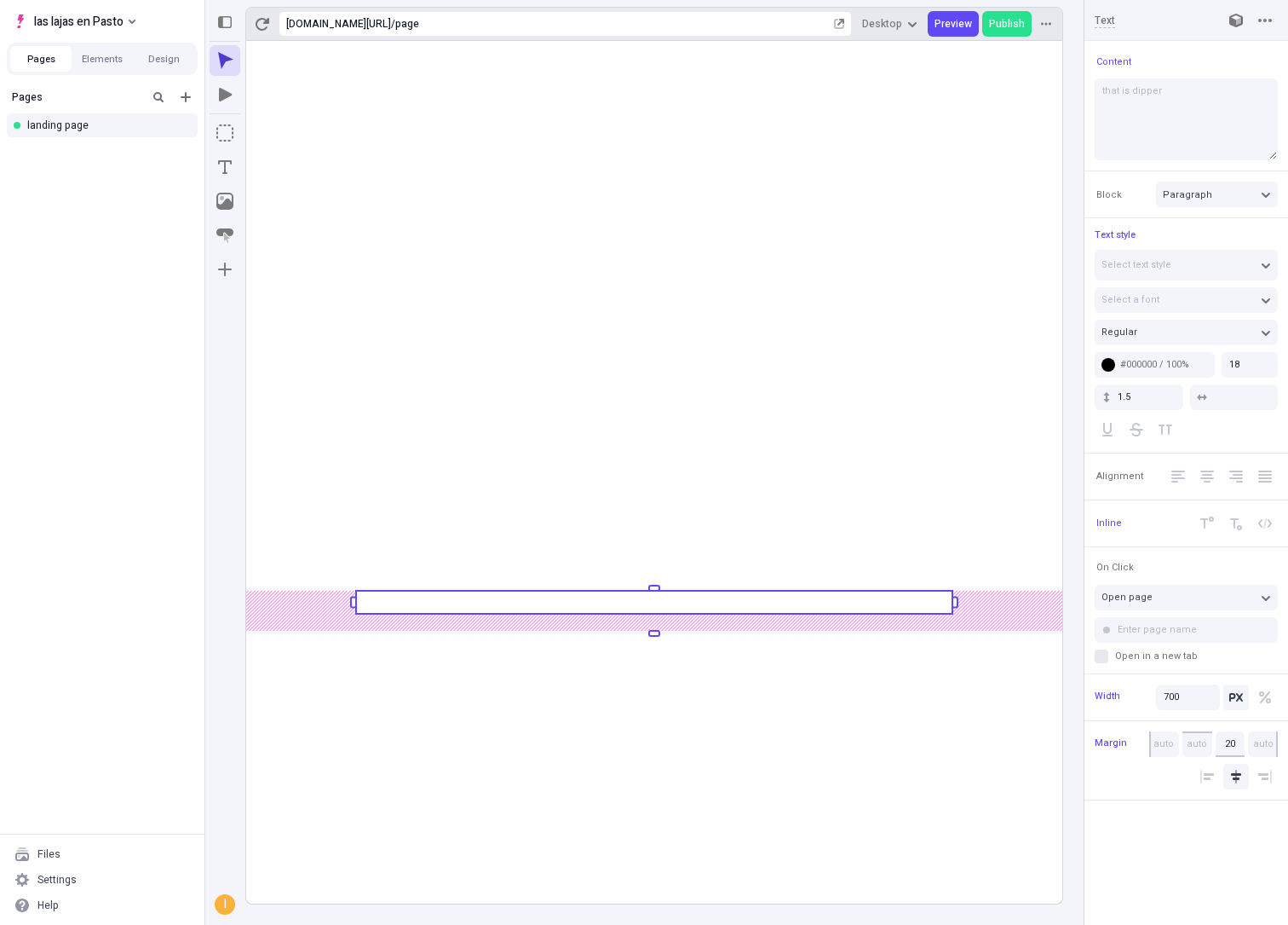
click at [567, 748] on rect at bounding box center [655, 472] width 816 height 863
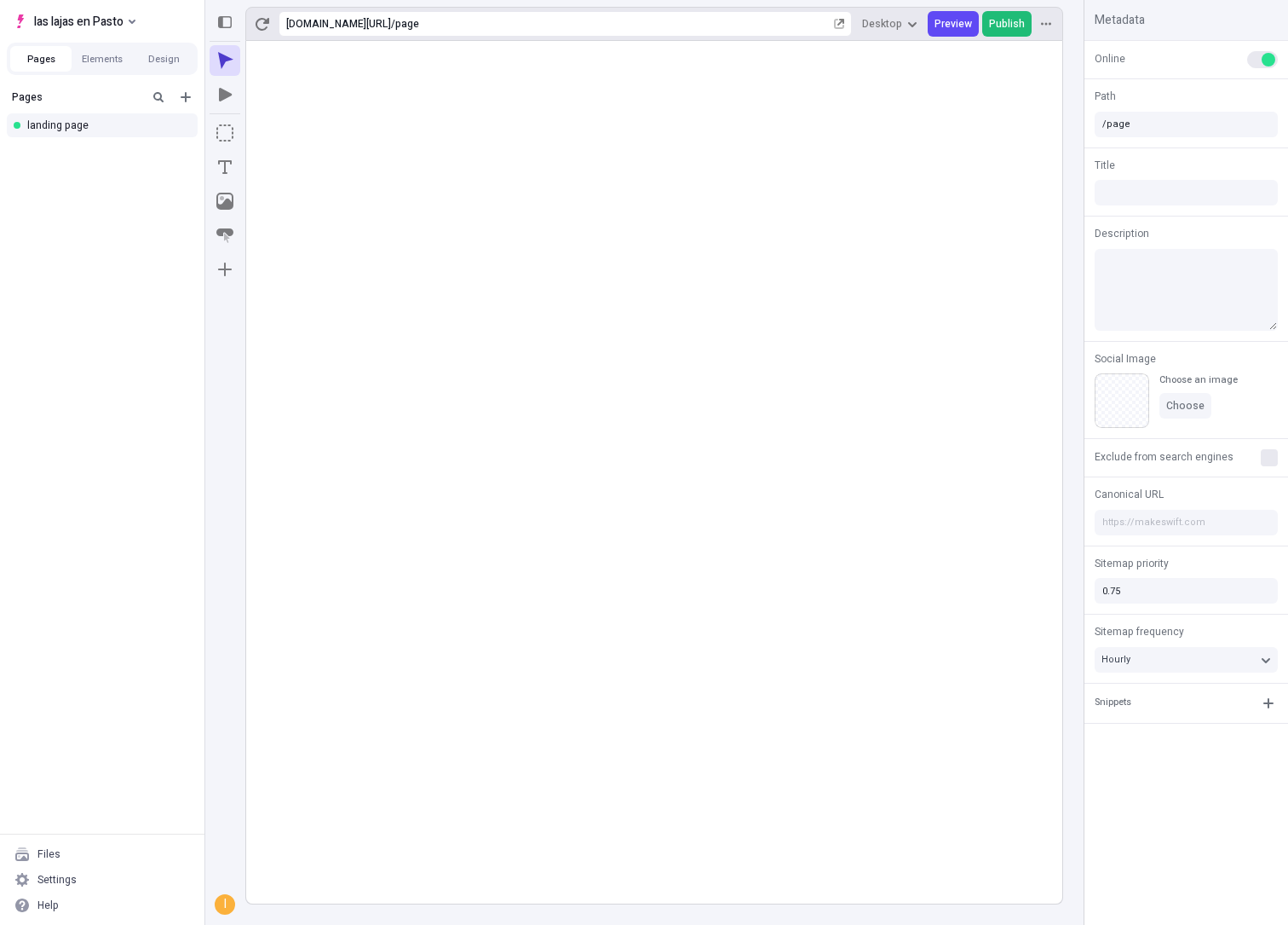
click at [1003, 22] on span "Publish" at bounding box center [1007, 23] width 36 height 14
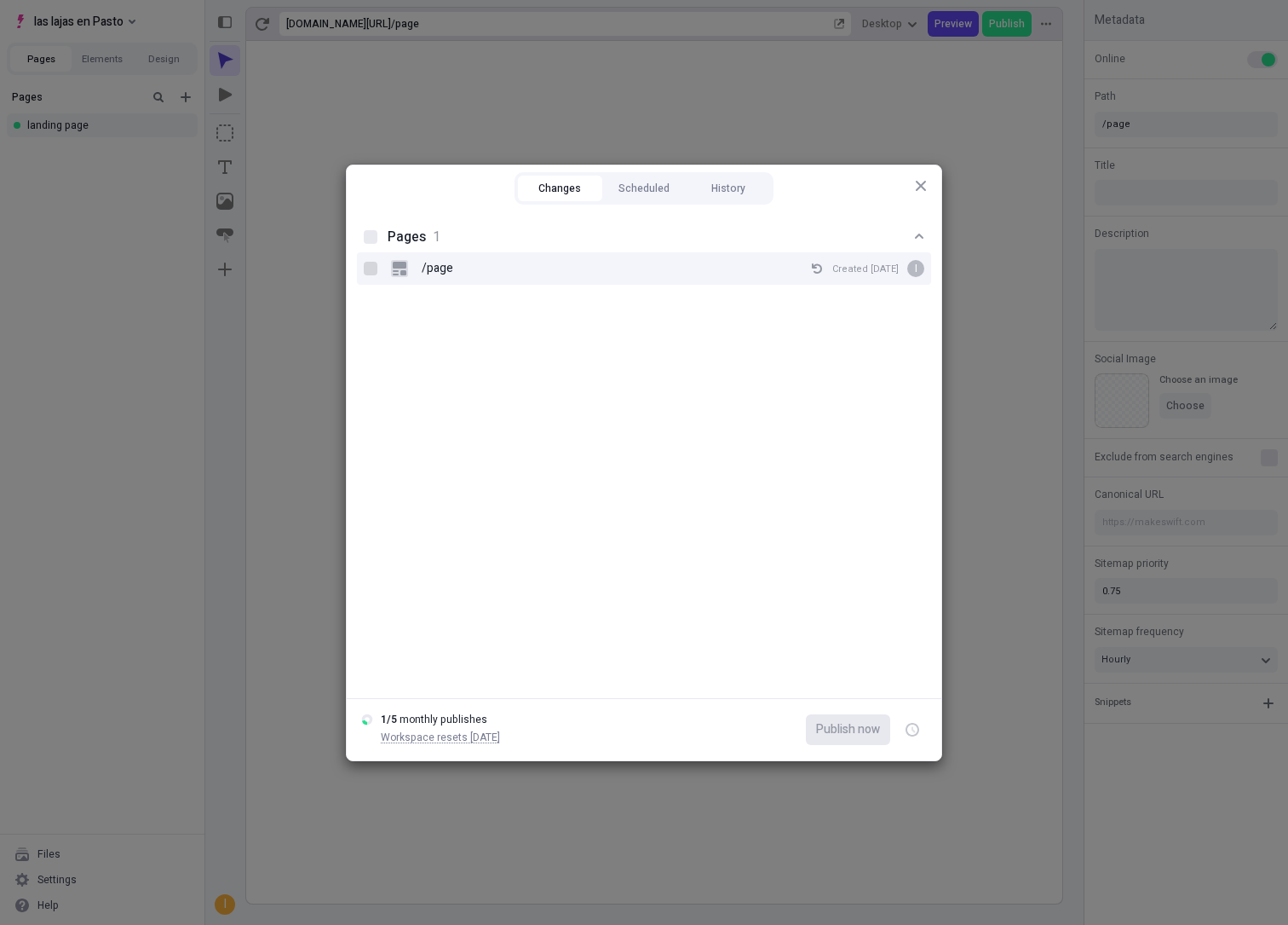
click at [370, 263] on div at bounding box center [370, 268] width 14 height 14
checkbox input "true"
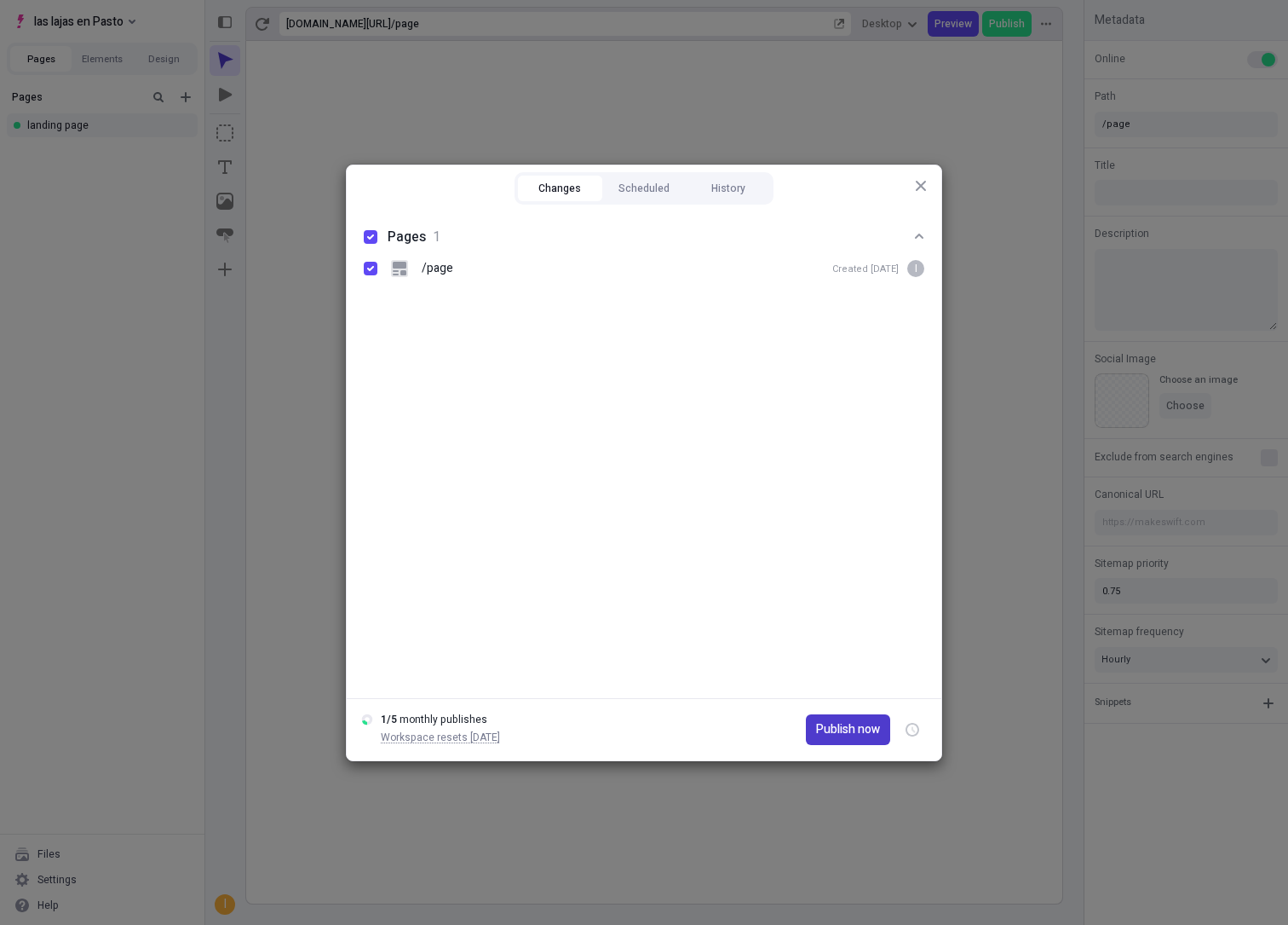
click at [829, 735] on span "Publish now" at bounding box center [848, 730] width 64 height 19
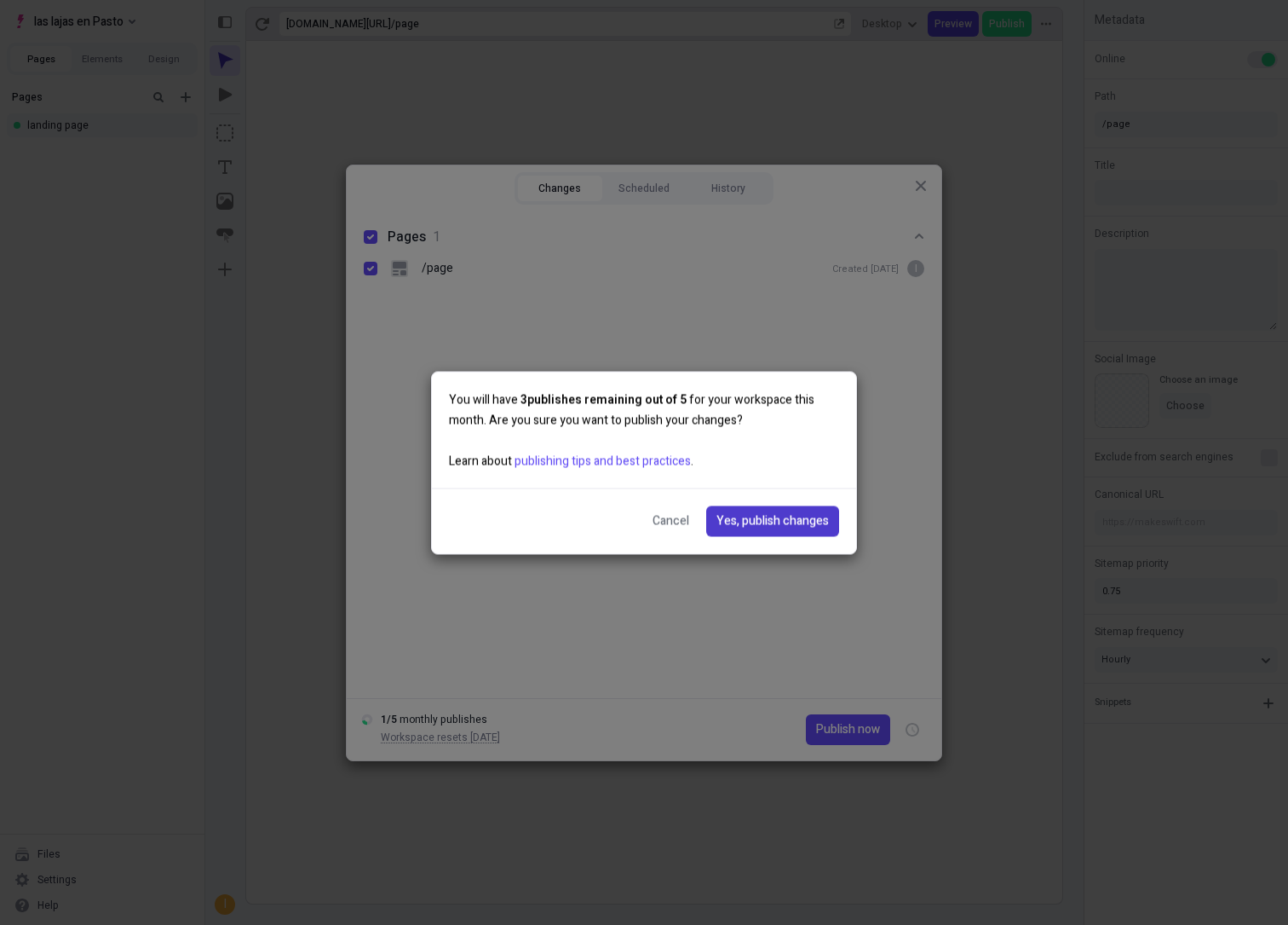
click at [750, 525] on span "Yes, publish changes" at bounding box center [772, 520] width 112 height 19
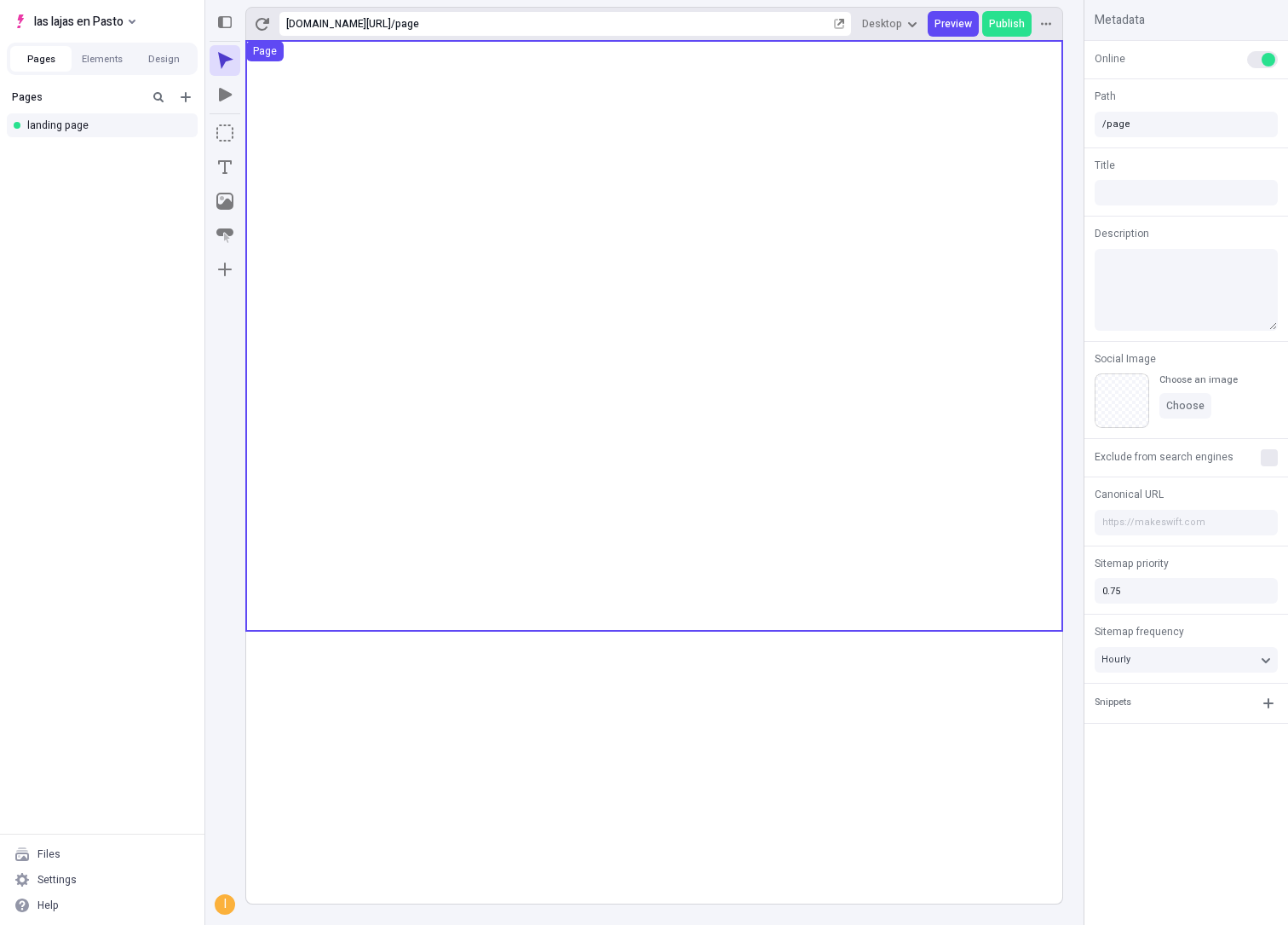
click at [297, 253] on use at bounding box center [655, 336] width 816 height 590
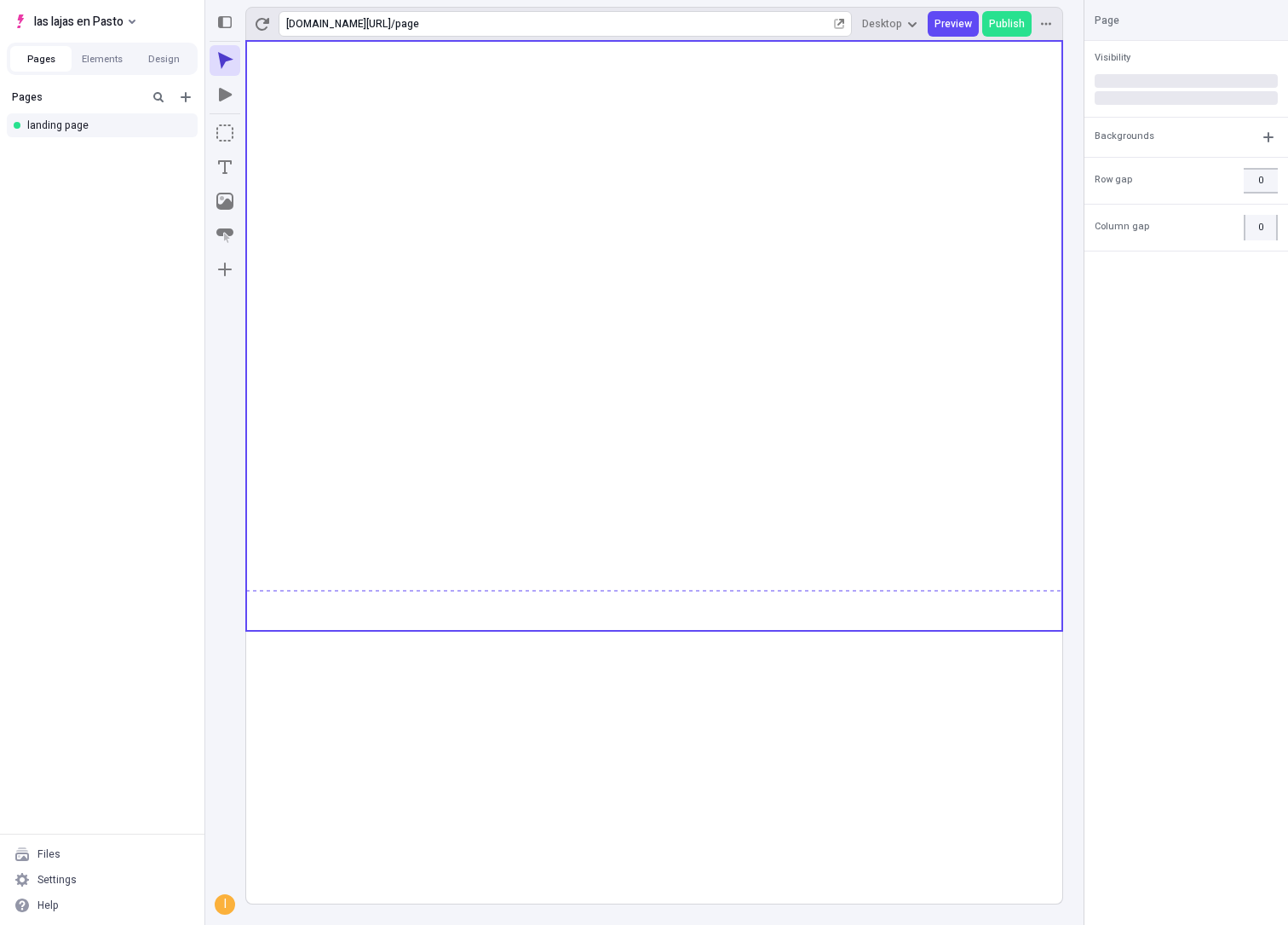
click at [518, 24] on div "page" at bounding box center [613, 23] width 436 height 14
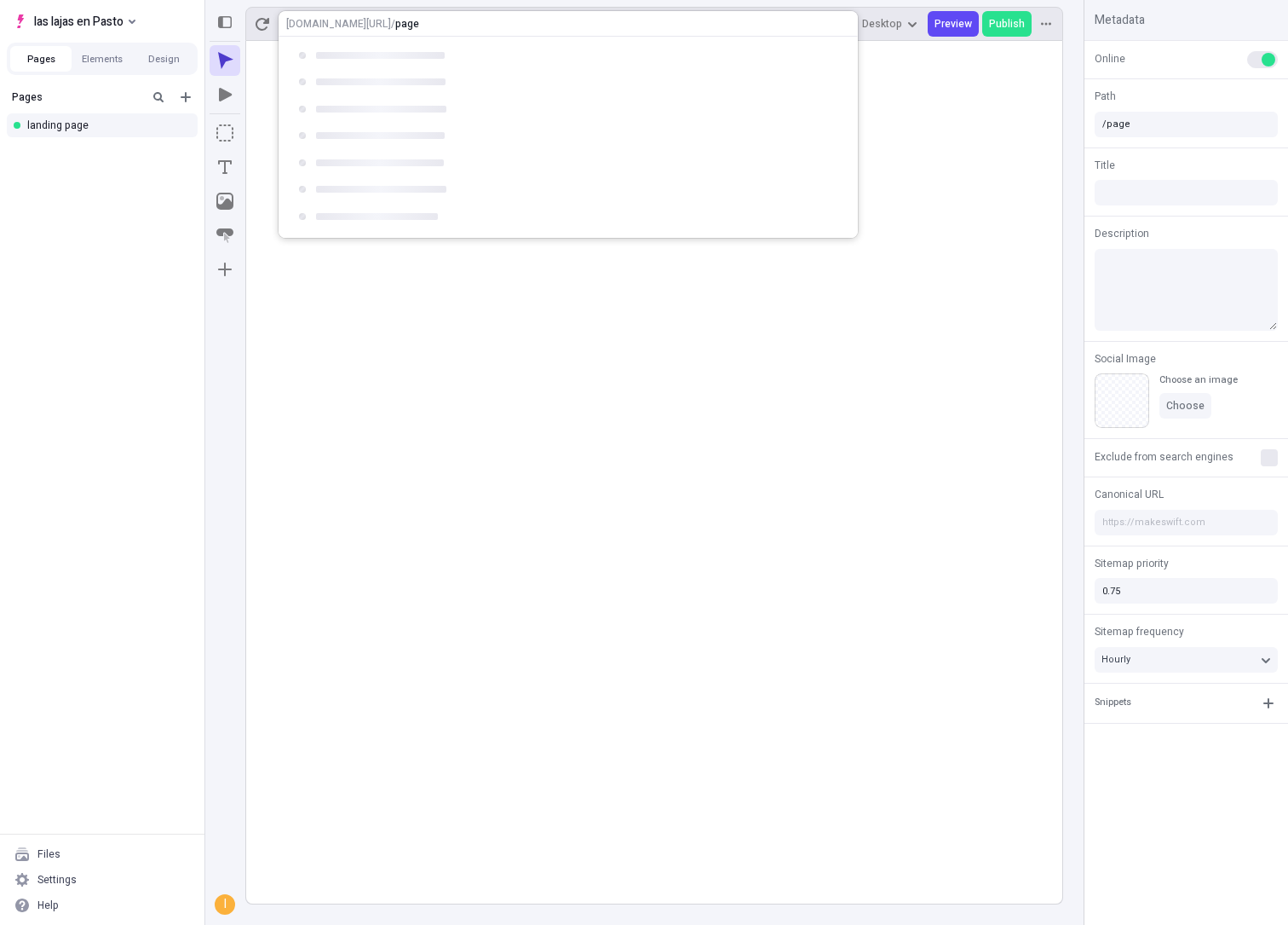
click at [518, 24] on div "https://r73988k13rc.staging.makeswift.site / page" at bounding box center [567, 24] width 580 height 26
drag, startPoint x: 523, startPoint y: 22, endPoint x: 278, endPoint y: 24, distance: 245.0
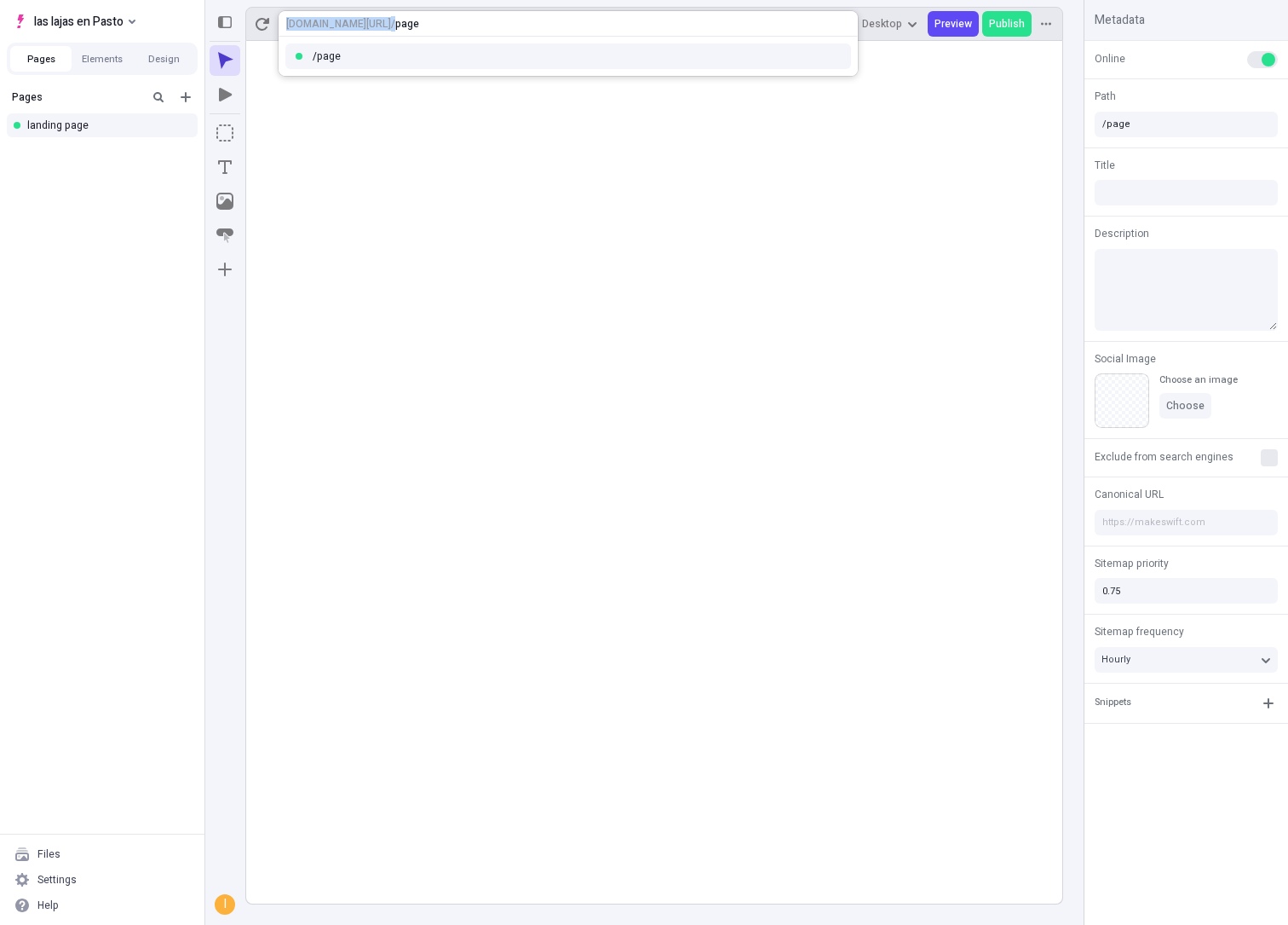
click at [278, 24] on div "https://r73988k13rc.staging.makeswift.site / page" at bounding box center [567, 24] width 580 height 26
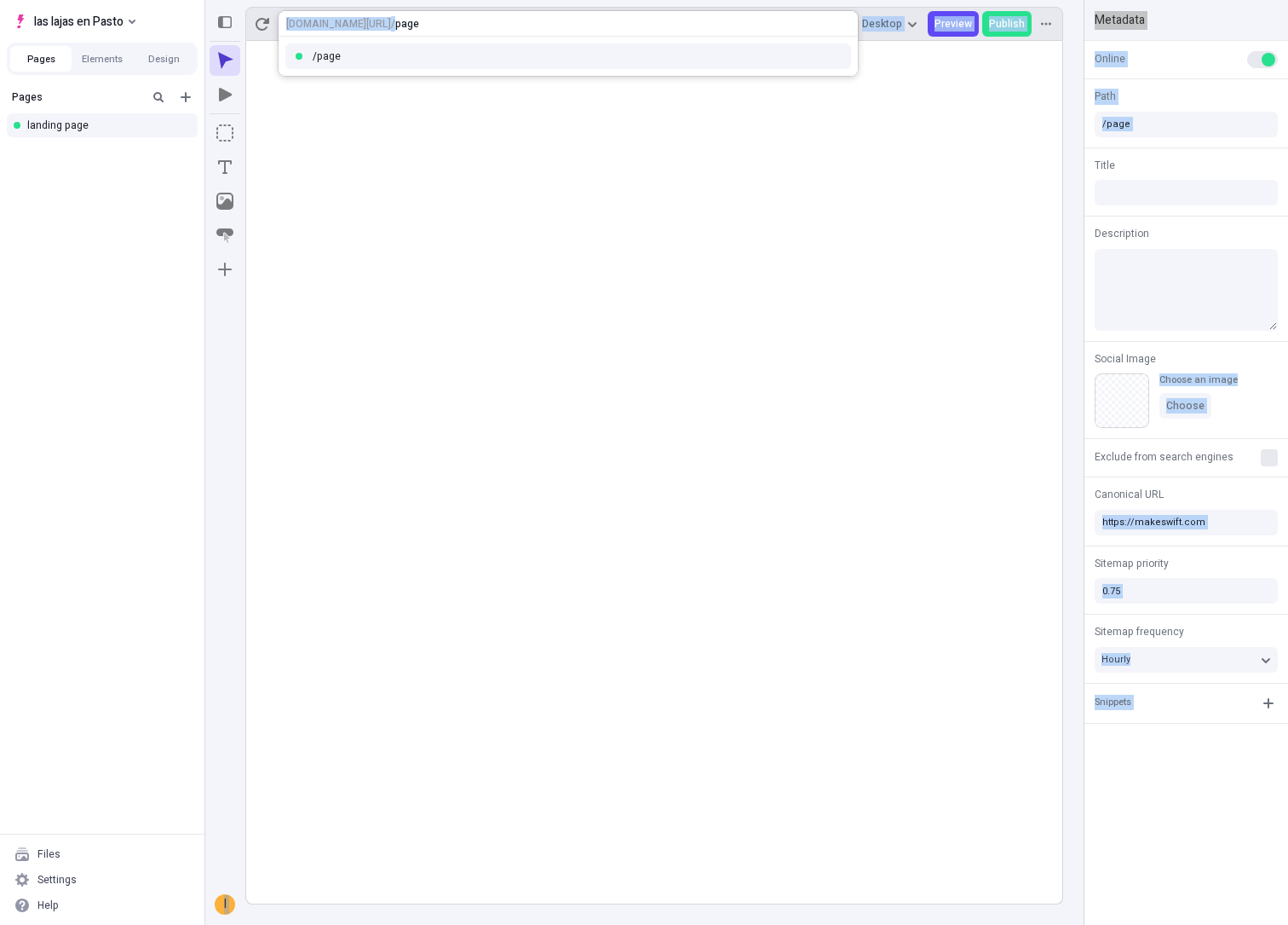
click at [573, 26] on div "https://r73988k13rc.staging.makeswift.site / page" at bounding box center [567, 24] width 580 height 26
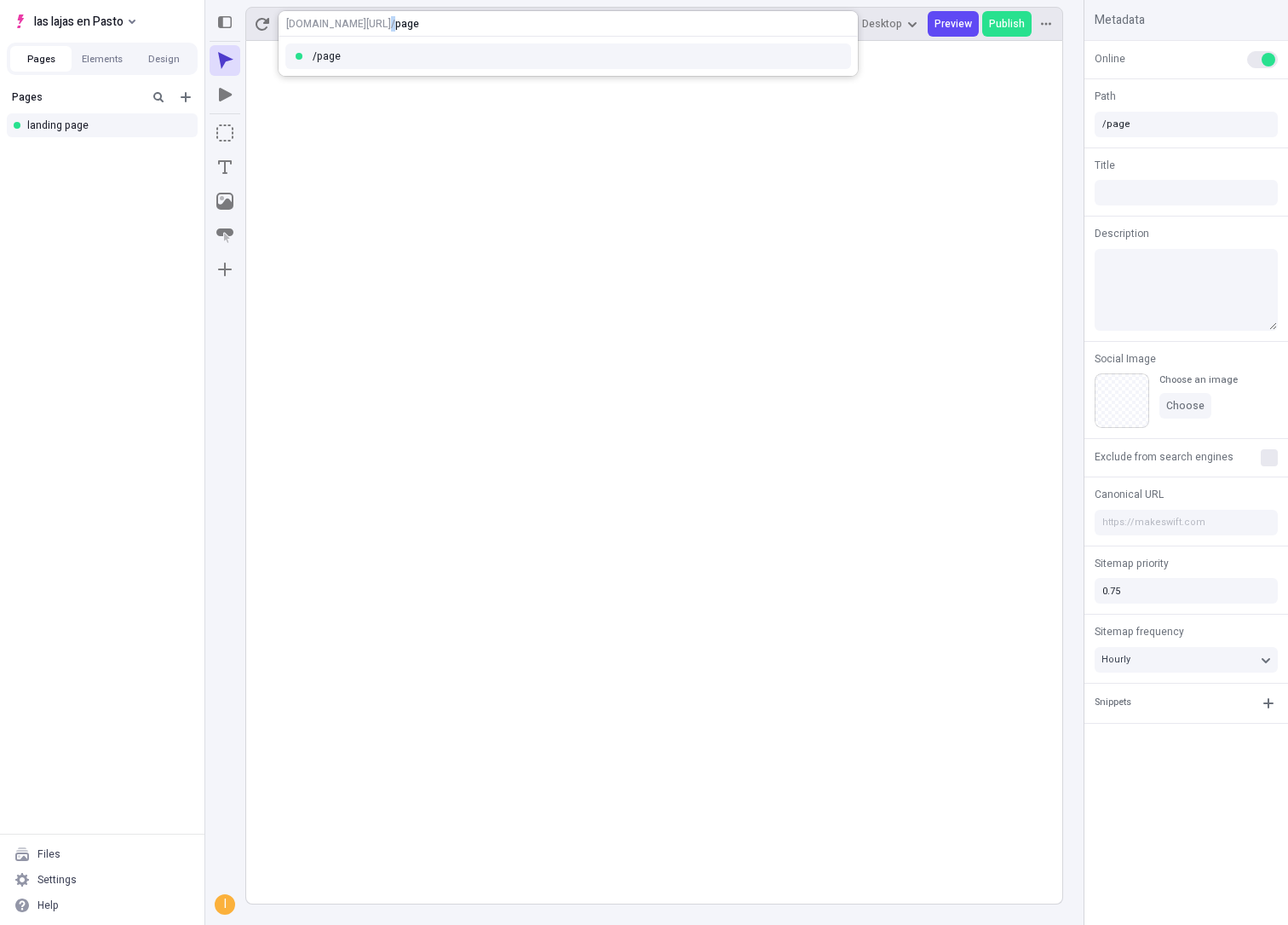
click at [573, 26] on div "https://r73988k13rc.staging.makeswift.site / page" at bounding box center [567, 24] width 580 height 26
click at [567, 29] on div "https://r73988k13rc.staging.makeswift.site / page" at bounding box center [567, 24] width 580 height 26
drag, startPoint x: 550, startPoint y: 26, endPoint x: 289, endPoint y: 24, distance: 261.0
click at [289, 24] on div "https://r73988k13rc.staging.makeswift.site / page" at bounding box center [567, 24] width 580 height 26
copy div "ttps://r73988k13rc.staging.makeswift.site /"
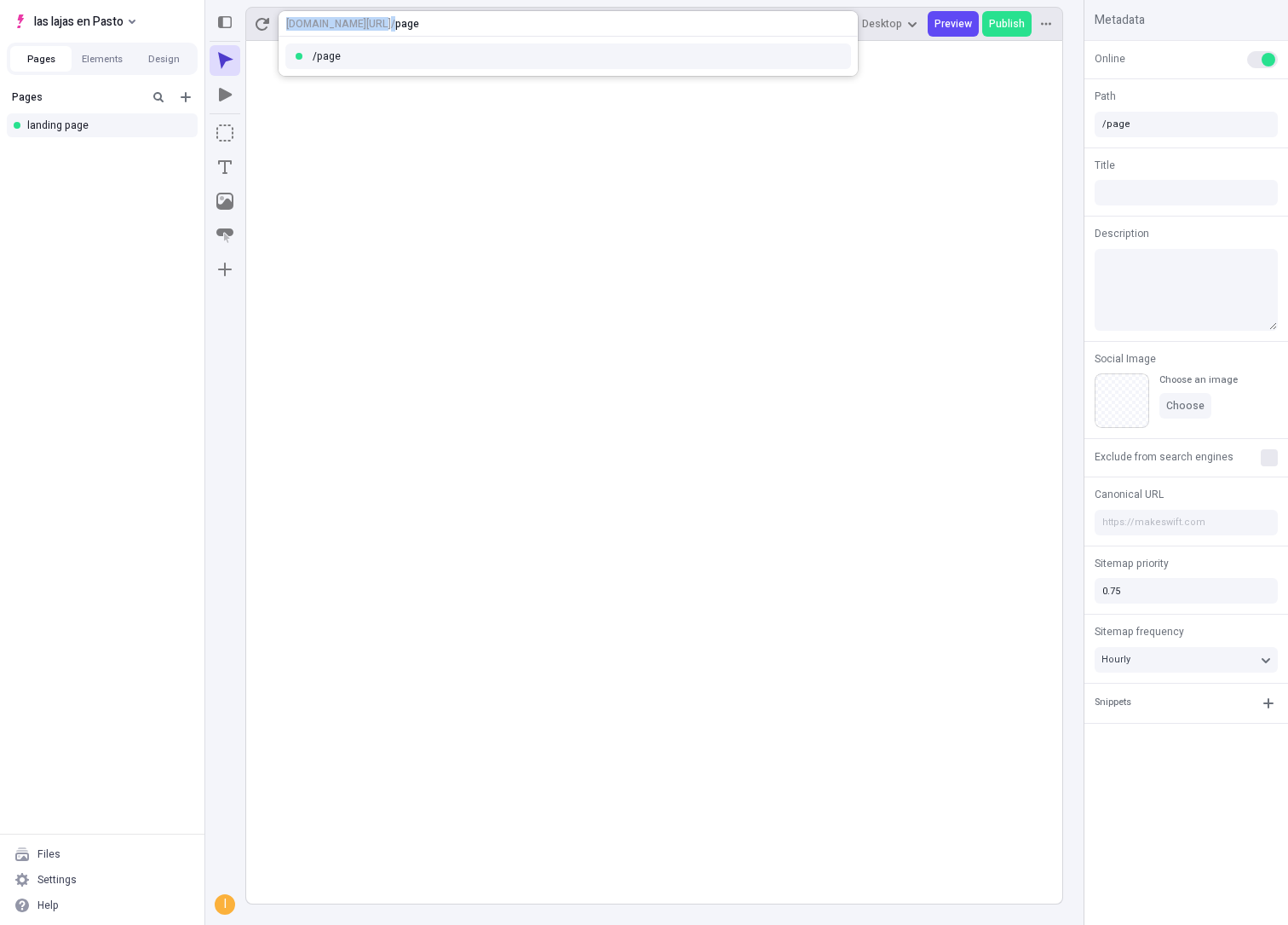
click at [442, 752] on rect at bounding box center [655, 472] width 816 height 863
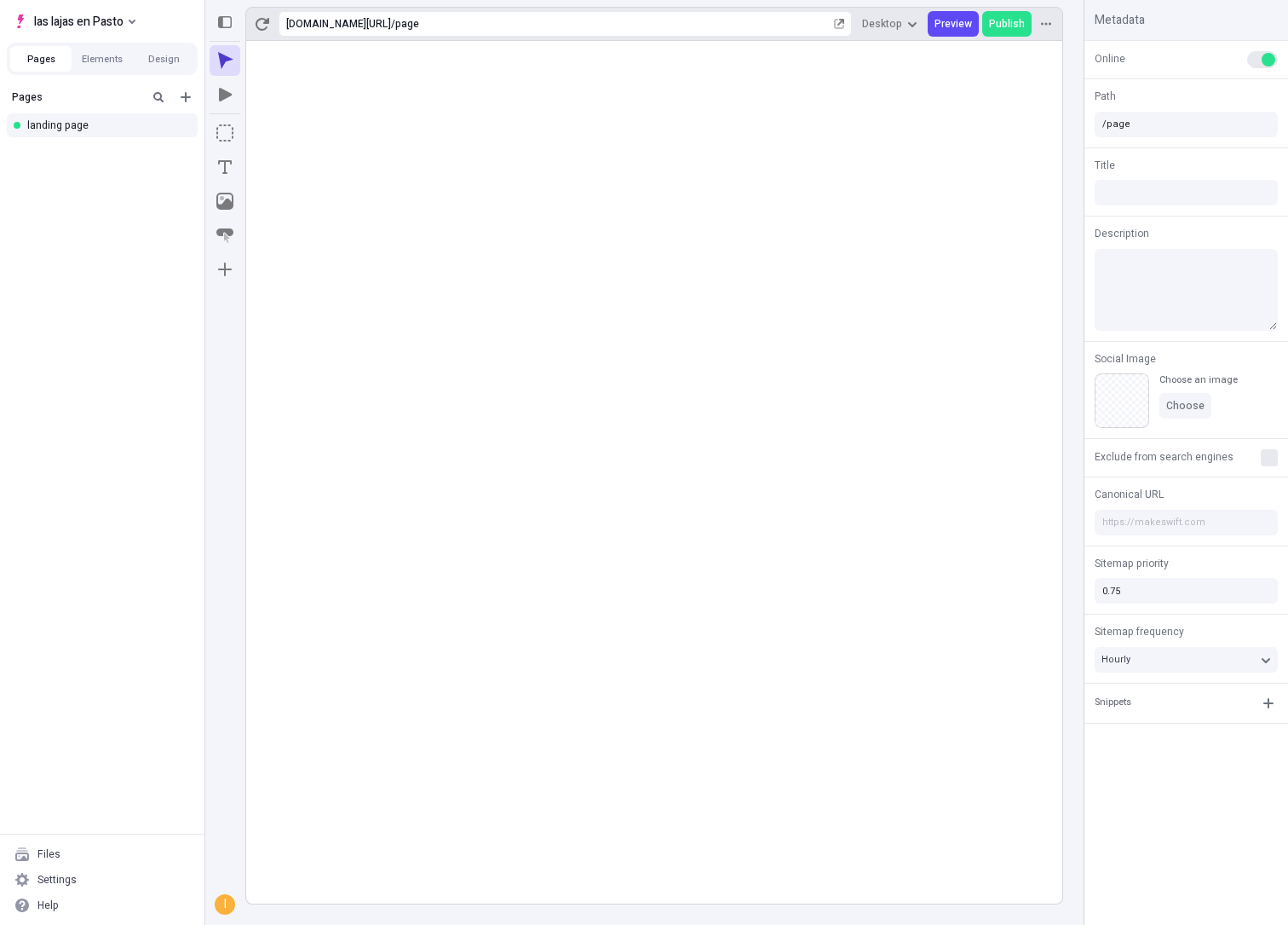
click at [364, 773] on rect at bounding box center [655, 472] width 816 height 863
drag, startPoint x: 25, startPoint y: 21, endPoint x: 110, endPoint y: 19, distance: 85.0
click at [110, 19] on div "las lajas en Pasto" at bounding box center [69, 21] width 110 height 20
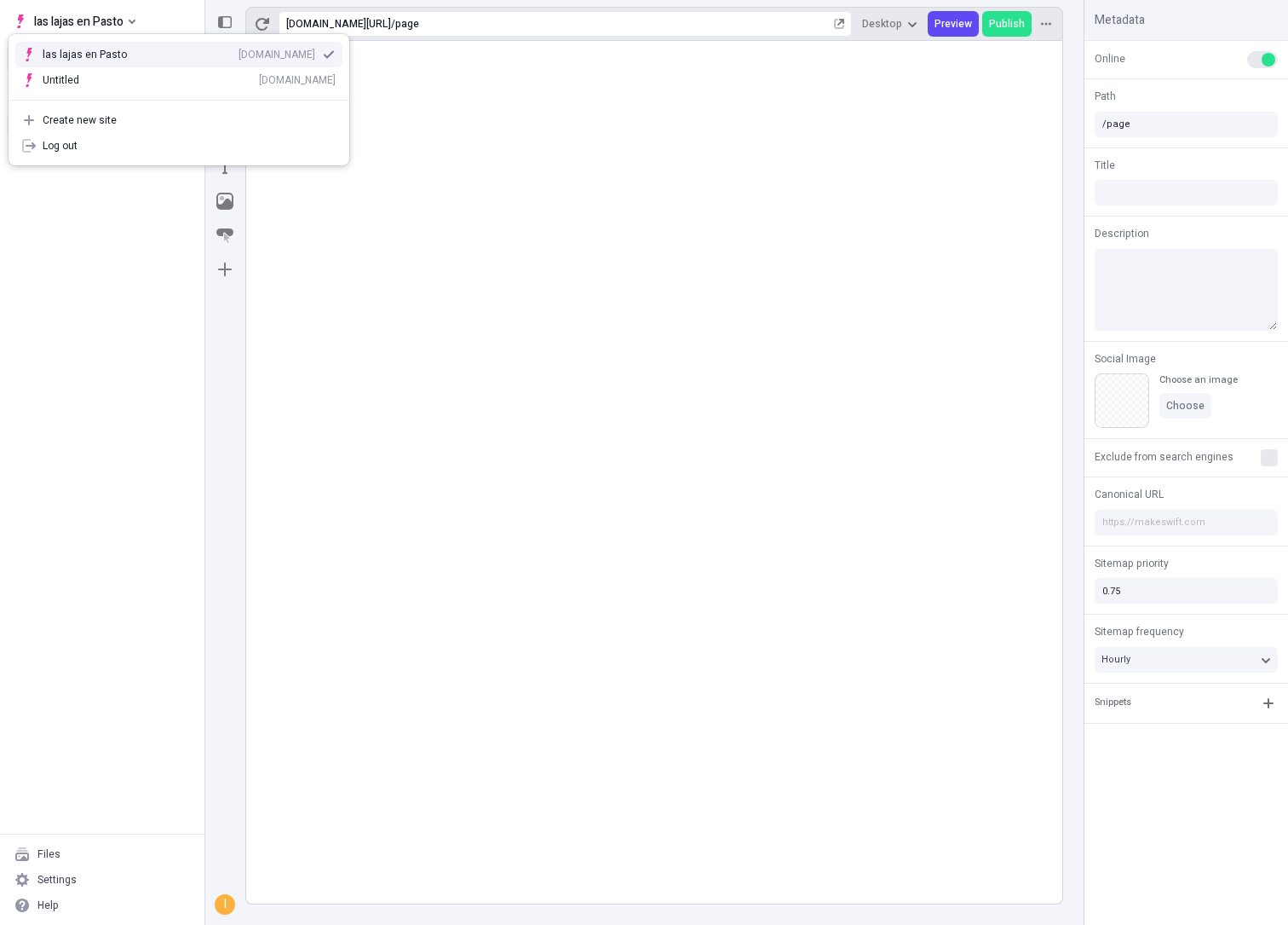
drag, startPoint x: 134, startPoint y: 49, endPoint x: 38, endPoint y: 49, distance: 96.0
click at [39, 49] on div "las lajas en Pasto r73988k13rc.staging.makeswift.site" at bounding box center [179, 55] width 341 height 26
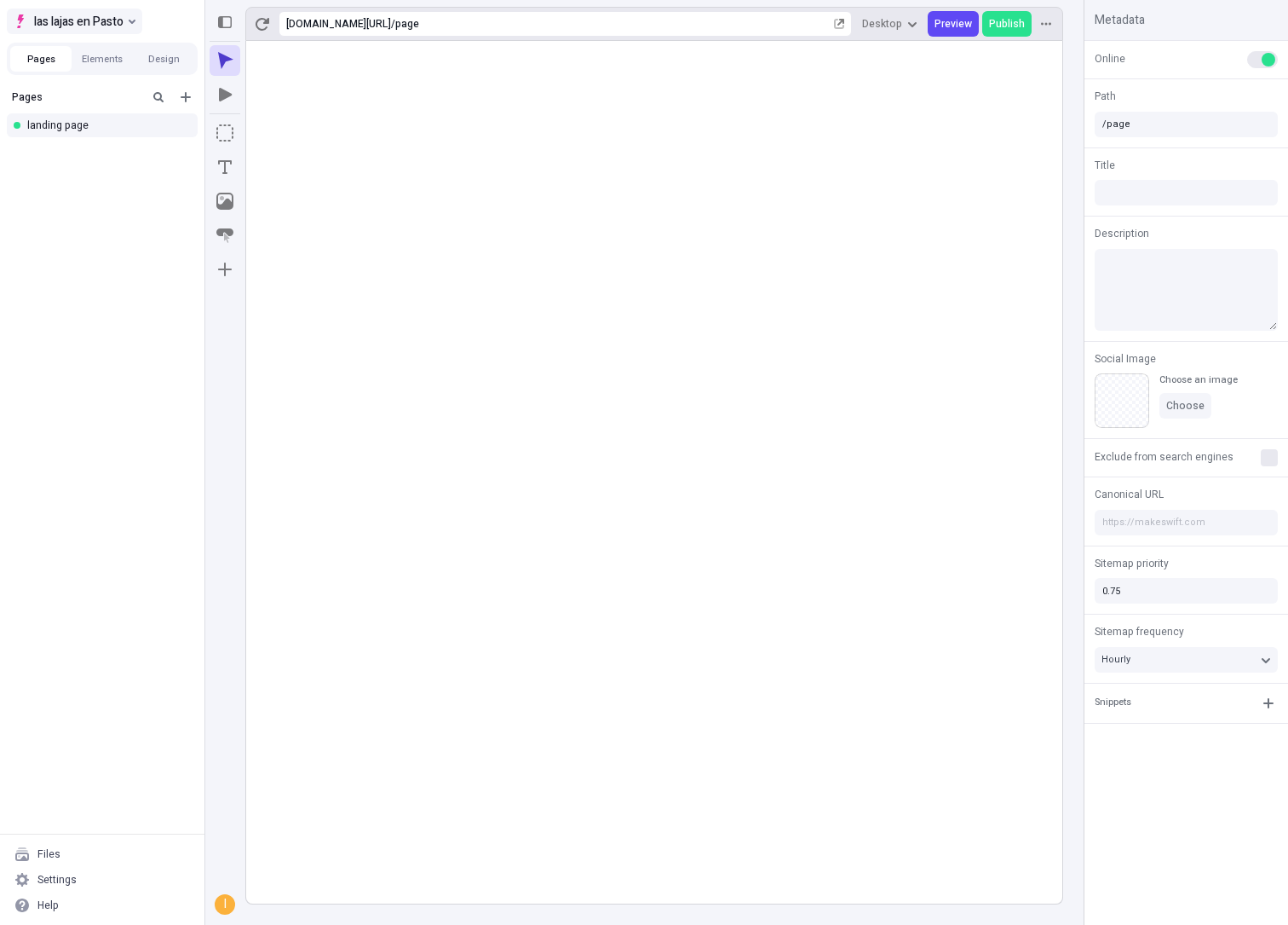
click at [89, 20] on span "las lajas en Pasto" at bounding box center [79, 21] width 89 height 20
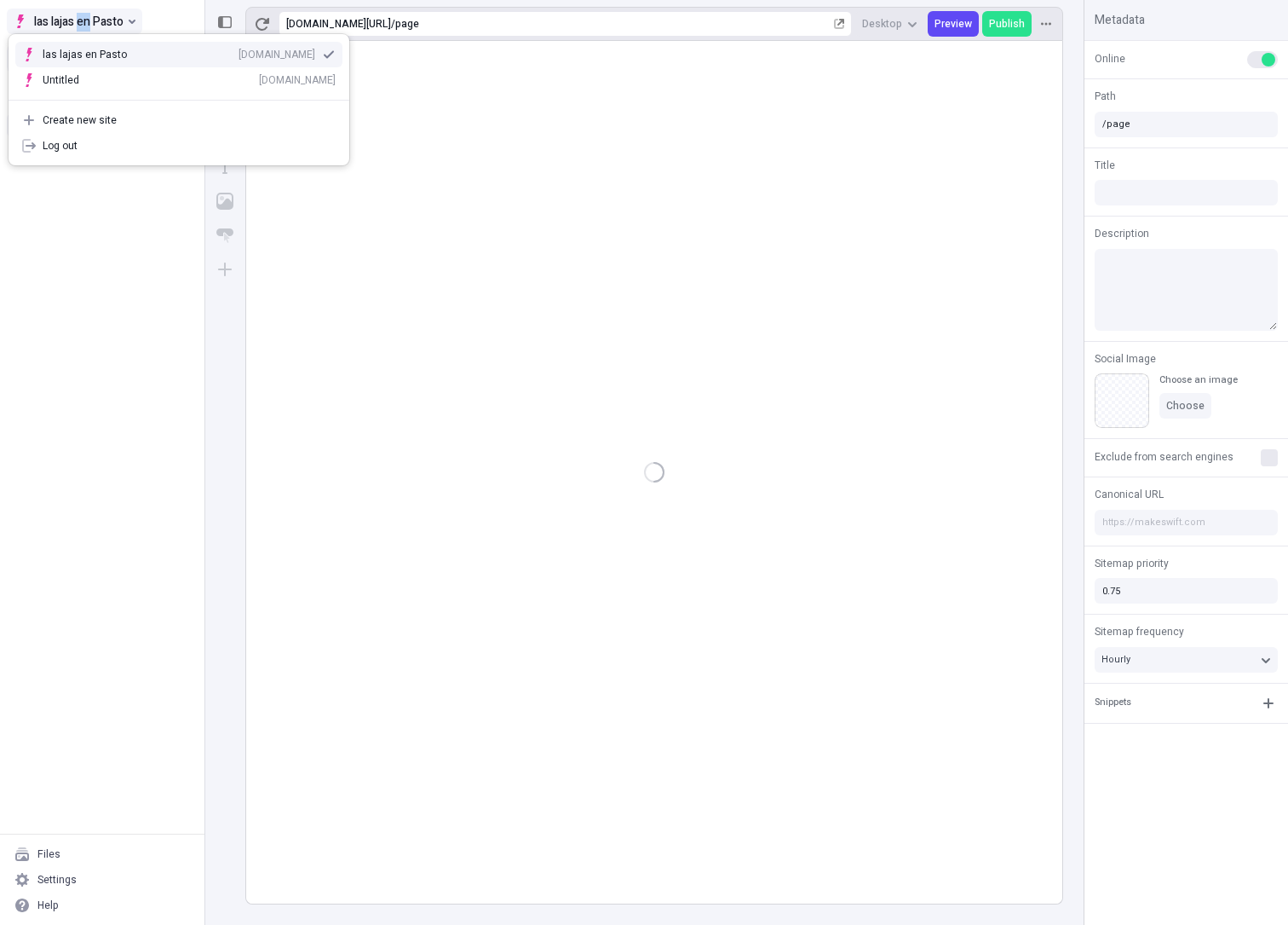
drag, startPoint x: 34, startPoint y: 23, endPoint x: 60, endPoint y: 23, distance: 26.0
click at [60, 23] on span "las lajas en Pasto" at bounding box center [79, 21] width 89 height 20
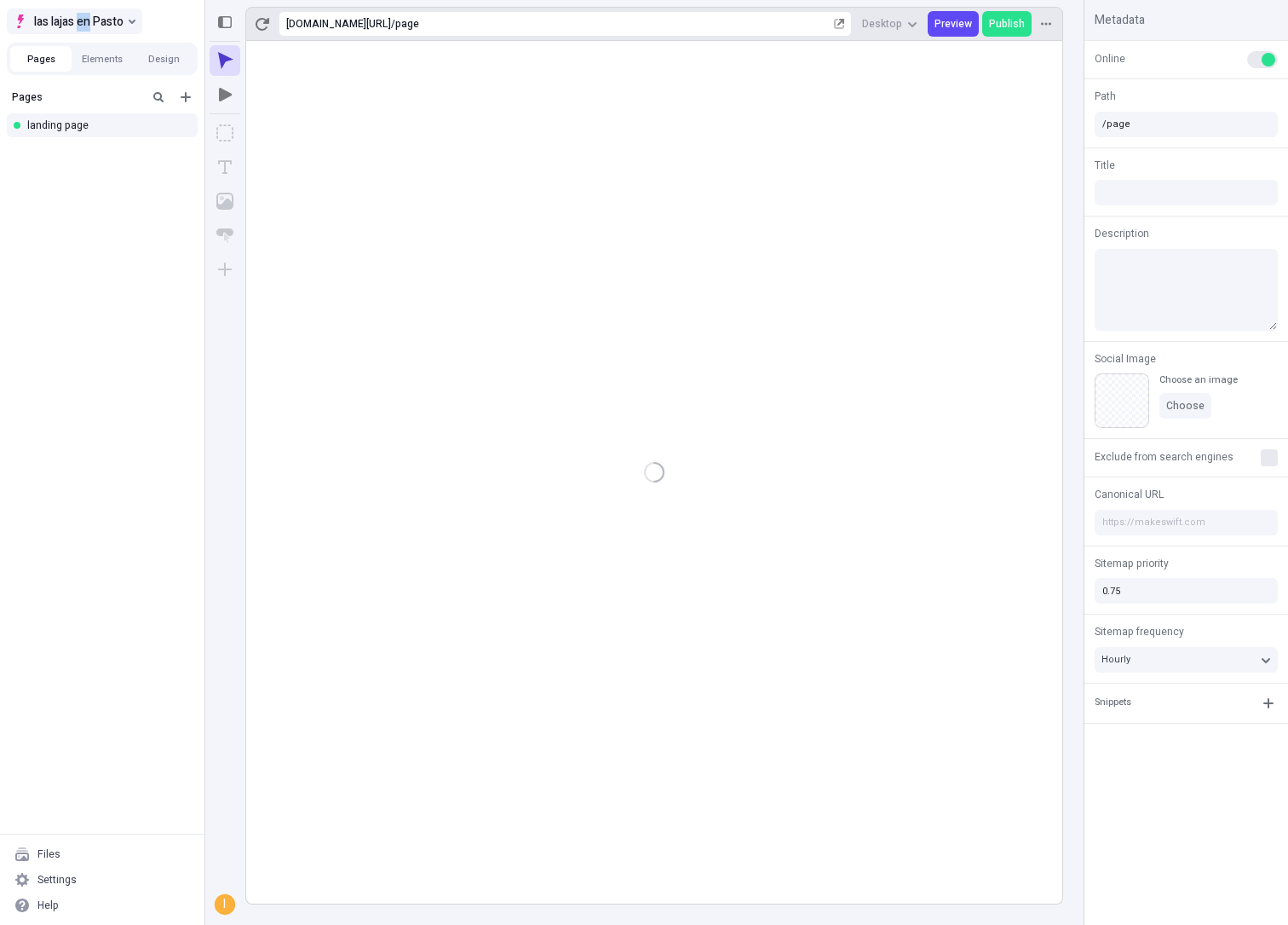
click at [65, 22] on span "las lajas en Pasto" at bounding box center [79, 21] width 89 height 20
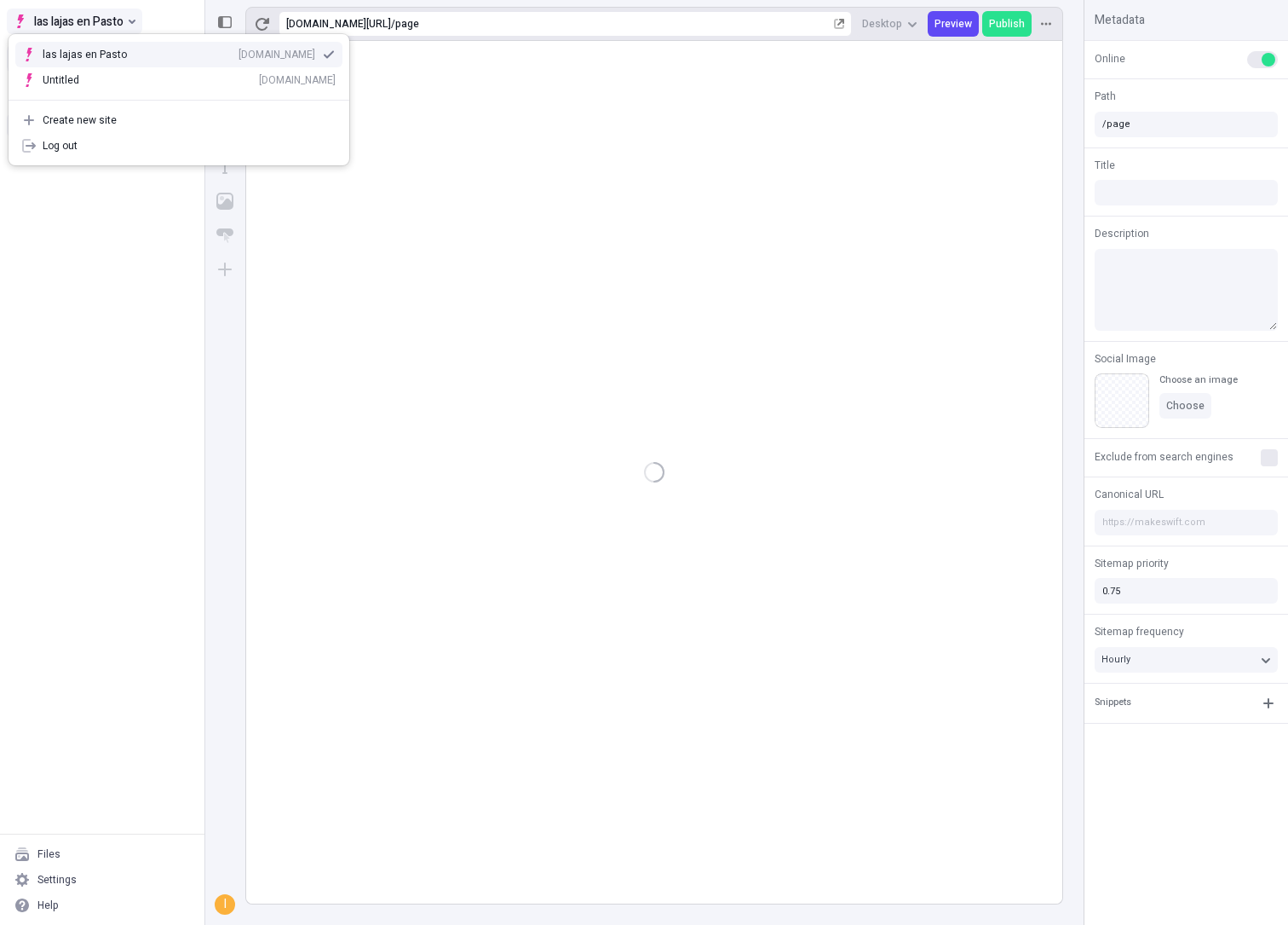
click at [65, 22] on span "las lajas en Pasto" at bounding box center [79, 21] width 89 height 20
drag, startPoint x: 131, startPoint y: 18, endPoint x: -26, endPoint y: 18, distance: 157.0
click at [0, 18] on html "las lajas en Pasto Pages Elements Design Pages landing page Files Settings Help…" at bounding box center [644, 462] width 1288 height 925
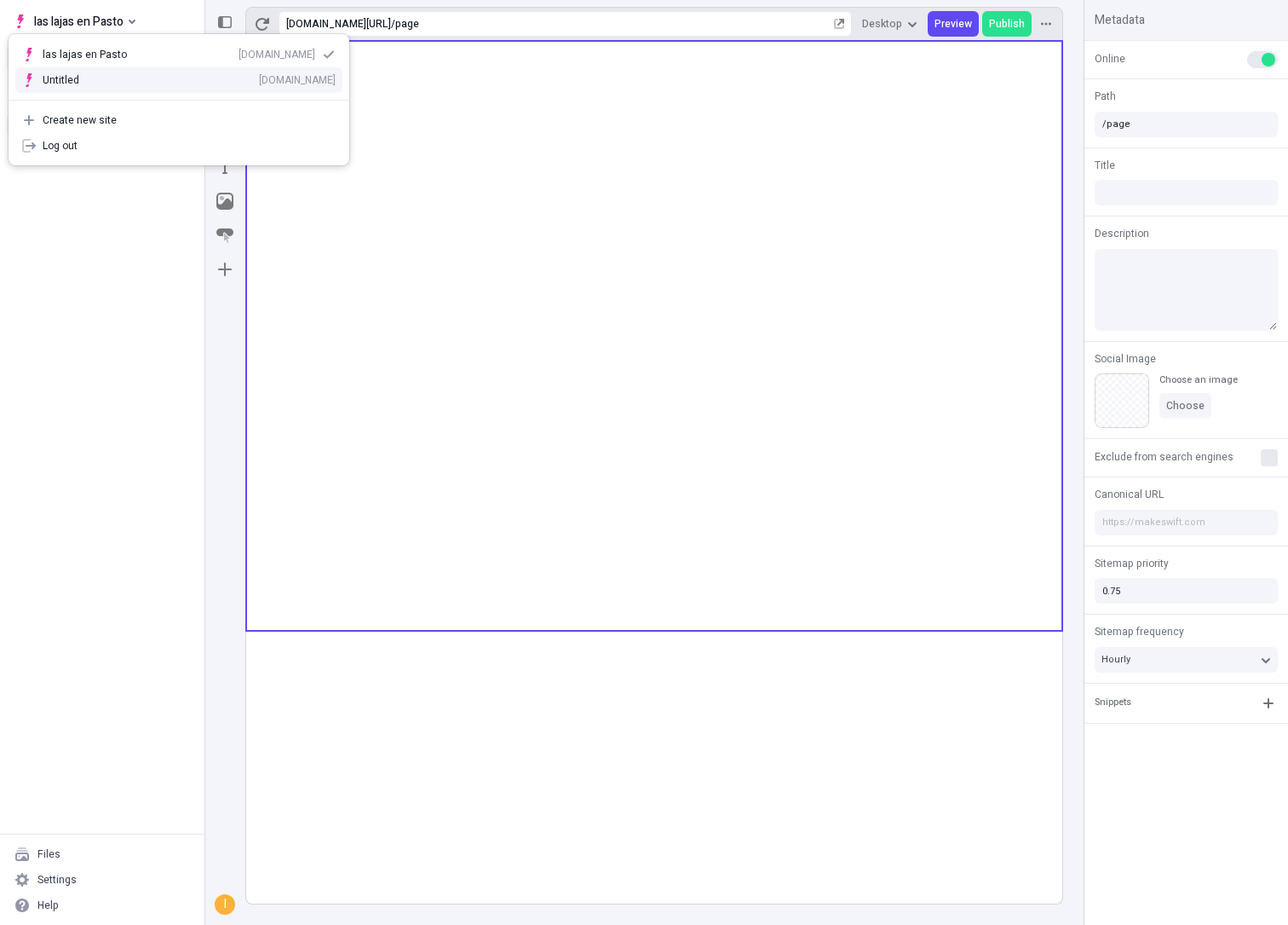
click at [176, 507] on div "Pages landing page" at bounding box center [102, 457] width 205 height 752
